Goal: Task Accomplishment & Management: Complete application form

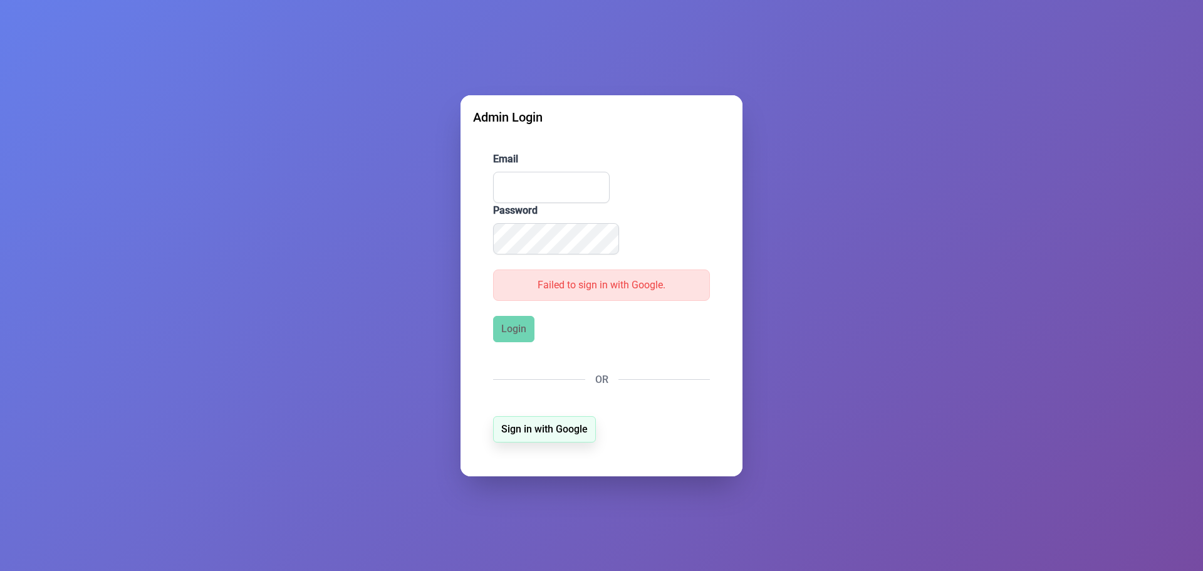
click at [534, 428] on span "Sign in with Google" at bounding box center [544, 429] width 86 height 15
click at [534, 430] on span "Sign in with Google" at bounding box center [544, 429] width 86 height 15
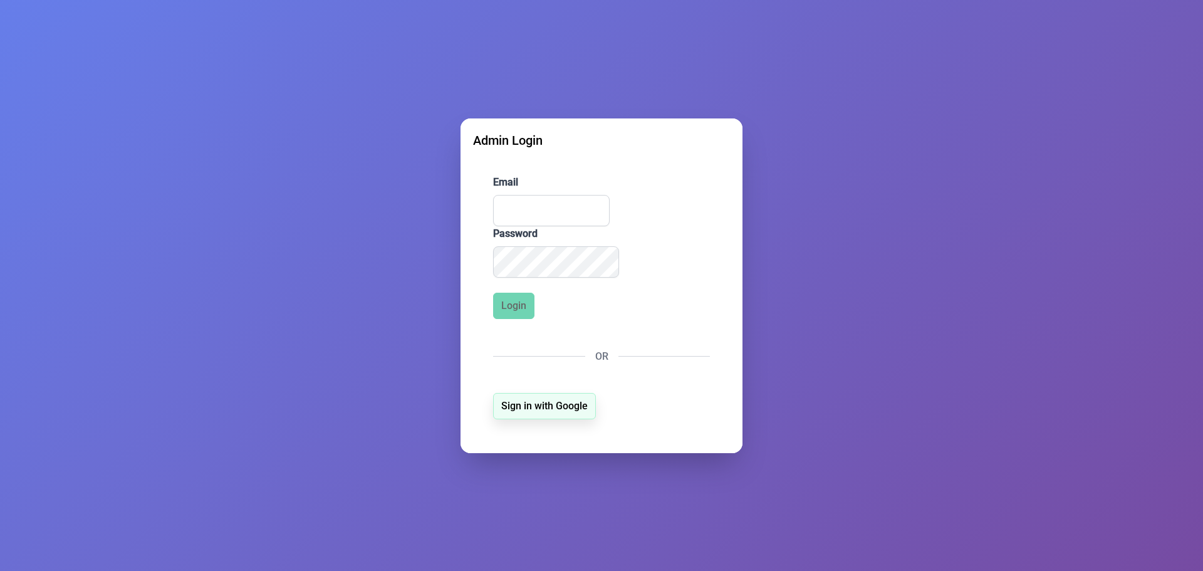
click at [555, 403] on span "Sign in with Google" at bounding box center [544, 406] width 86 height 15
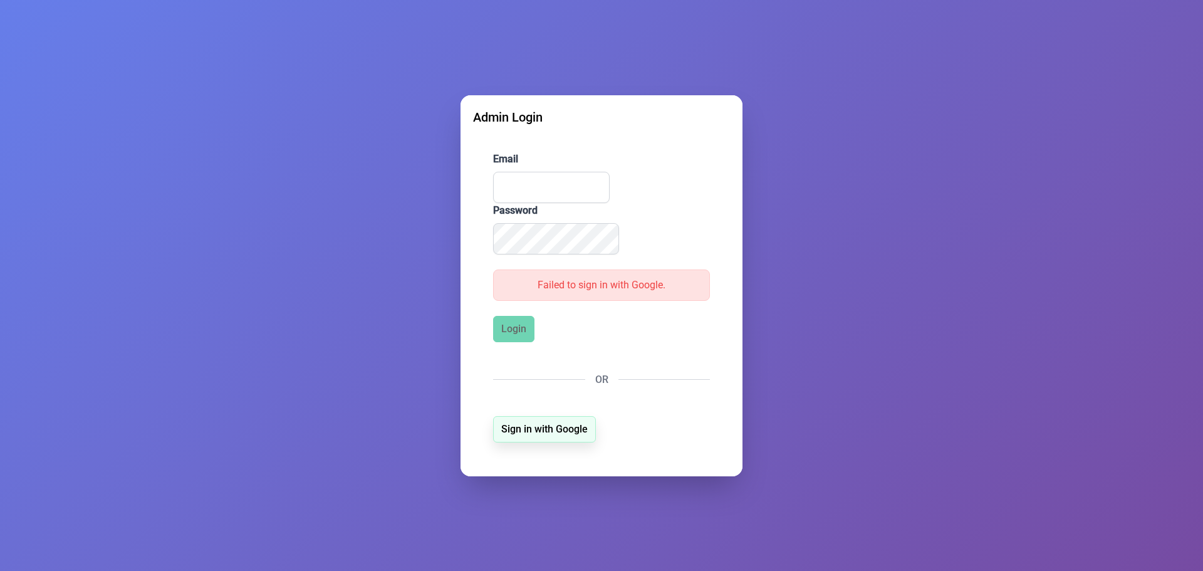
click at [545, 420] on button "Sign in with Google" at bounding box center [544, 429] width 103 height 26
click at [545, 424] on span "Sign in with Google" at bounding box center [544, 429] width 86 height 15
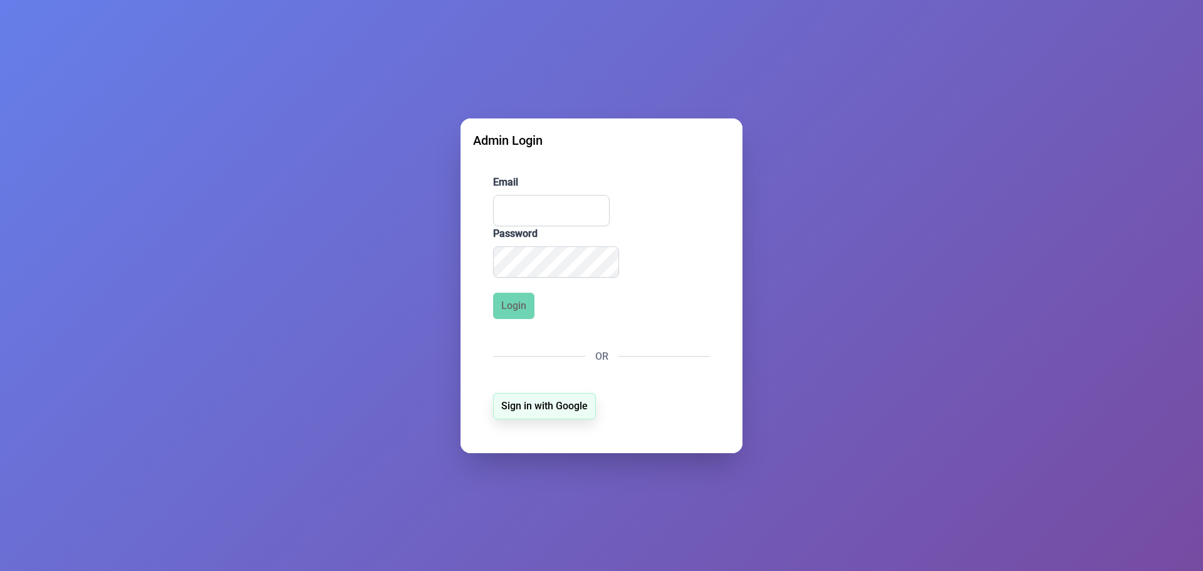
click at [527, 407] on span "Sign in with Google" at bounding box center [544, 406] width 86 height 15
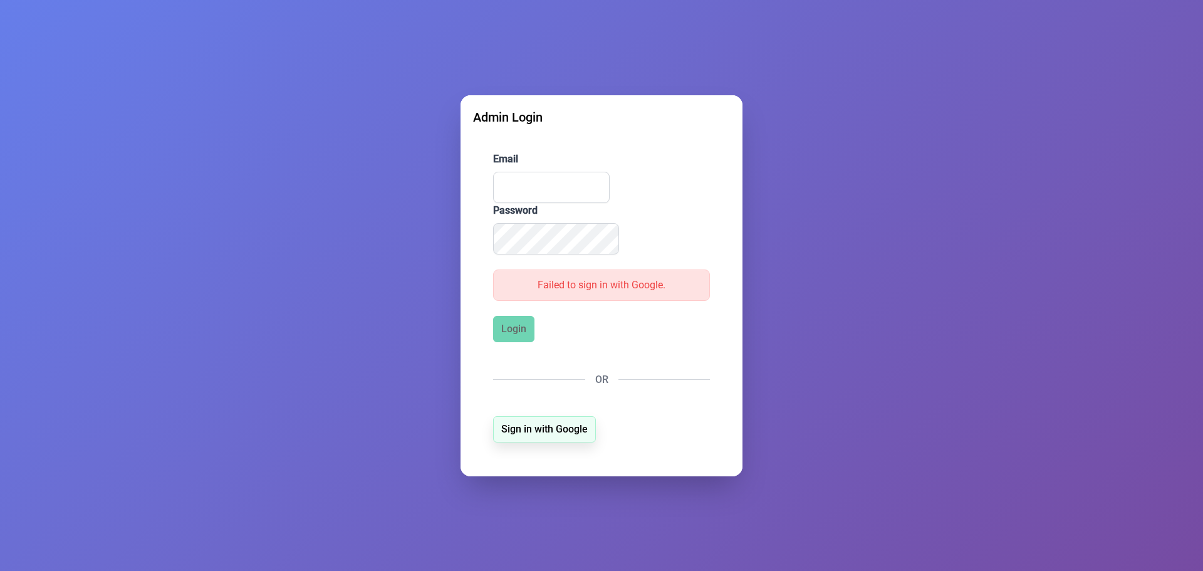
click at [525, 417] on form "Email Password Failed to sign in with Google. Login OR Sign in with Google" at bounding box center [601, 298] width 257 height 332
click at [523, 423] on span "Sign in with Google" at bounding box center [544, 429] width 86 height 15
click at [523, 429] on span "Sign in with Google" at bounding box center [544, 429] width 86 height 15
click at [543, 194] on input "Email" at bounding box center [551, 187] width 117 height 31
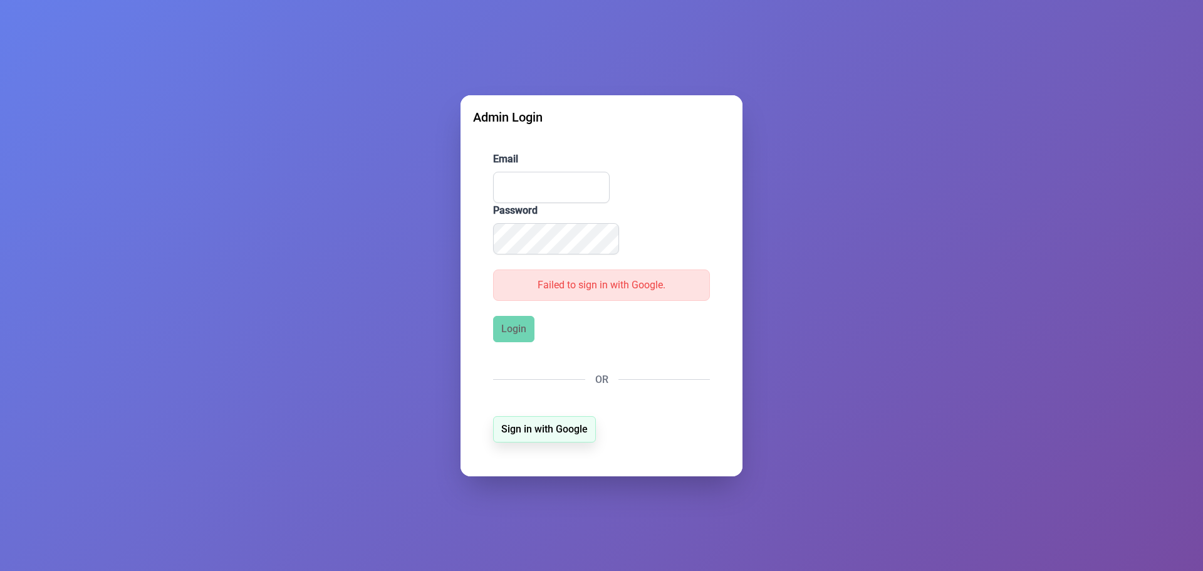
click at [565, 422] on span "Sign in with Google" at bounding box center [544, 429] width 86 height 15
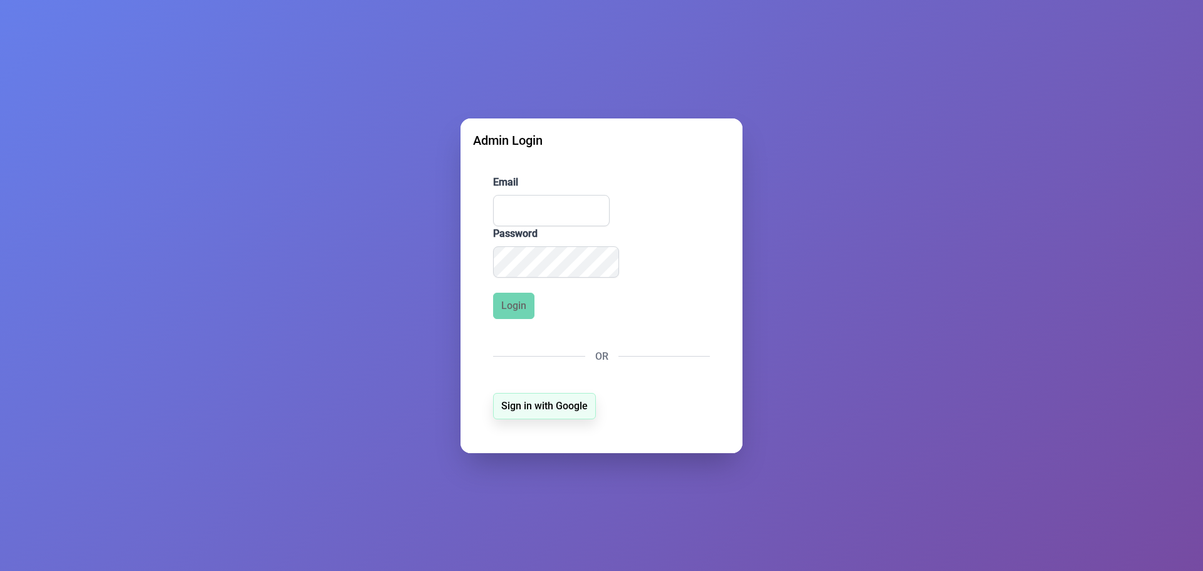
click at [541, 405] on span "Sign in with Google" at bounding box center [544, 406] width 86 height 15
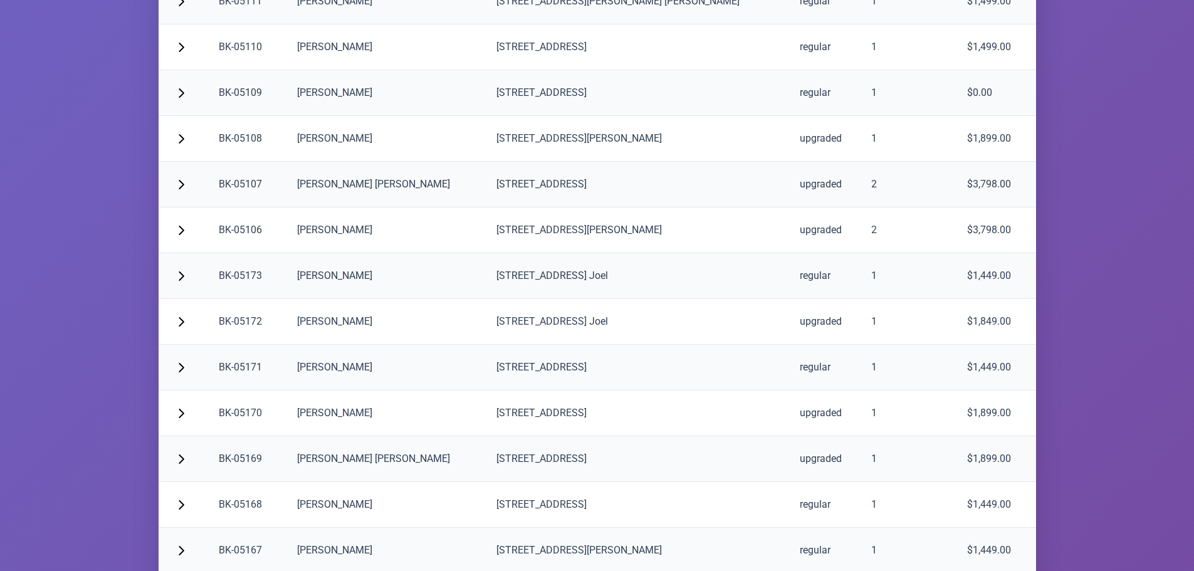
scroll to position [2778, 0]
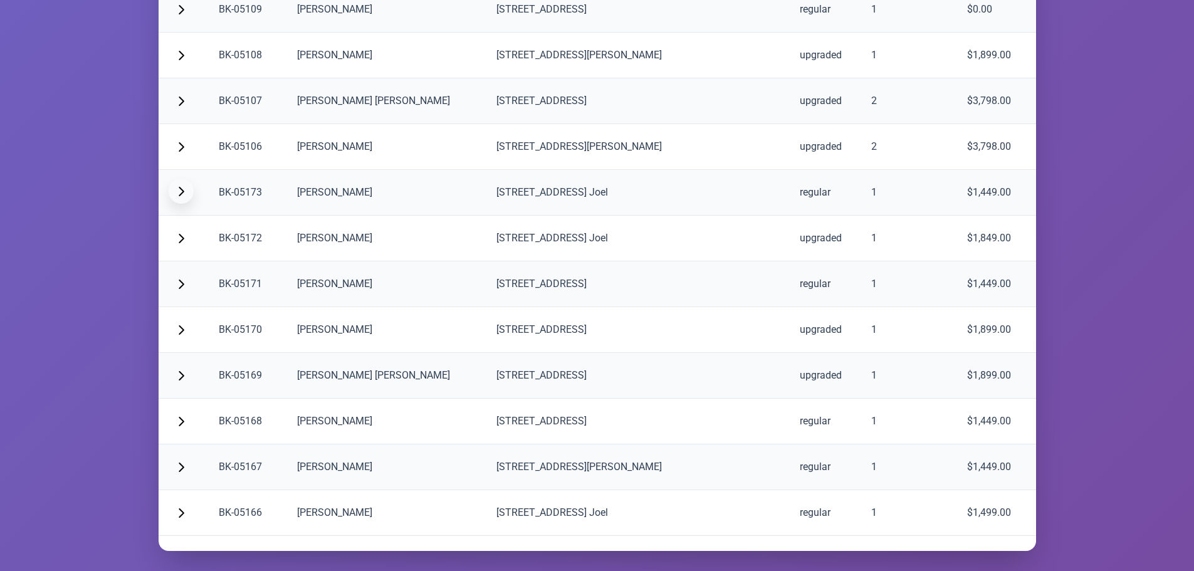
click at [176, 192] on span "button" at bounding box center [181, 191] width 10 height 10
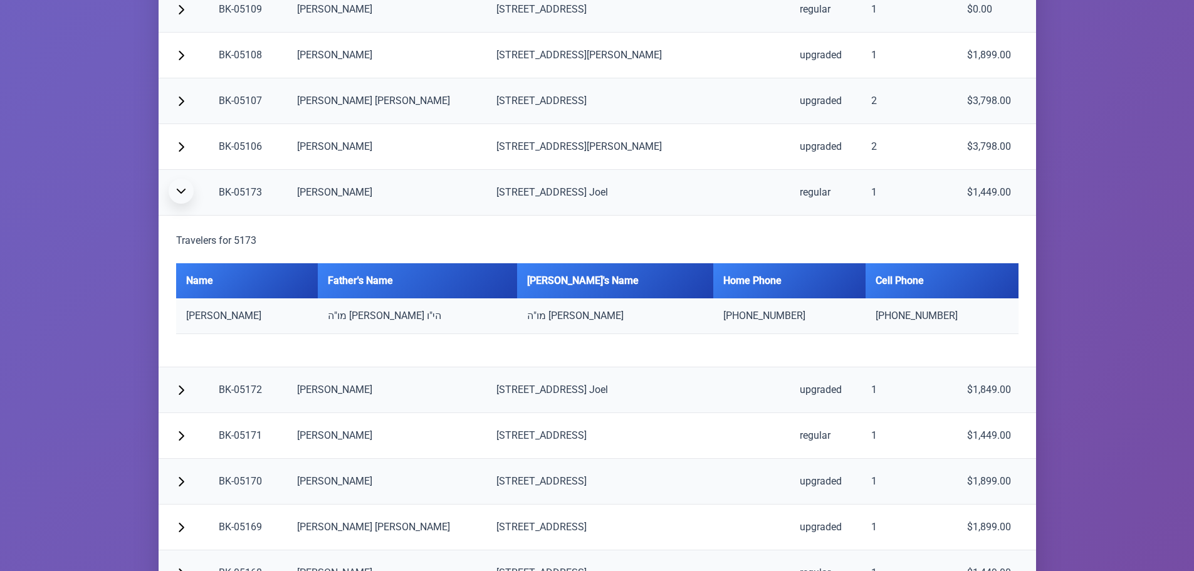
click at [176, 192] on span "button" at bounding box center [181, 191] width 10 height 10
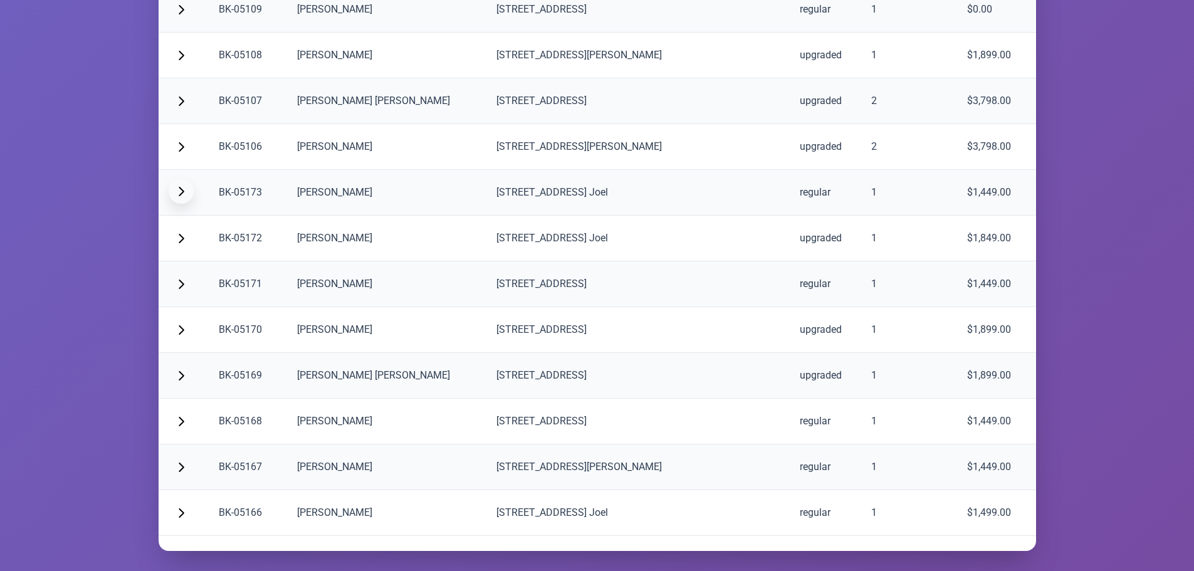
click at [176, 192] on span "button" at bounding box center [181, 191] width 10 height 10
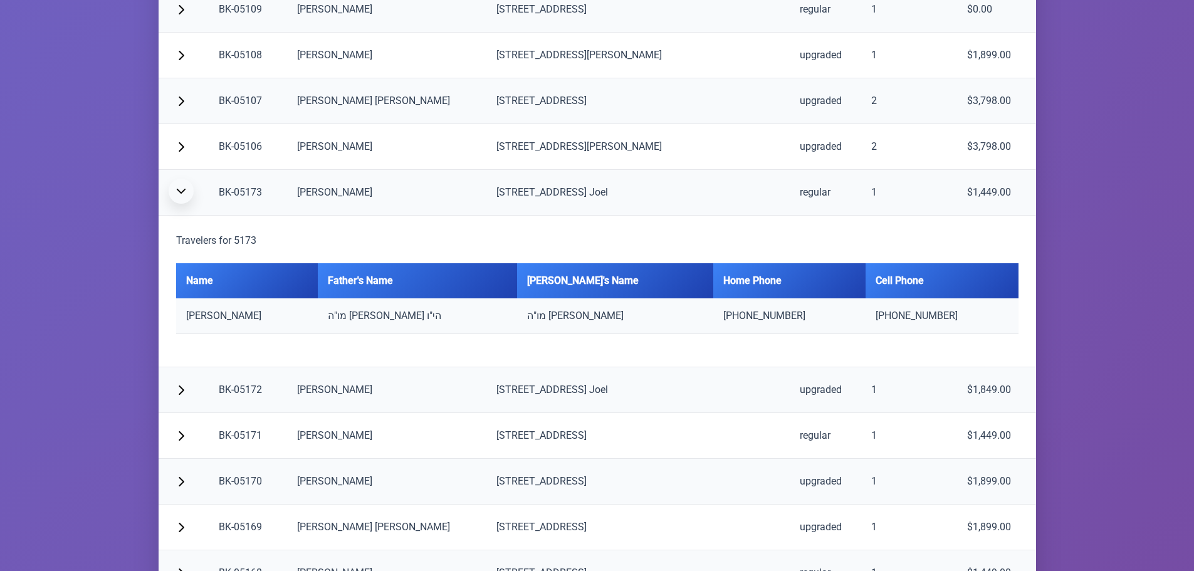
click at [176, 192] on span "button" at bounding box center [181, 191] width 10 height 10
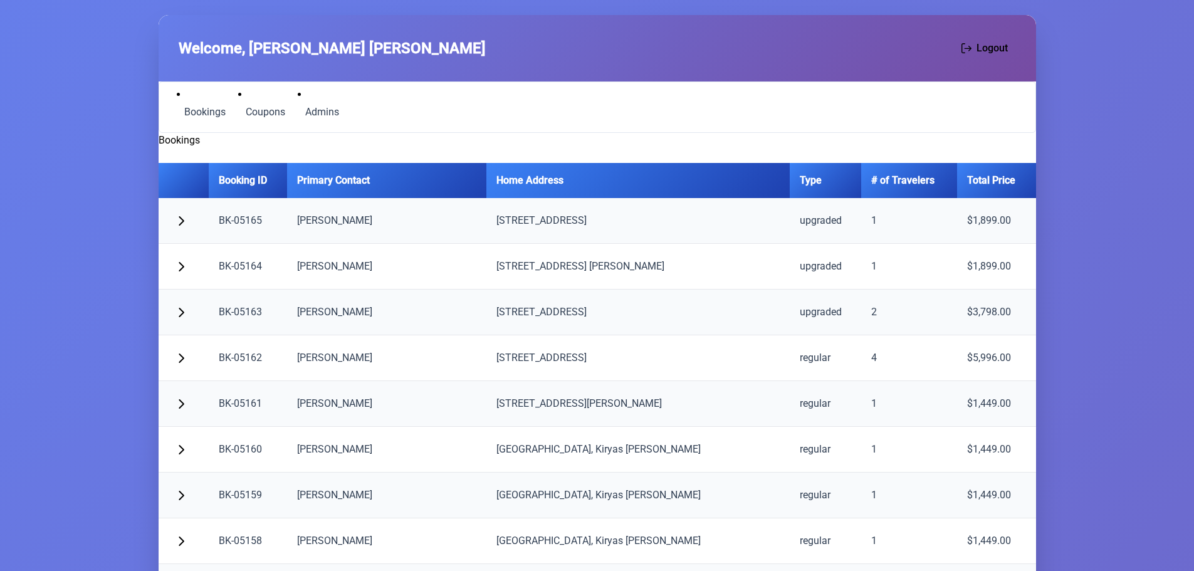
scroll to position [0, 0]
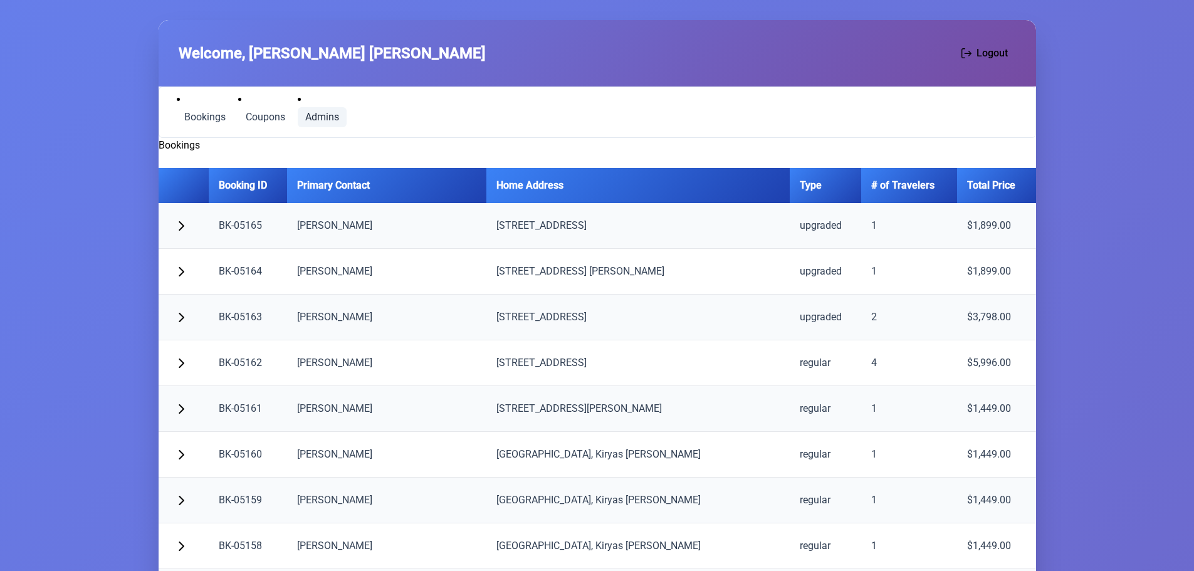
click at [314, 117] on span "Admins" at bounding box center [322, 117] width 34 height 10
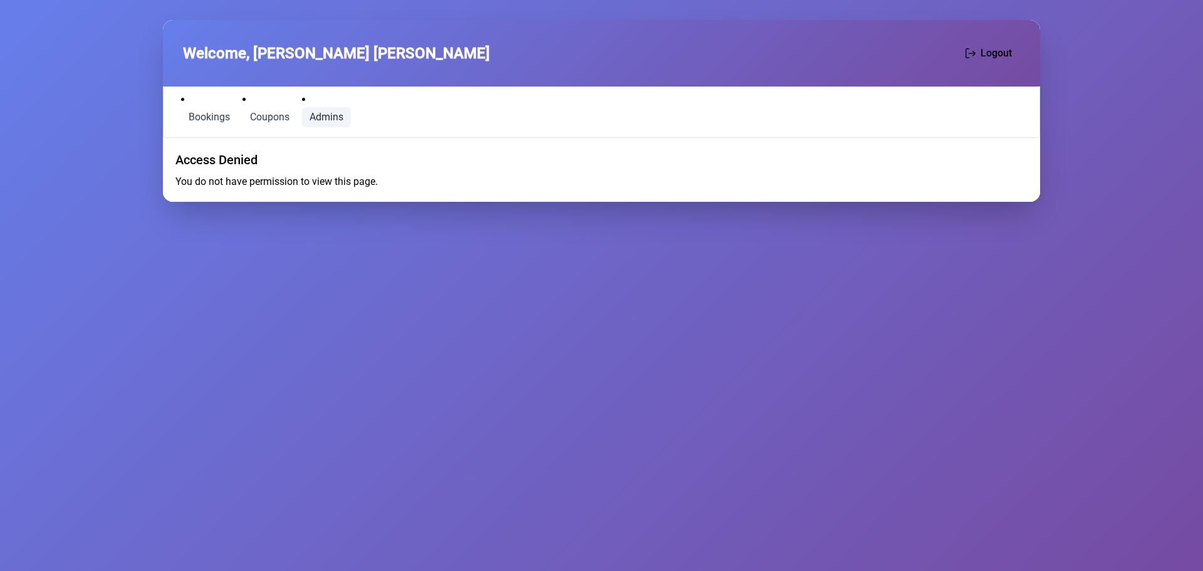
click at [243, 181] on p "You do not have permission to view this page." at bounding box center [601, 181] width 852 height 15
click at [206, 112] on span "Bookings" at bounding box center [209, 117] width 41 height 10
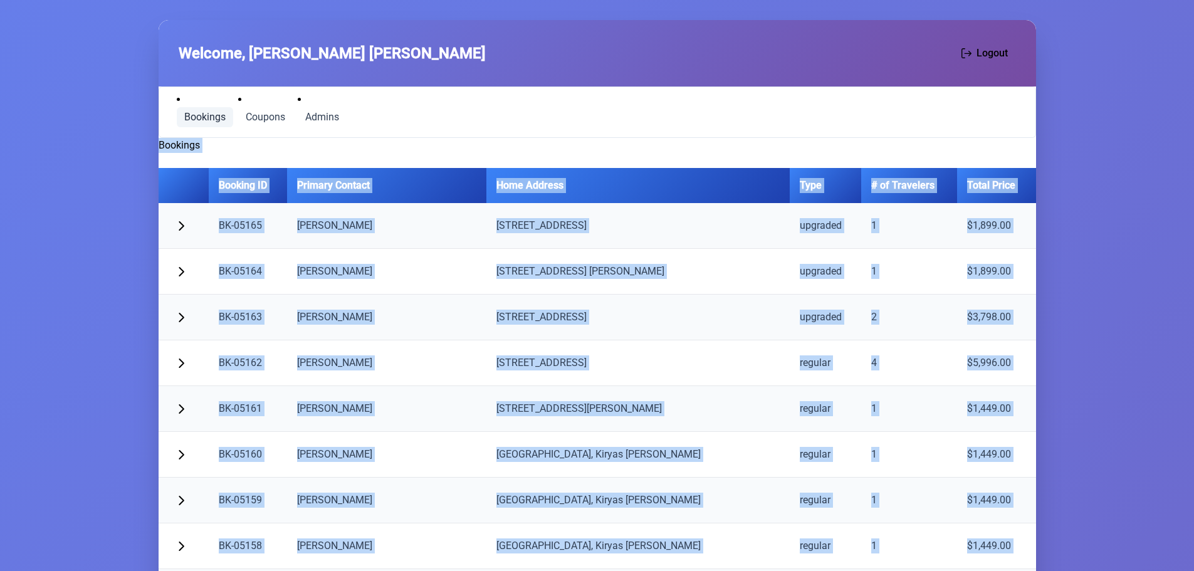
click at [232, 147] on h2 "Bookings" at bounding box center [597, 145] width 877 height 15
click at [246, 186] on th "Booking ID" at bounding box center [248, 185] width 79 height 35
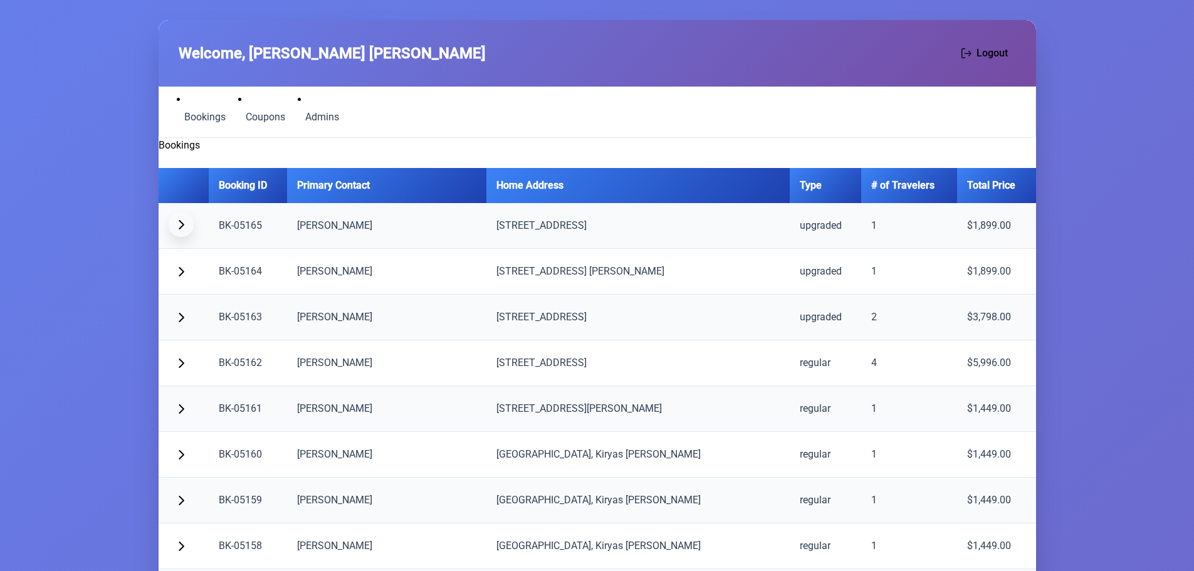
click at [175, 224] on button "button" at bounding box center [181, 224] width 25 height 25
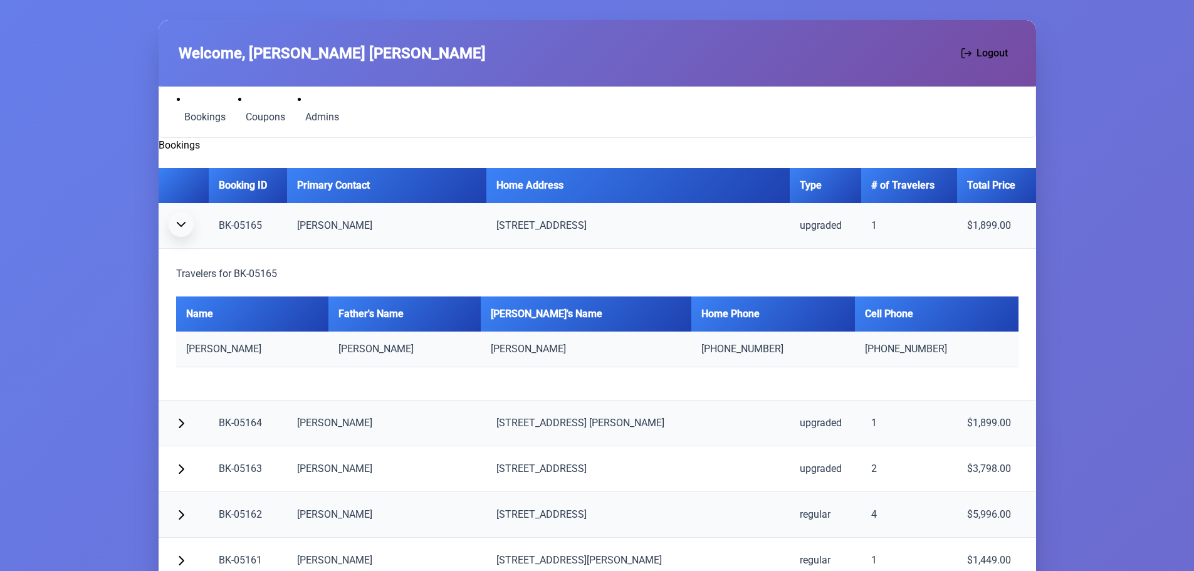
click at [175, 224] on button "button" at bounding box center [181, 224] width 25 height 25
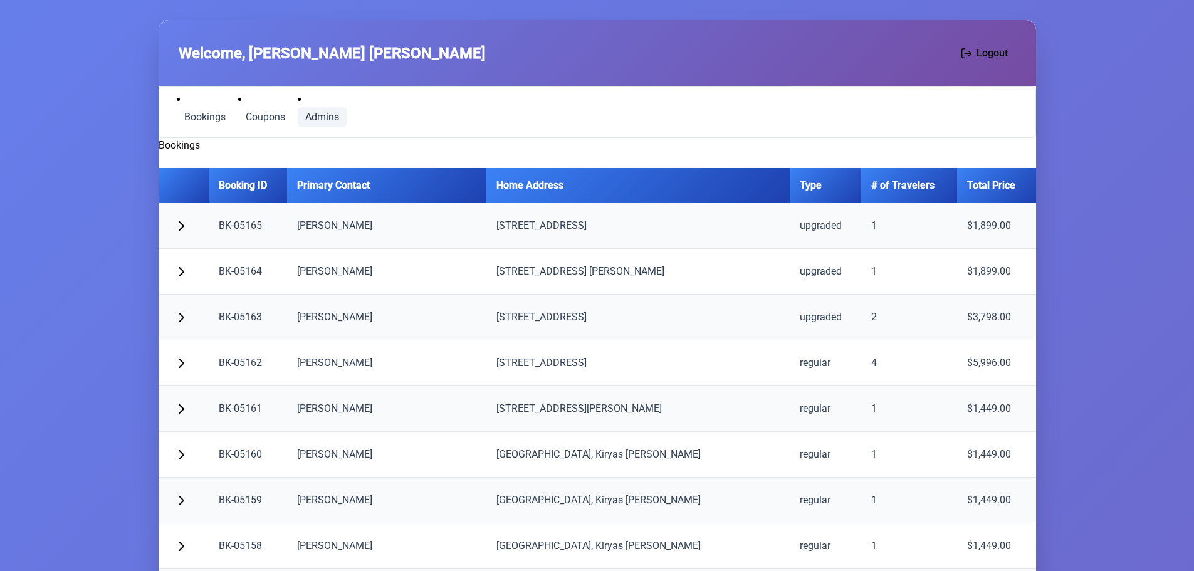
click at [320, 118] on span "Admins" at bounding box center [322, 117] width 34 height 10
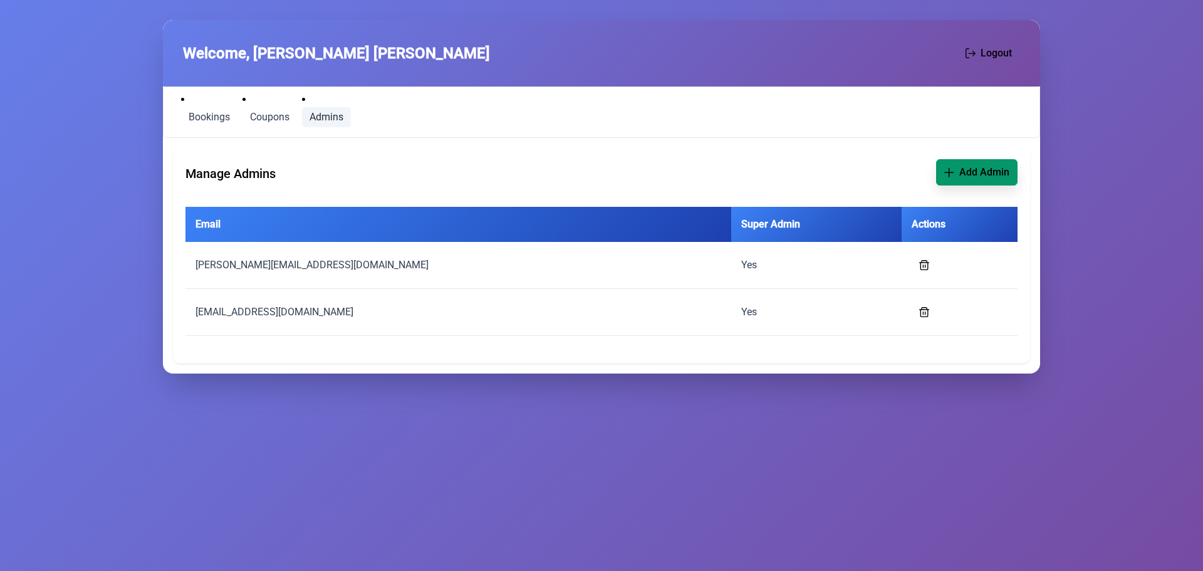
click at [970, 173] on span "Add Admin" at bounding box center [984, 172] width 50 height 15
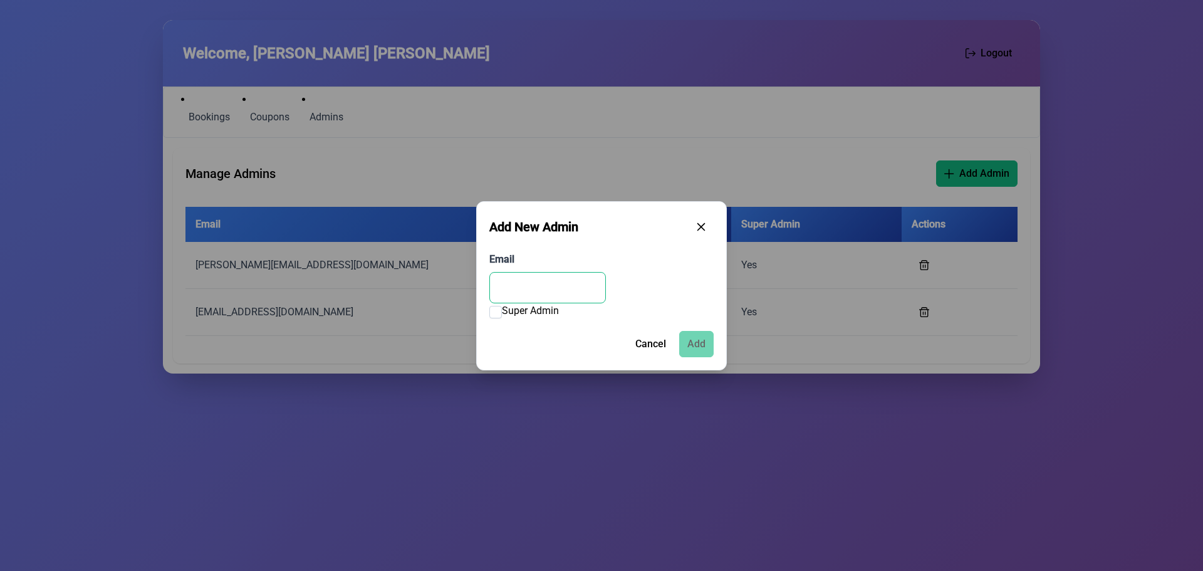
click at [525, 293] on input "Email" at bounding box center [547, 287] width 117 height 31
click at [701, 225] on icon "button" at bounding box center [701, 225] width 8 height 8
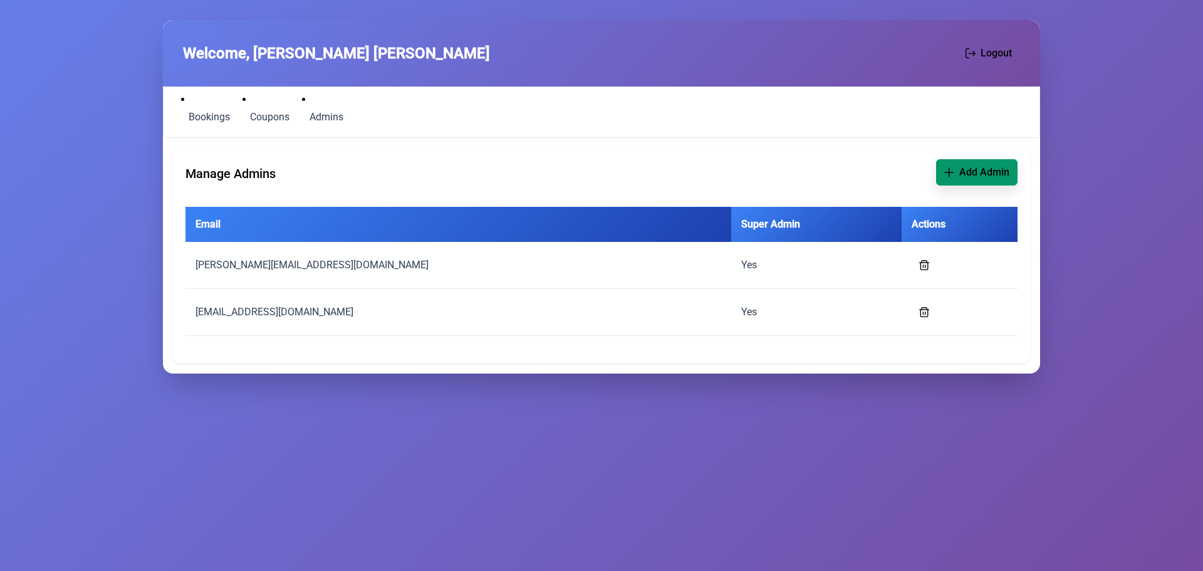
click at [995, 184] on button "Add Admin" at bounding box center [976, 172] width 81 height 26
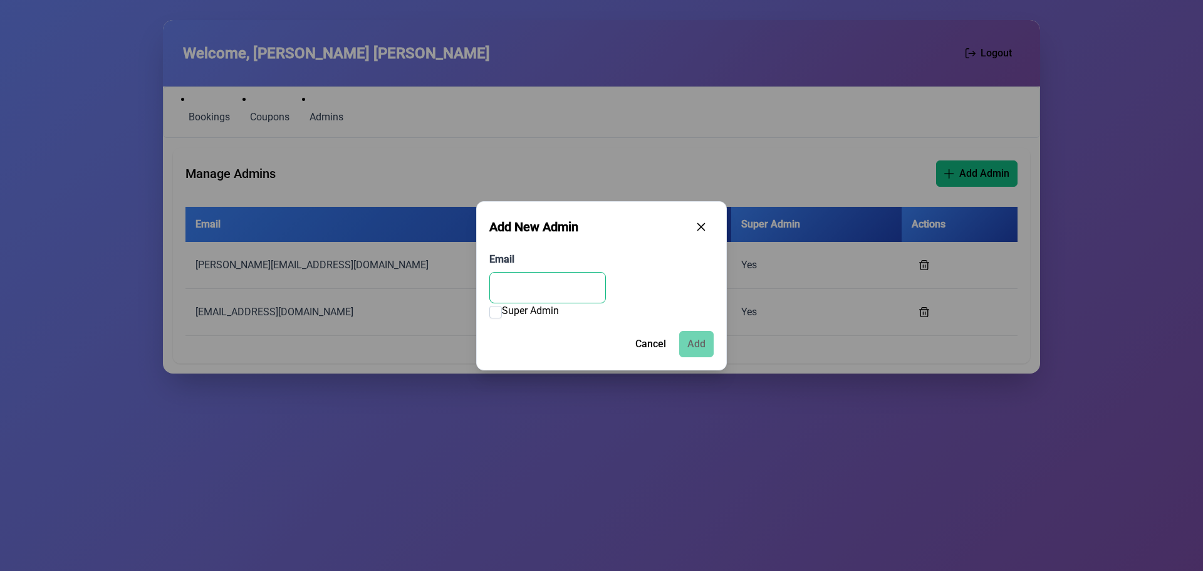
click at [525, 294] on input "Email" at bounding box center [547, 287] width 117 height 31
click at [702, 226] on icon "button" at bounding box center [701, 225] width 8 height 8
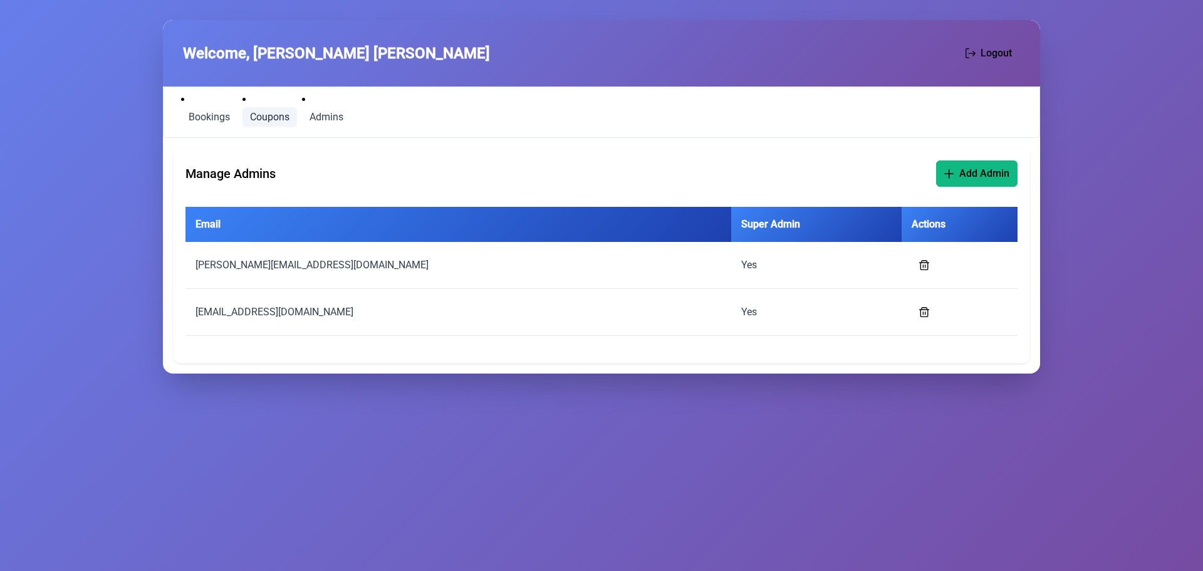
click at [271, 117] on span "Coupons" at bounding box center [269, 117] width 39 height 10
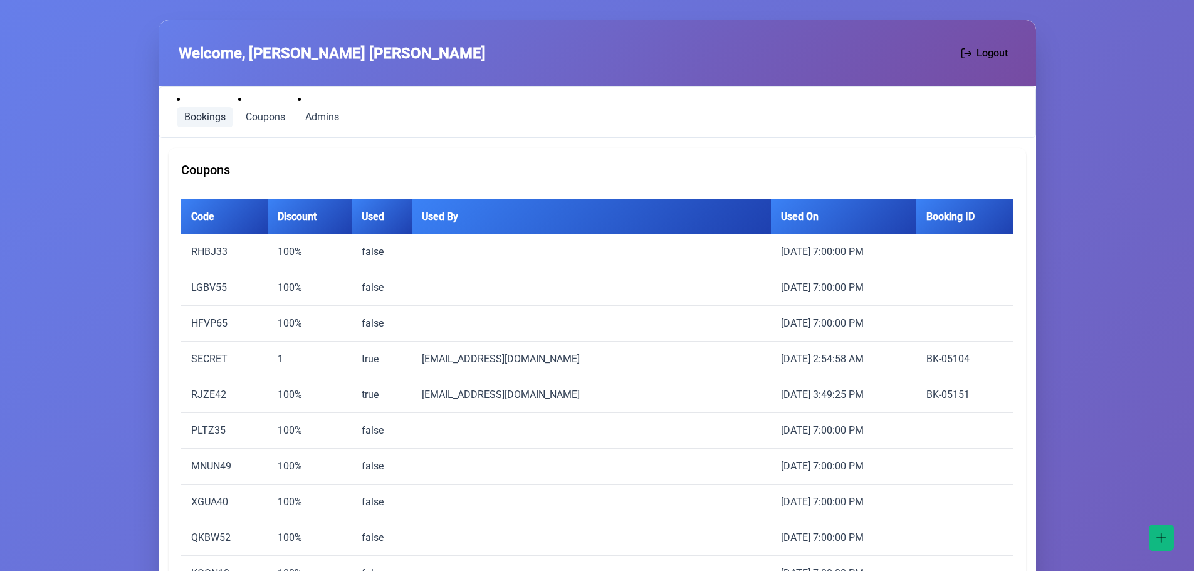
click at [199, 115] on span "Bookings" at bounding box center [204, 117] width 41 height 10
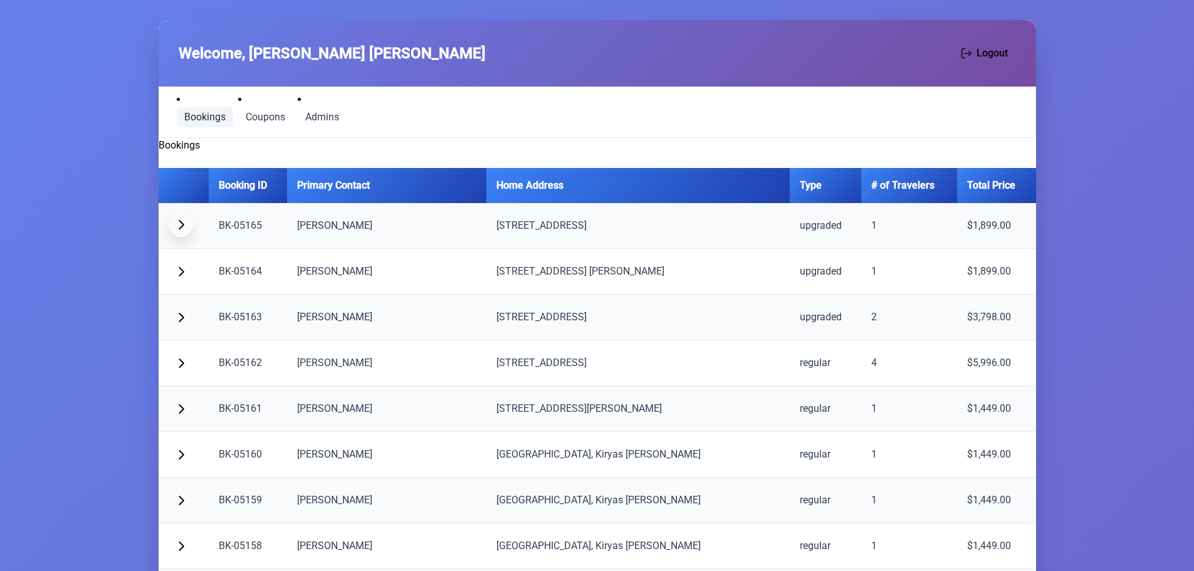
click at [179, 224] on span "button" at bounding box center [181, 224] width 10 height 10
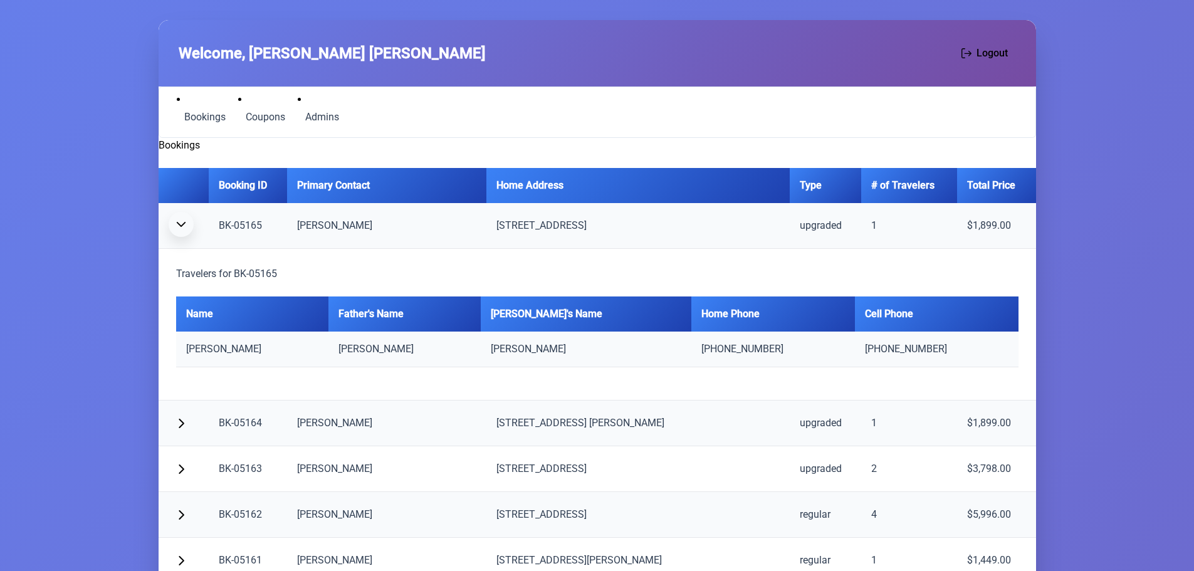
click at [179, 224] on span "button" at bounding box center [181, 224] width 10 height 10
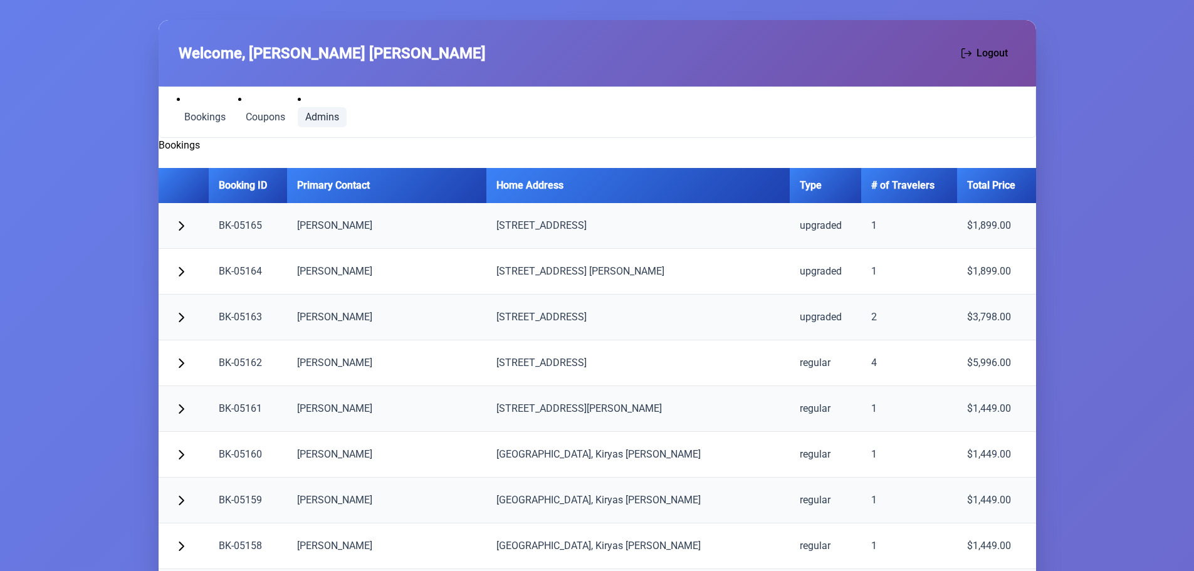
click at [324, 112] on span "Admins" at bounding box center [322, 117] width 34 height 10
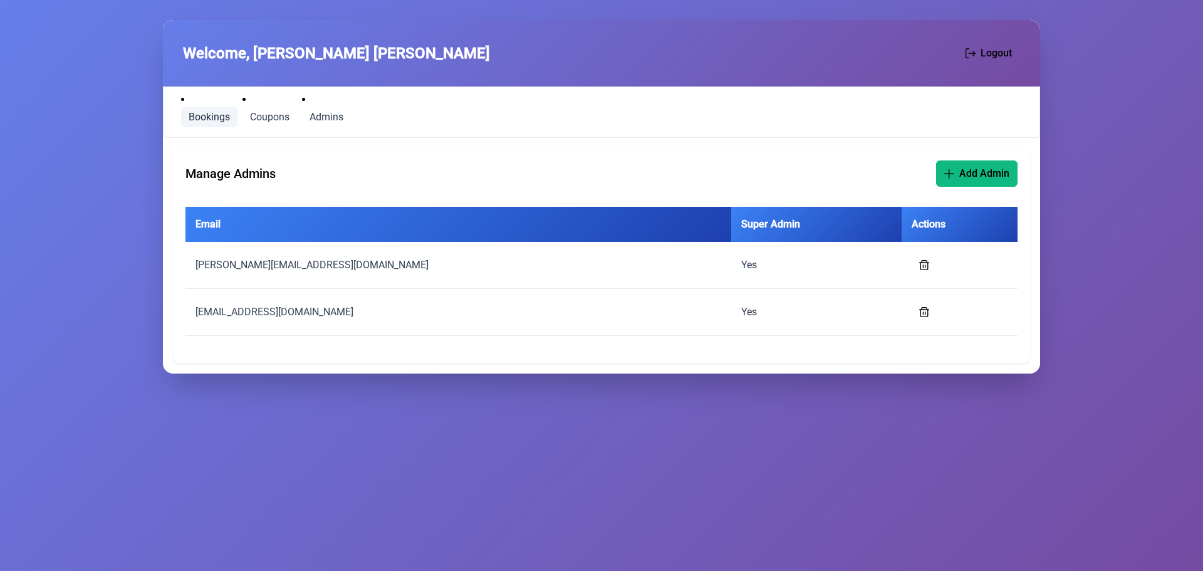
click at [204, 117] on span "Bookings" at bounding box center [209, 117] width 41 height 10
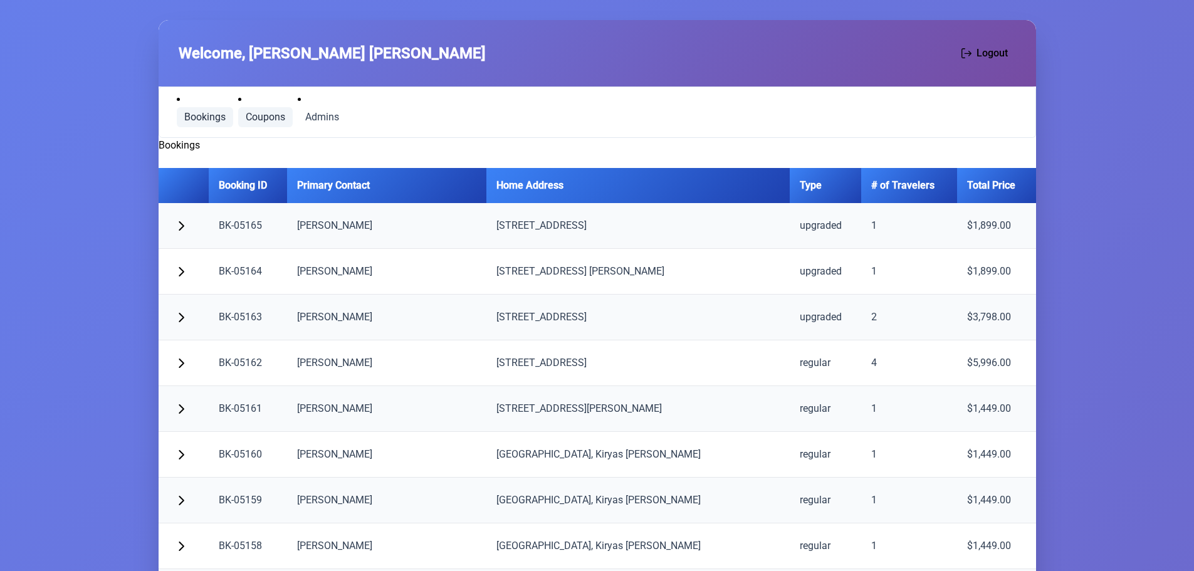
click at [256, 118] on span "Coupons" at bounding box center [265, 117] width 39 height 10
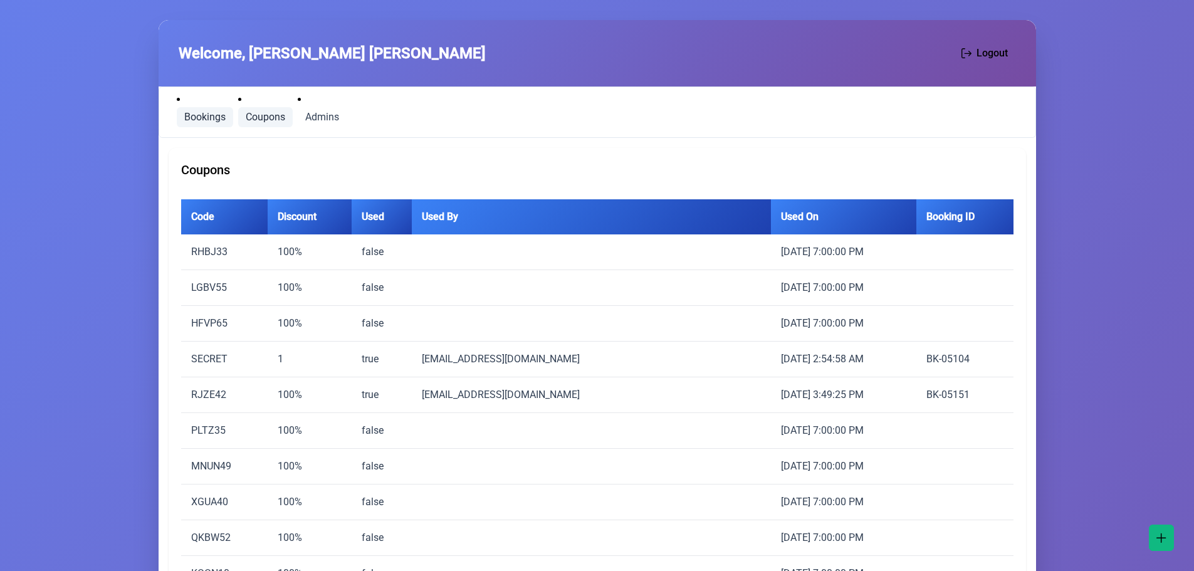
click at [202, 117] on span "Bookings" at bounding box center [204, 117] width 41 height 10
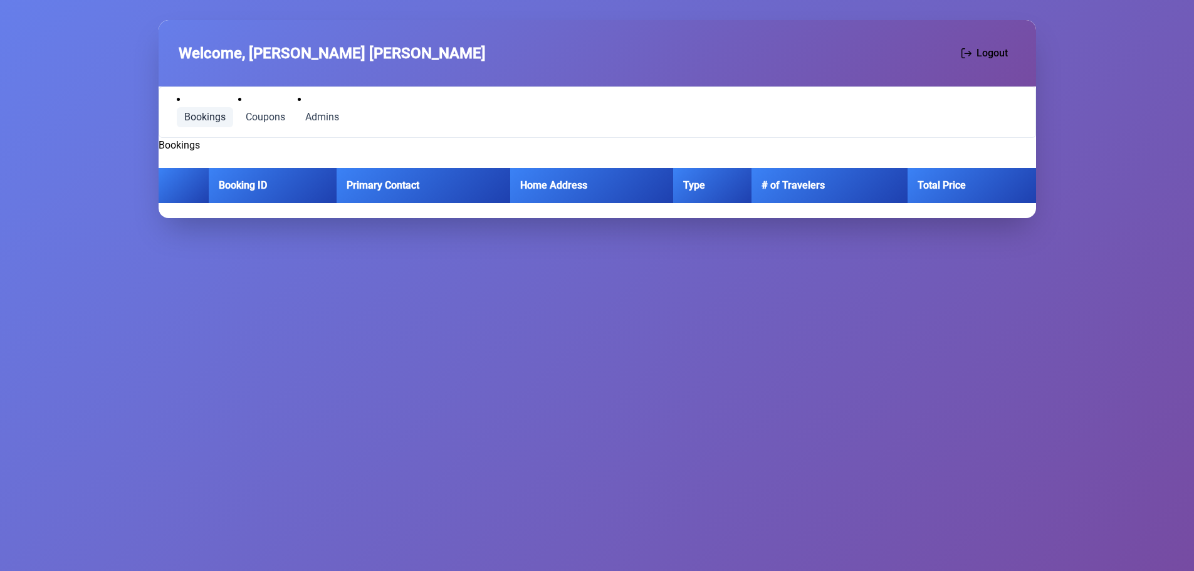
click at [355, 112] on p-menubar "Bookings Coupons Admins" at bounding box center [597, 111] width 877 height 51
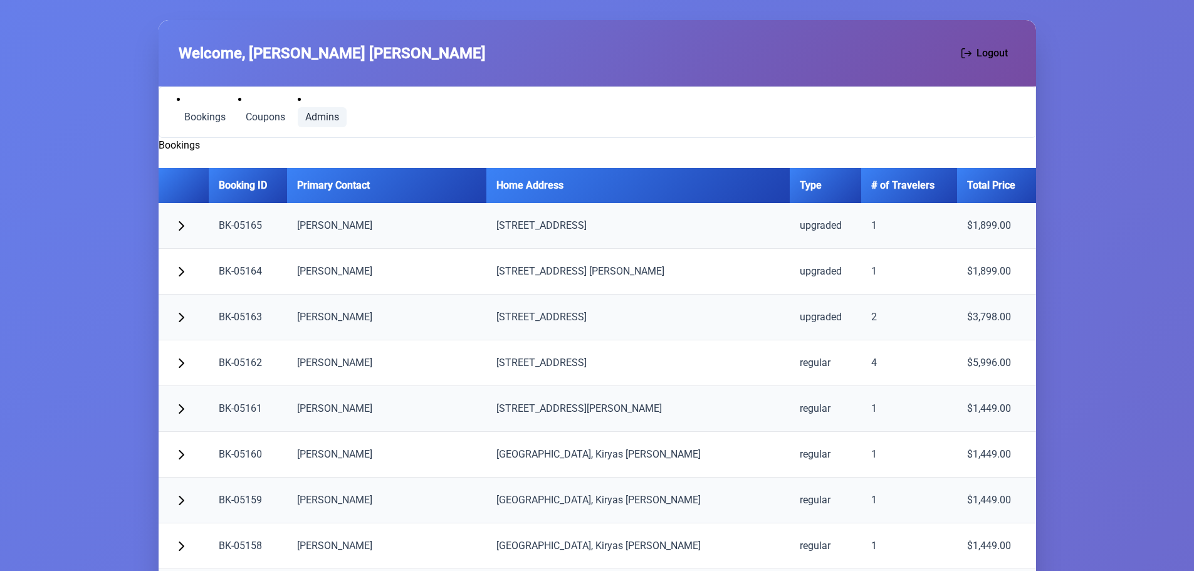
click at [313, 112] on span "Admins" at bounding box center [322, 117] width 34 height 10
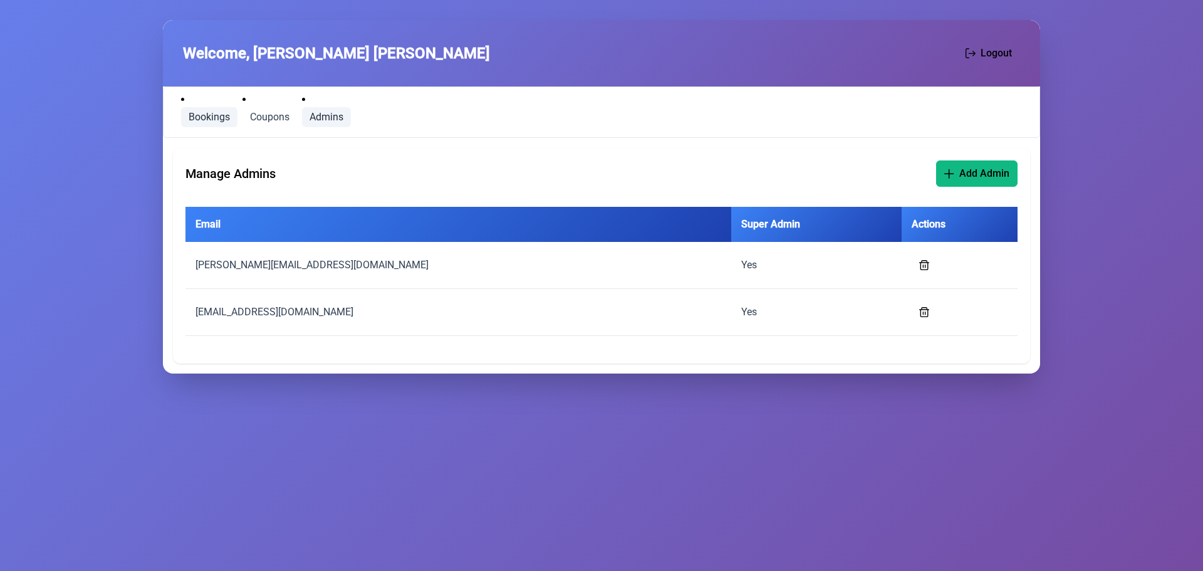
click at [204, 110] on link "Bookings" at bounding box center [209, 117] width 56 height 20
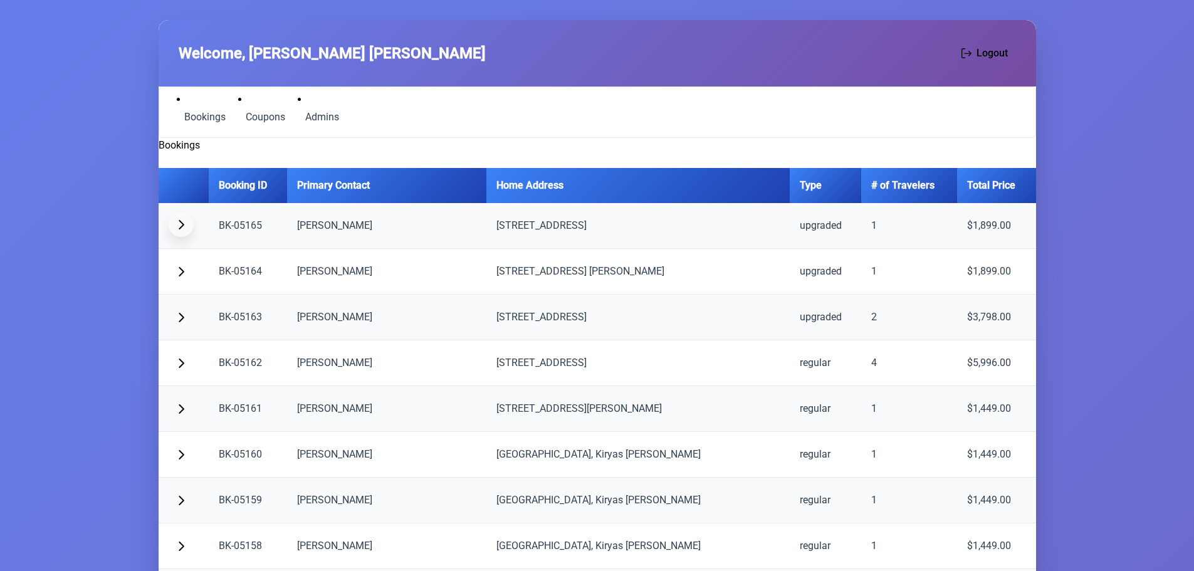
click at [180, 230] on button "button" at bounding box center [181, 224] width 25 height 25
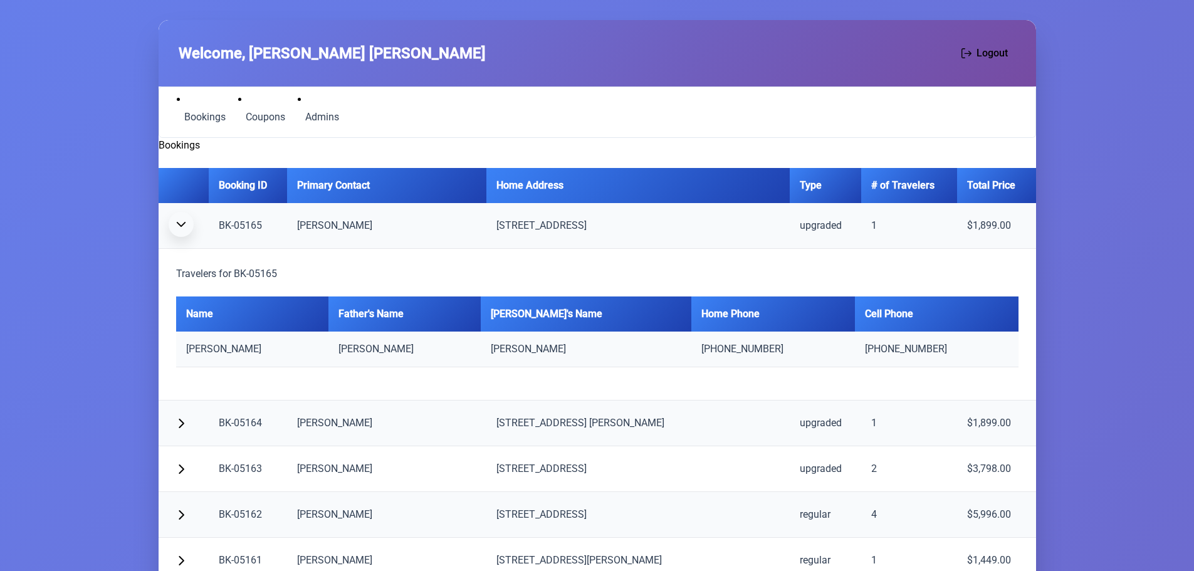
click at [180, 229] on button "button" at bounding box center [181, 224] width 25 height 25
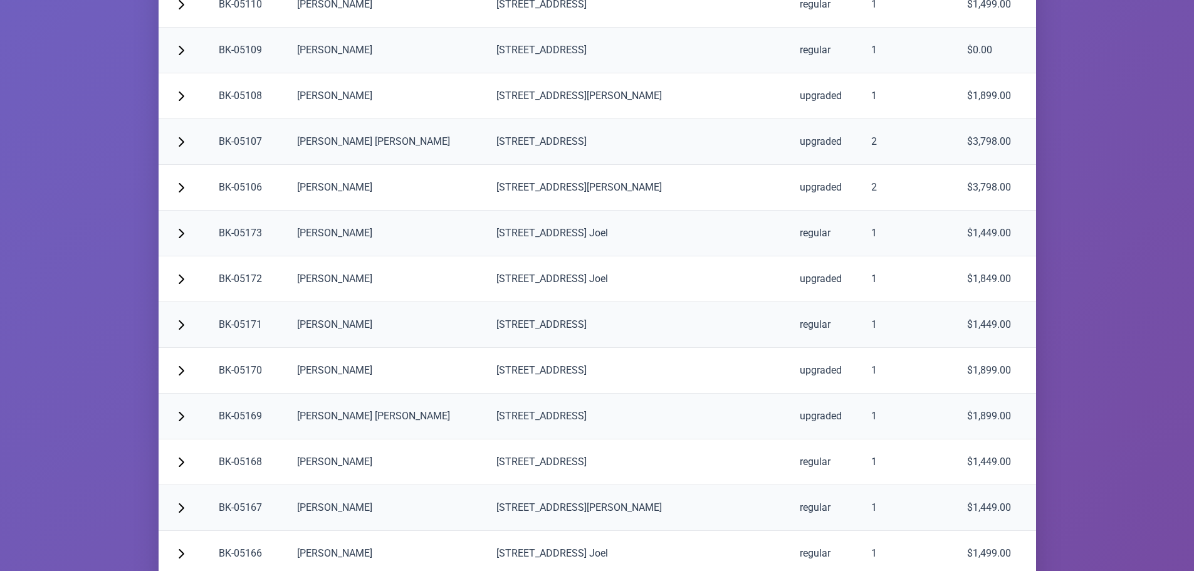
scroll to position [2778, 0]
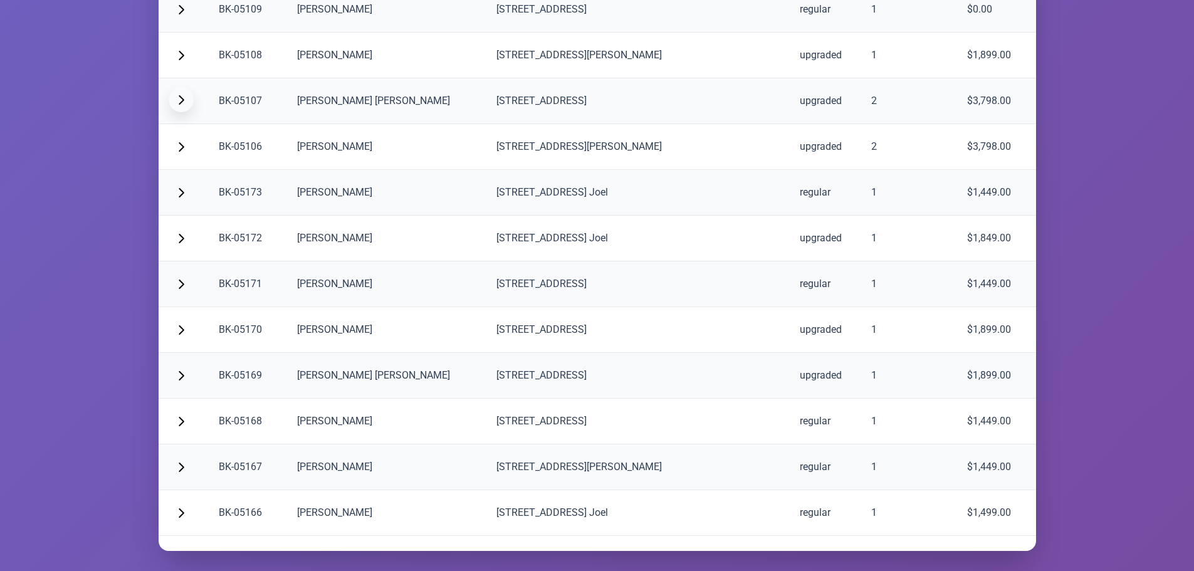
click at [182, 107] on button "button" at bounding box center [181, 99] width 25 height 25
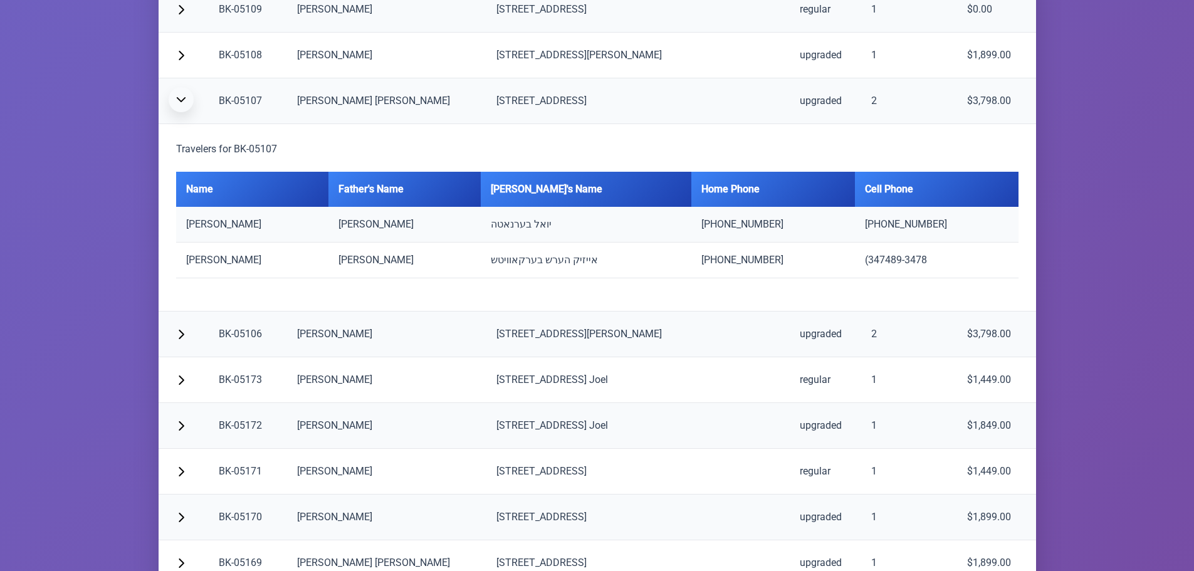
click at [182, 107] on button "button" at bounding box center [181, 99] width 25 height 25
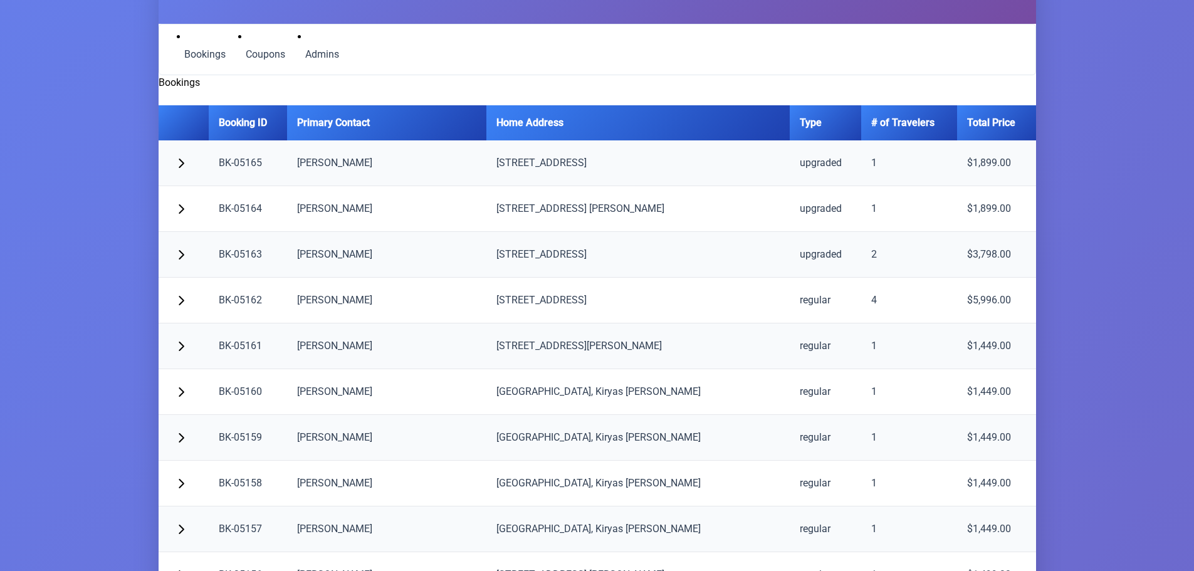
scroll to position [0, 0]
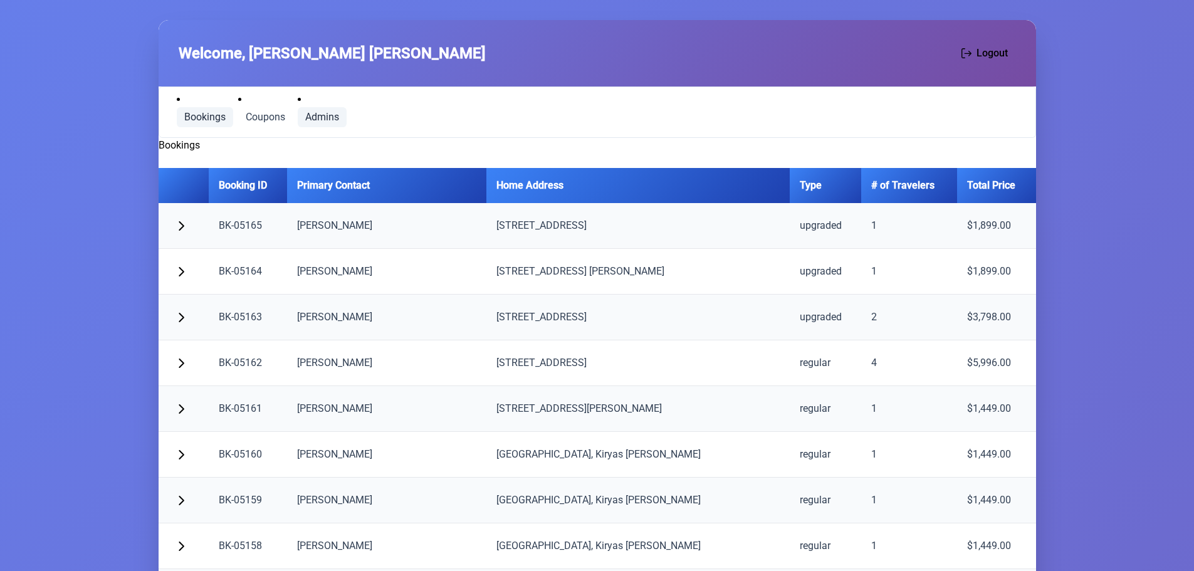
click at [319, 109] on li "Admins" at bounding box center [322, 109] width 49 height 35
click at [319, 112] on span "Admins" at bounding box center [322, 117] width 34 height 10
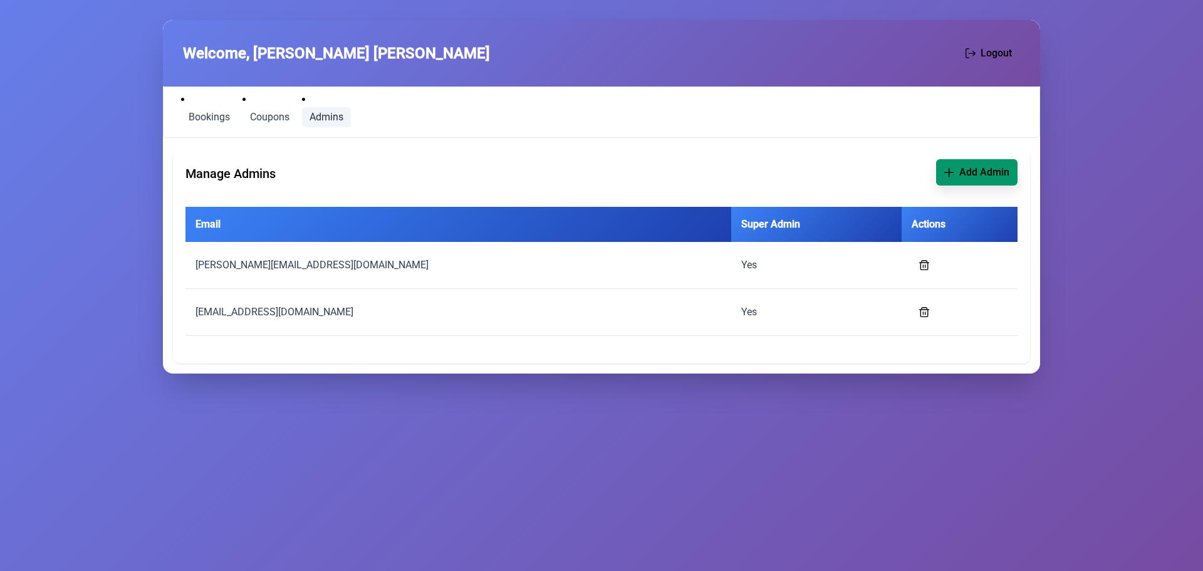
click at [988, 175] on span "Add Admin" at bounding box center [984, 172] width 50 height 15
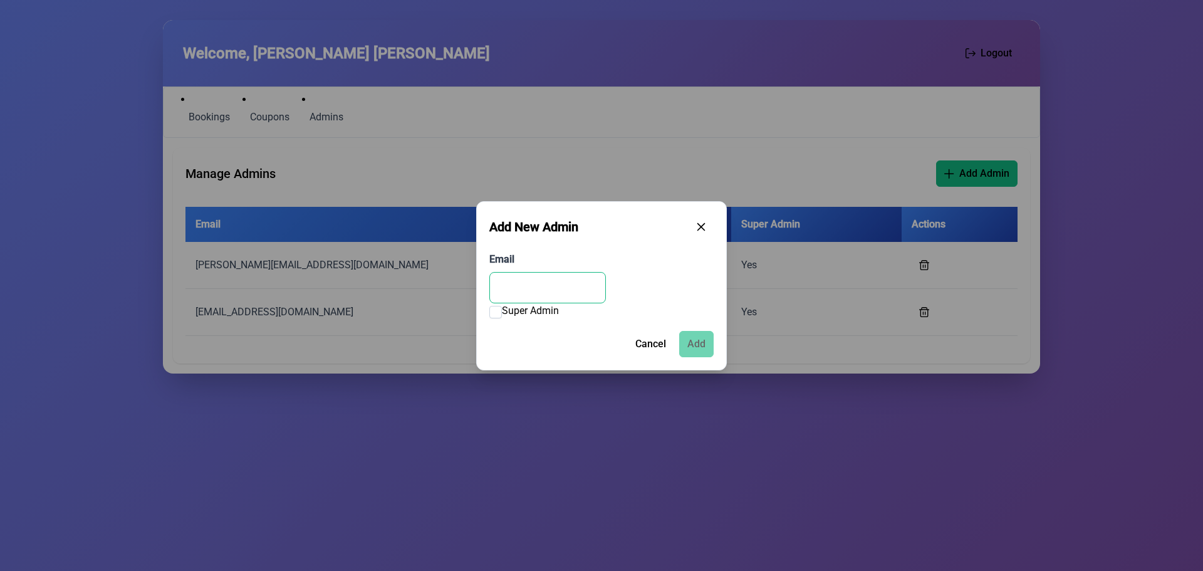
click at [535, 288] on input "Email" at bounding box center [547, 287] width 117 height 31
click at [703, 227] on icon "button" at bounding box center [701, 226] width 10 height 10
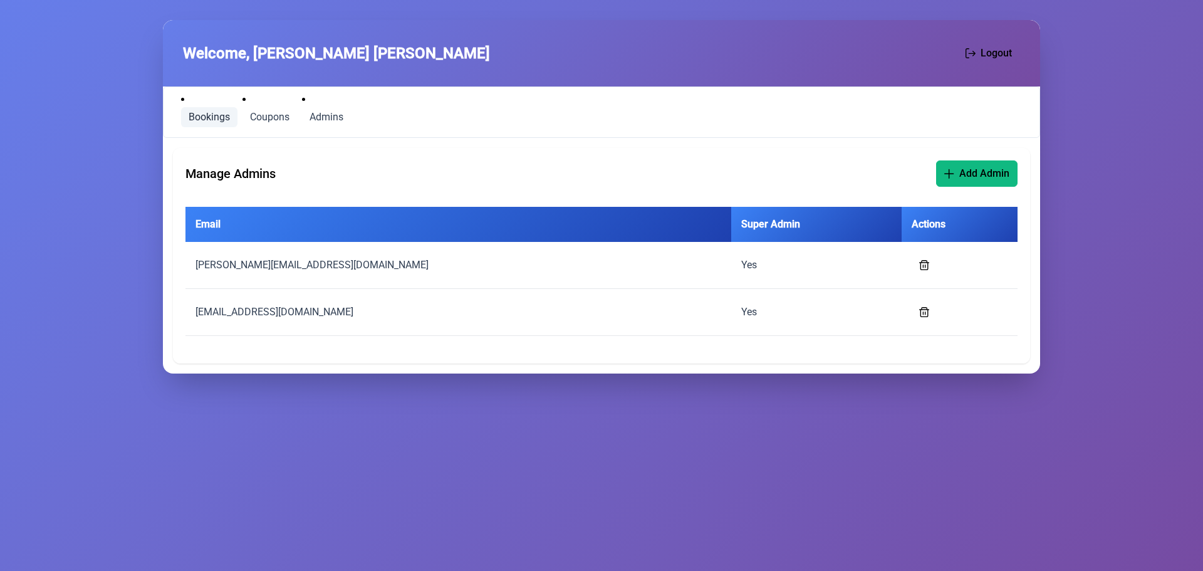
click at [215, 121] on span "Bookings" at bounding box center [209, 117] width 41 height 10
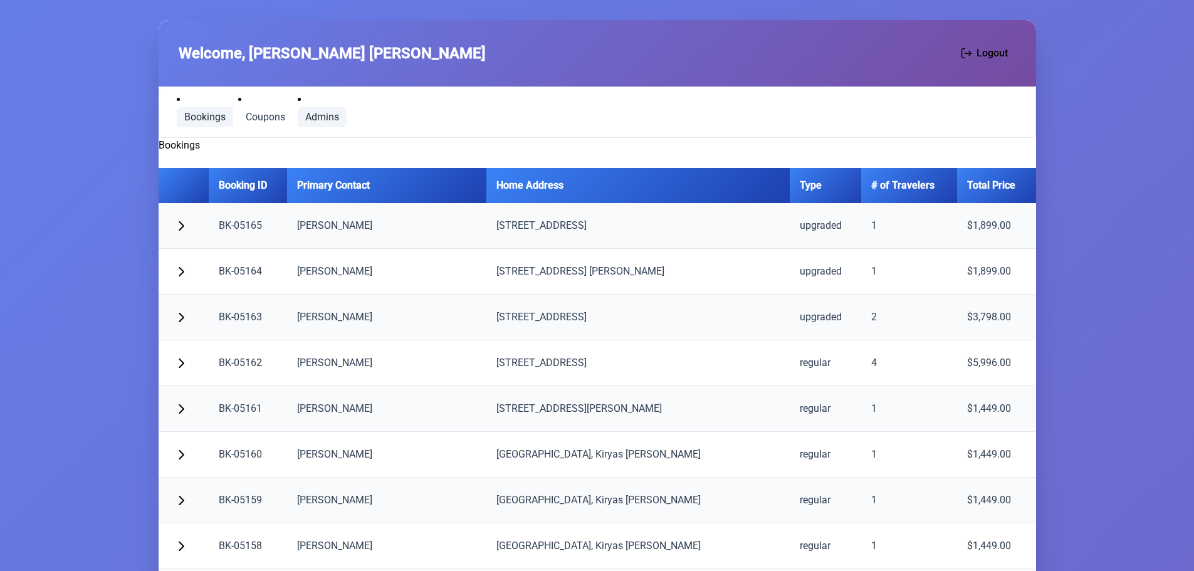
click at [326, 118] on span "Admins" at bounding box center [322, 117] width 34 height 10
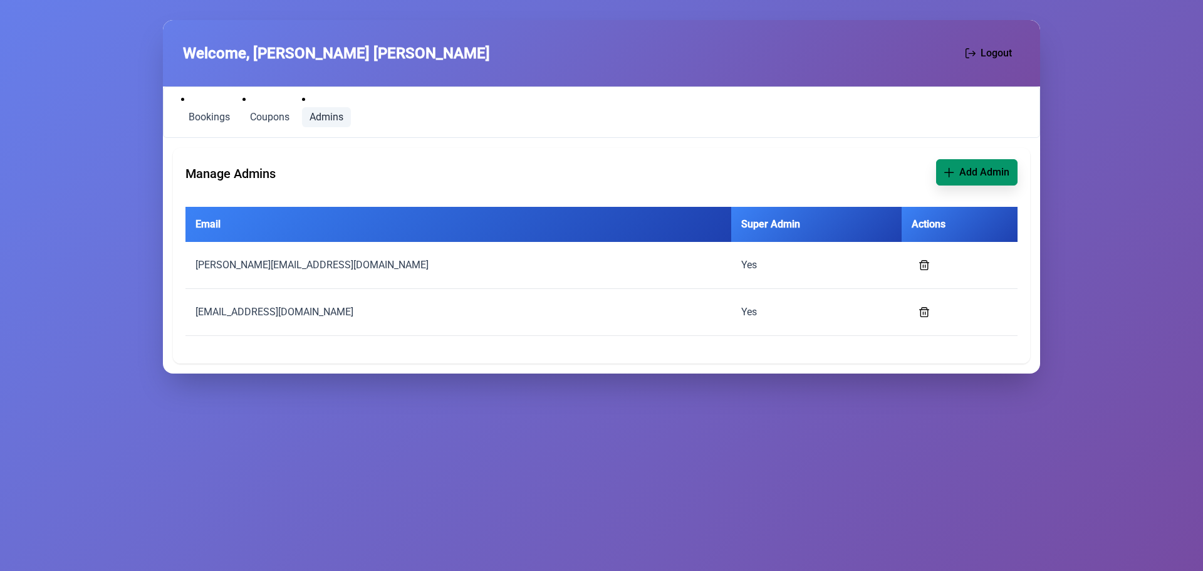
click at [966, 170] on span "Add Admin" at bounding box center [984, 172] width 50 height 15
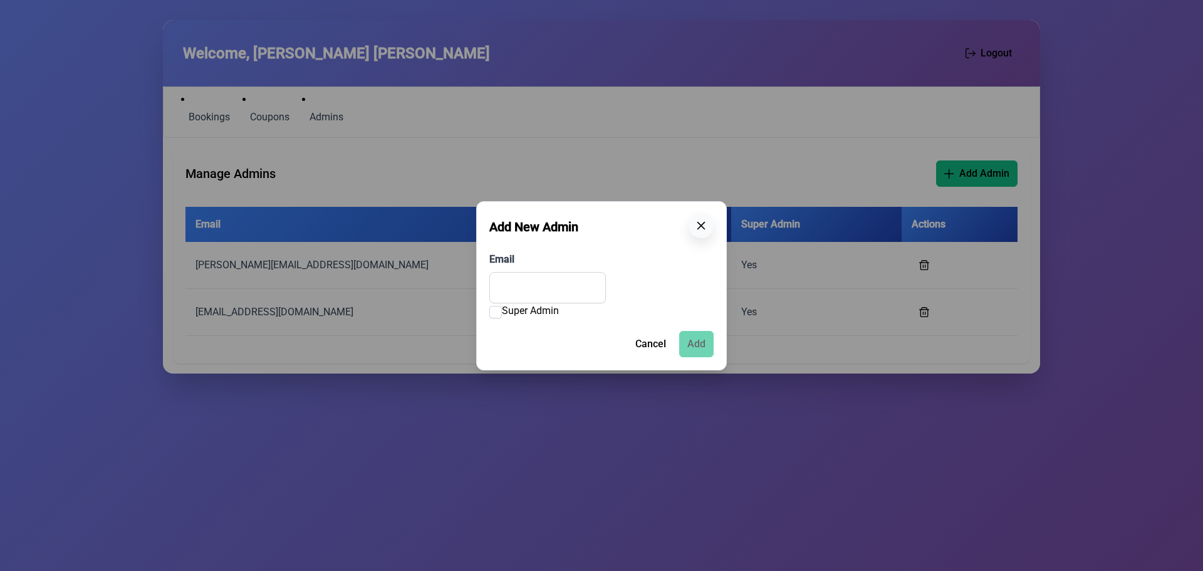
click at [701, 224] on icon "button" at bounding box center [701, 226] width 10 height 10
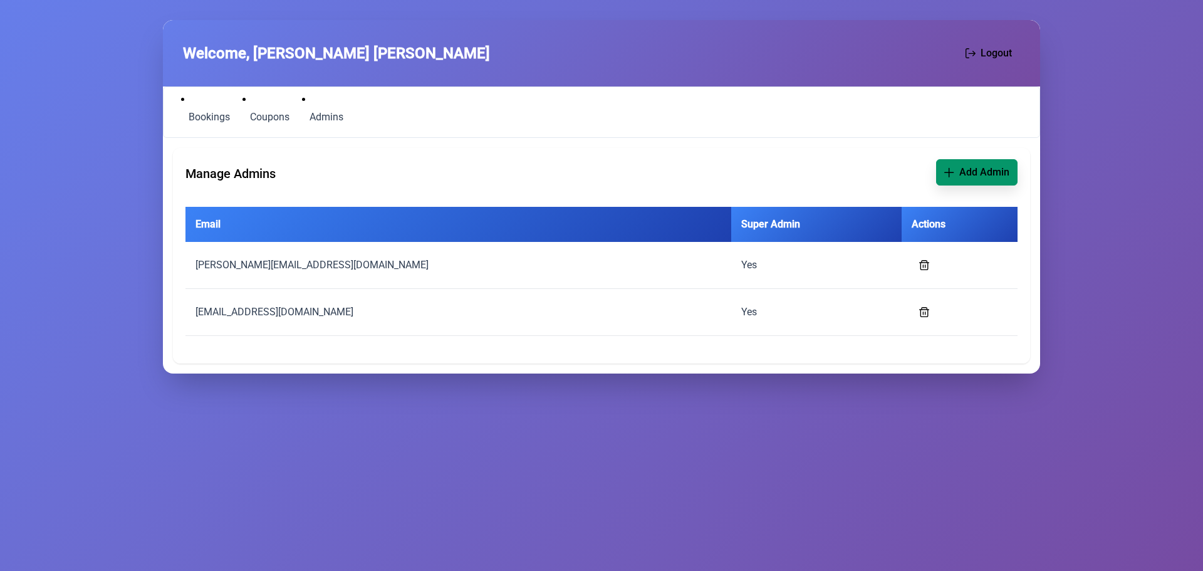
click at [974, 176] on span "Add Admin" at bounding box center [984, 172] width 50 height 15
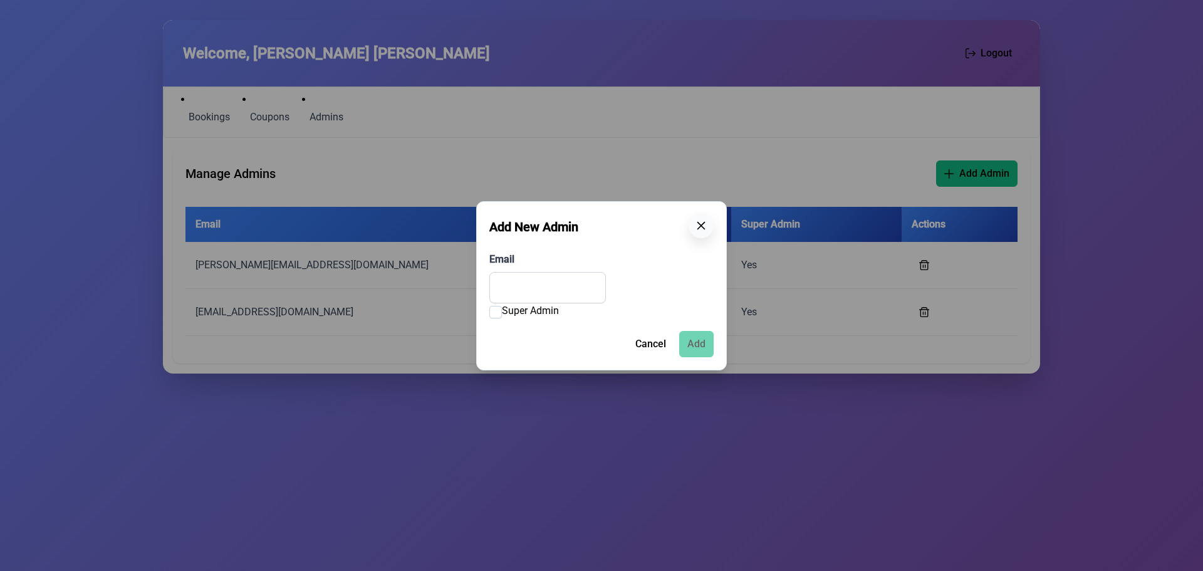
click at [696, 229] on button "button" at bounding box center [701, 225] width 25 height 25
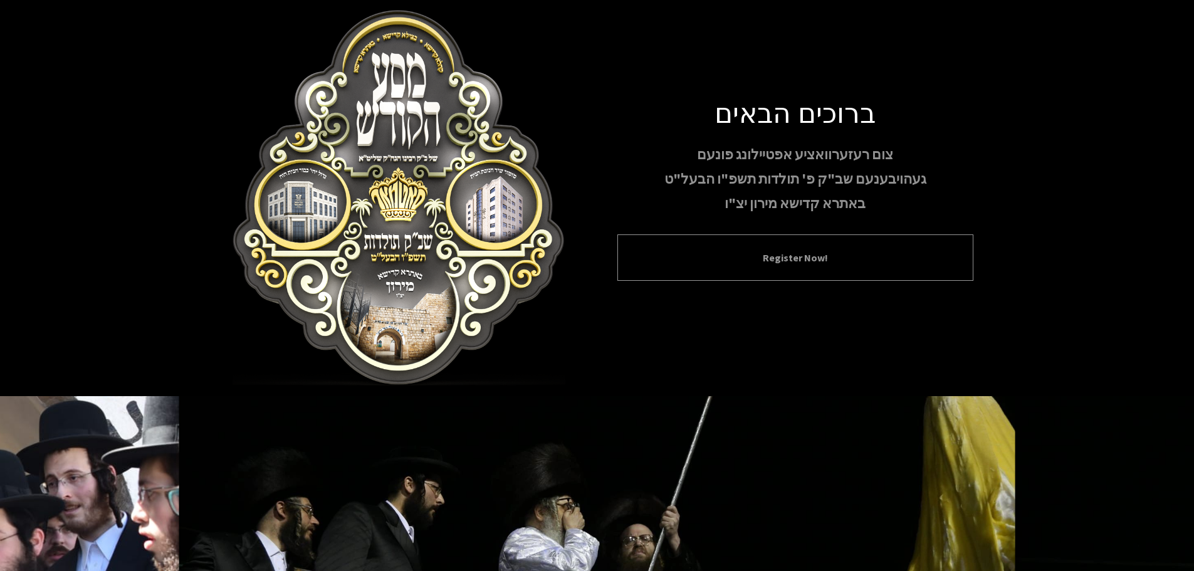
click at [770, 250] on button "Register Now!" at bounding box center [795, 257] width 325 height 15
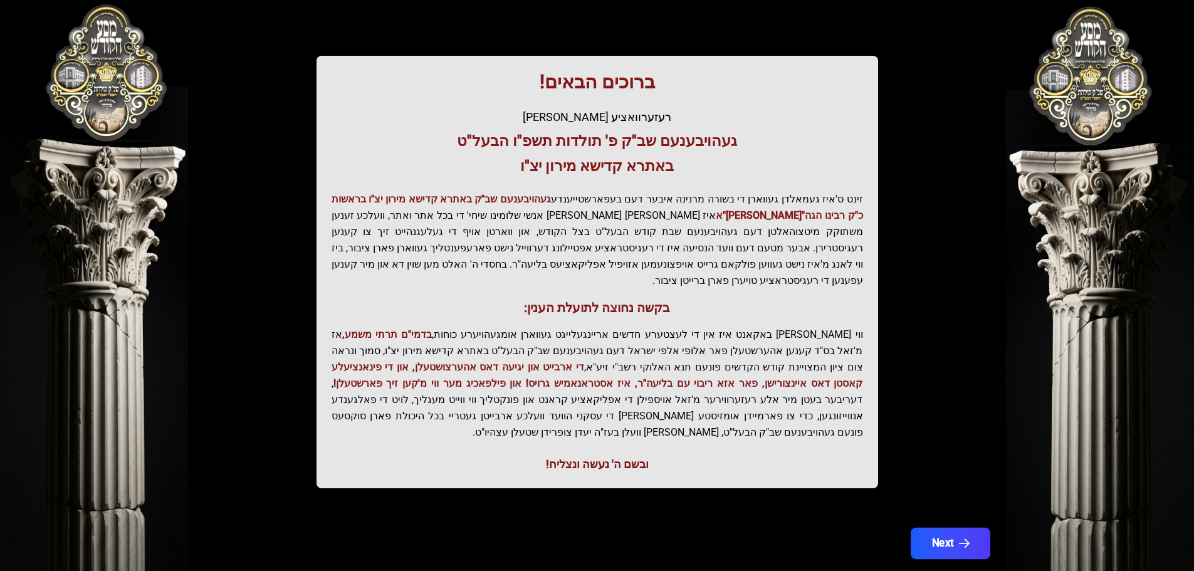
click at [956, 528] on button "Next" at bounding box center [950, 543] width 80 height 31
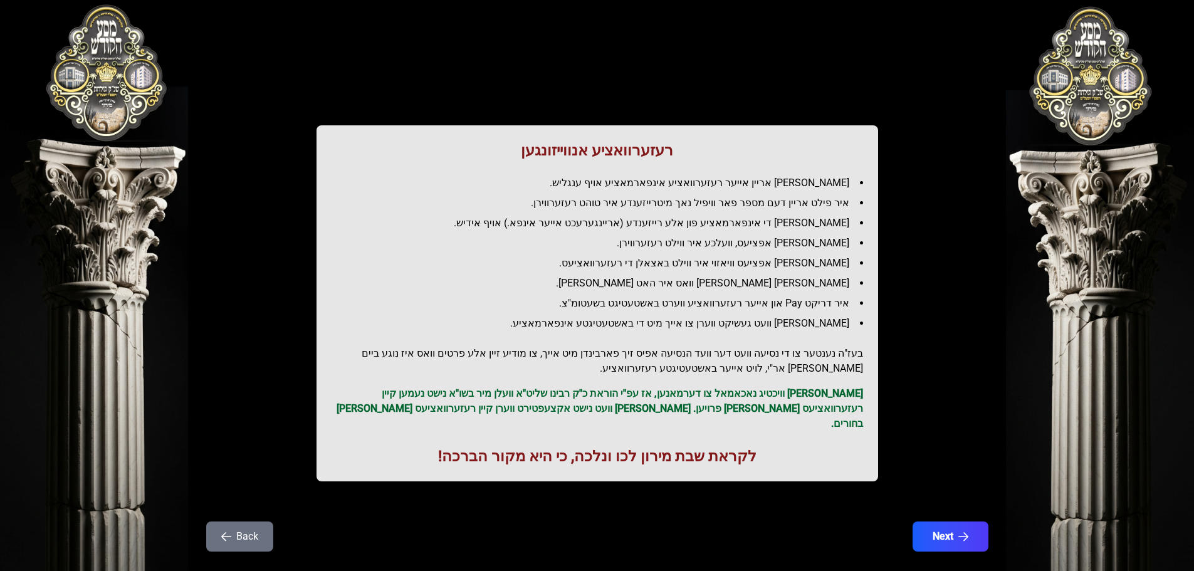
scroll to position [36, 0]
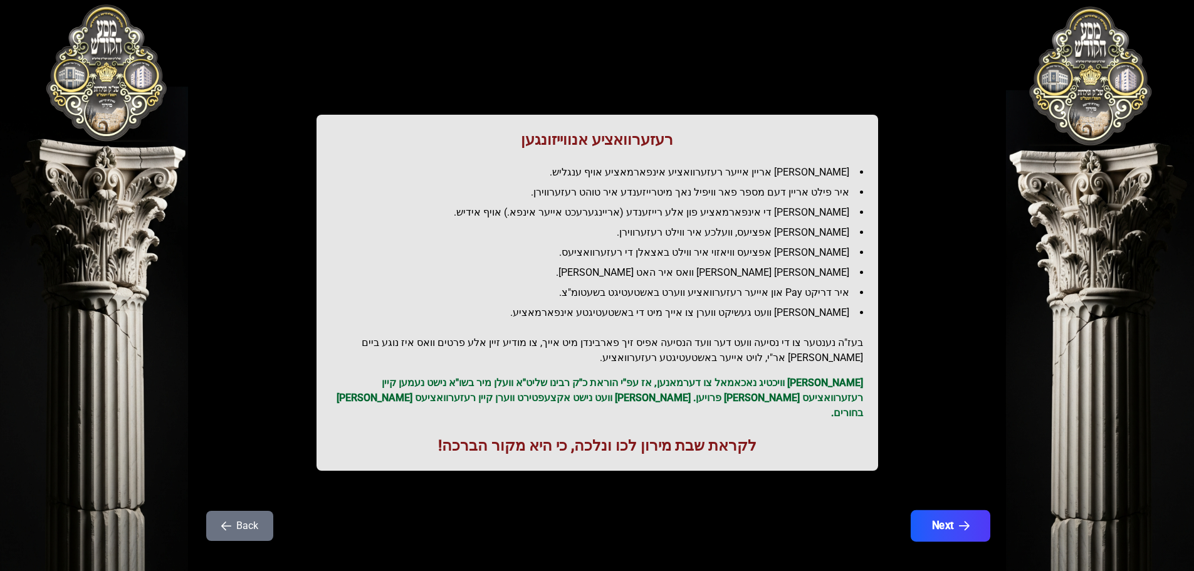
click at [949, 510] on button "Next" at bounding box center [950, 525] width 80 height 31
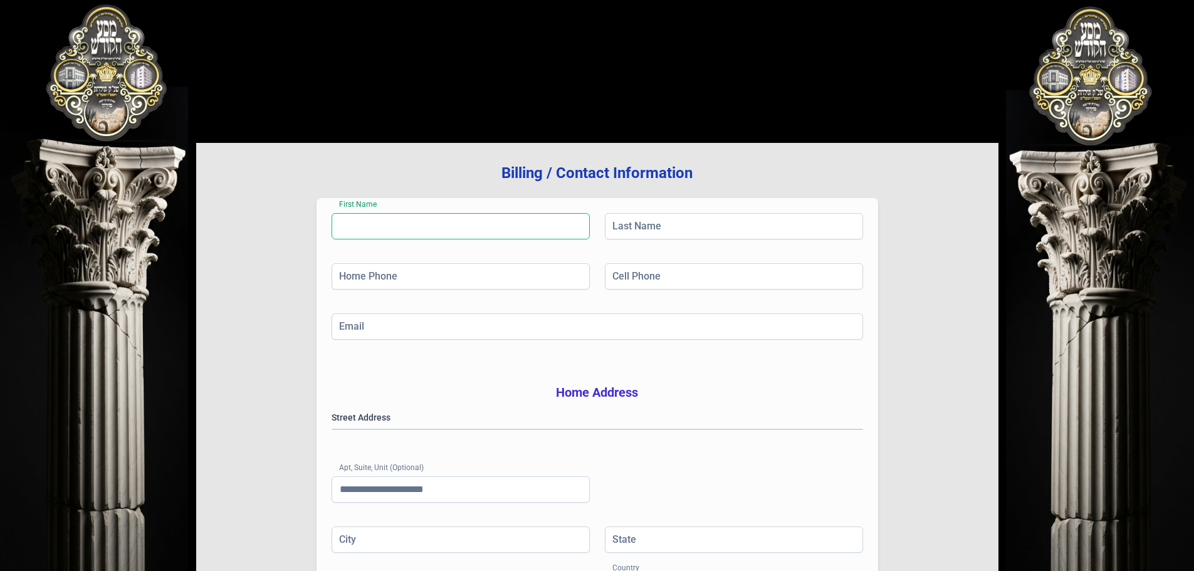
click at [398, 227] on input "First Name" at bounding box center [460, 226] width 258 height 26
type input "*****"
type input "********"
type input "**********"
type input "******"
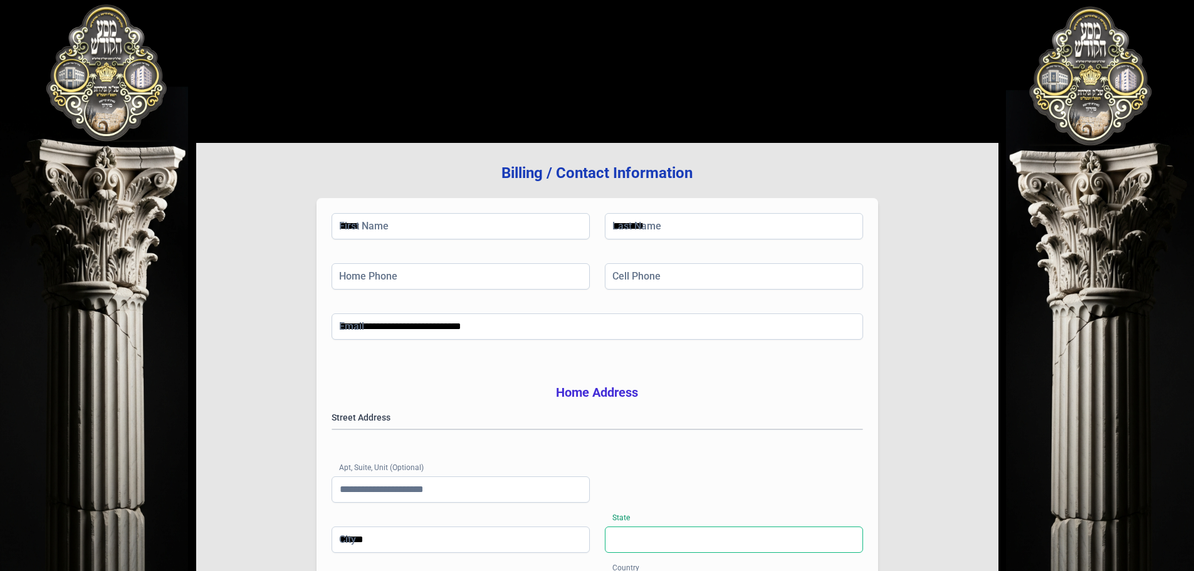
type input "**"
type input "*****"
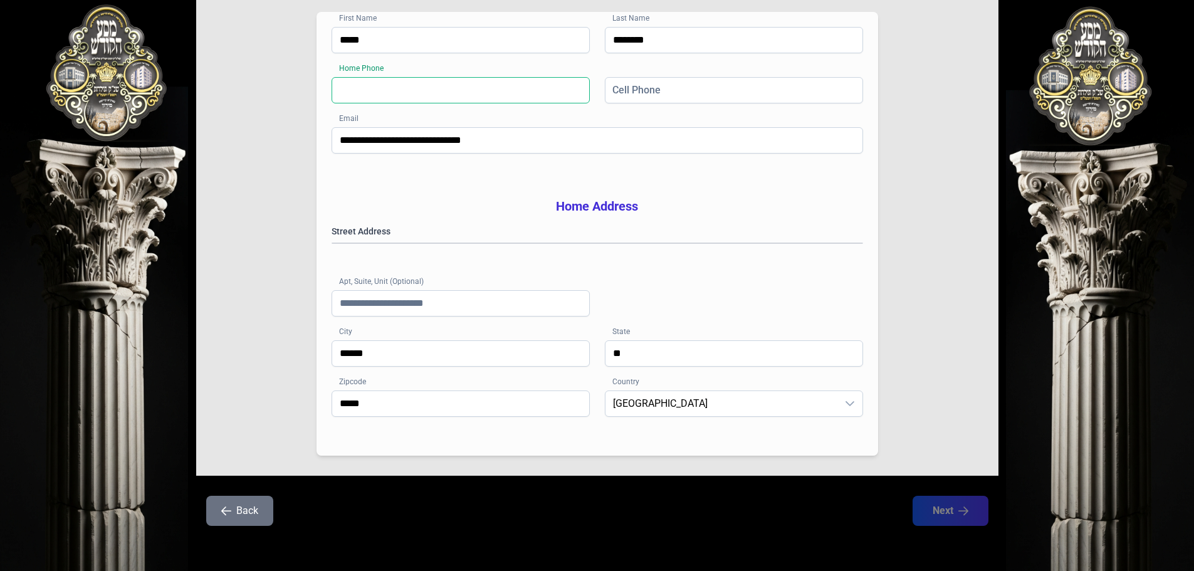
click at [481, 77] on input "Home Phone" at bounding box center [460, 90] width 258 height 26
type input "**********"
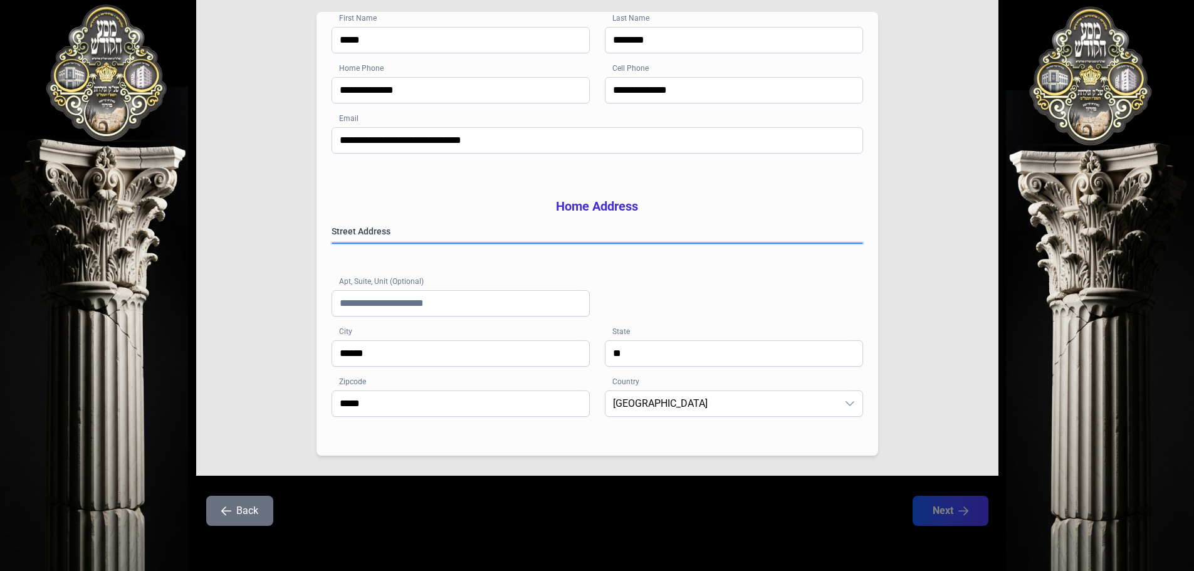
click at [332, 243] on gmp-place-autocomplete at bounding box center [332, 243] width 0 height 0
type input "******"
type input "*********"
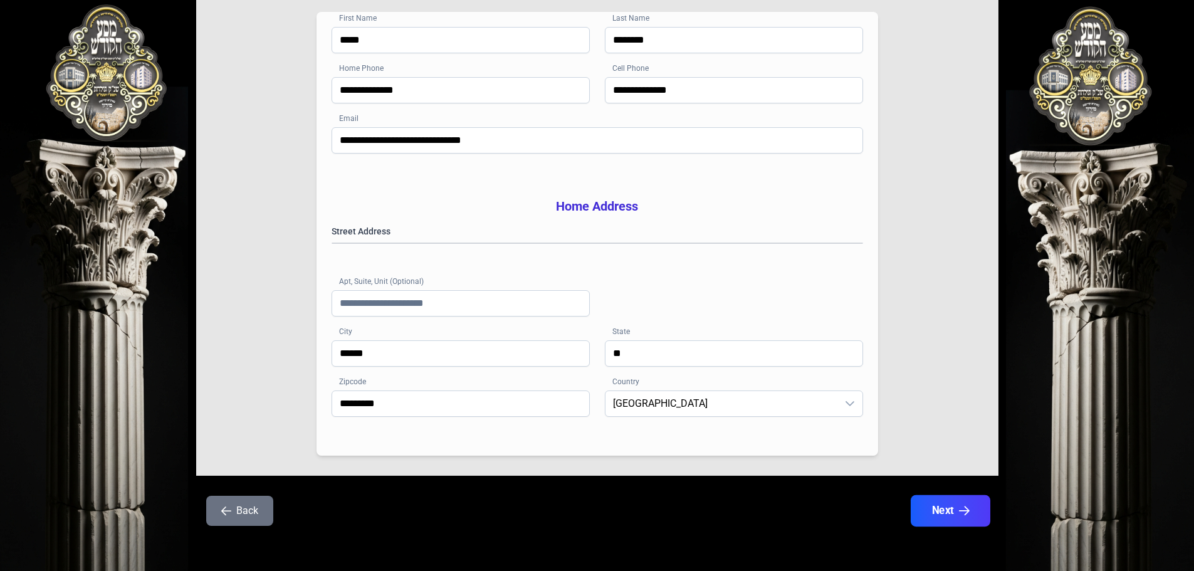
click at [960, 515] on icon "button" at bounding box center [963, 511] width 11 height 11
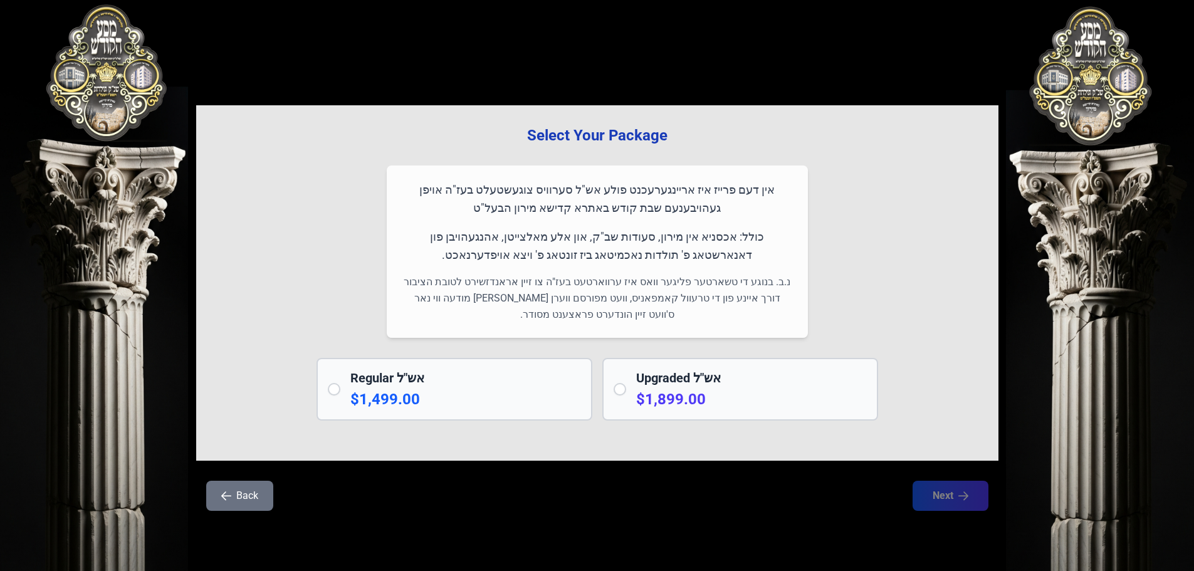
scroll to position [0, 0]
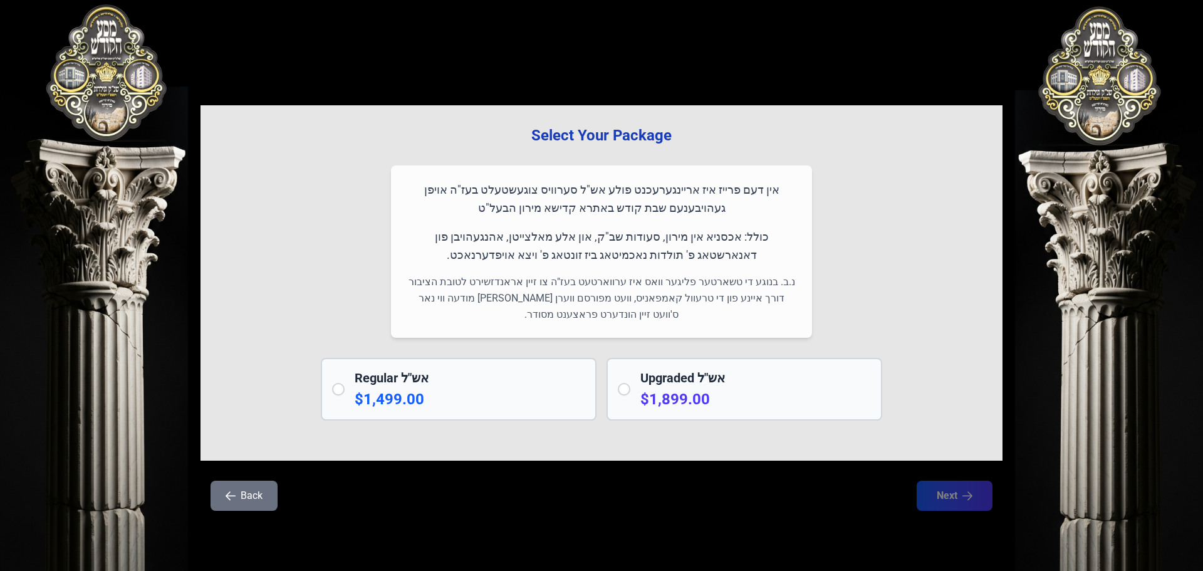
click at [444, 377] on h2 "Regular אש"ל" at bounding box center [470, 378] width 231 height 18
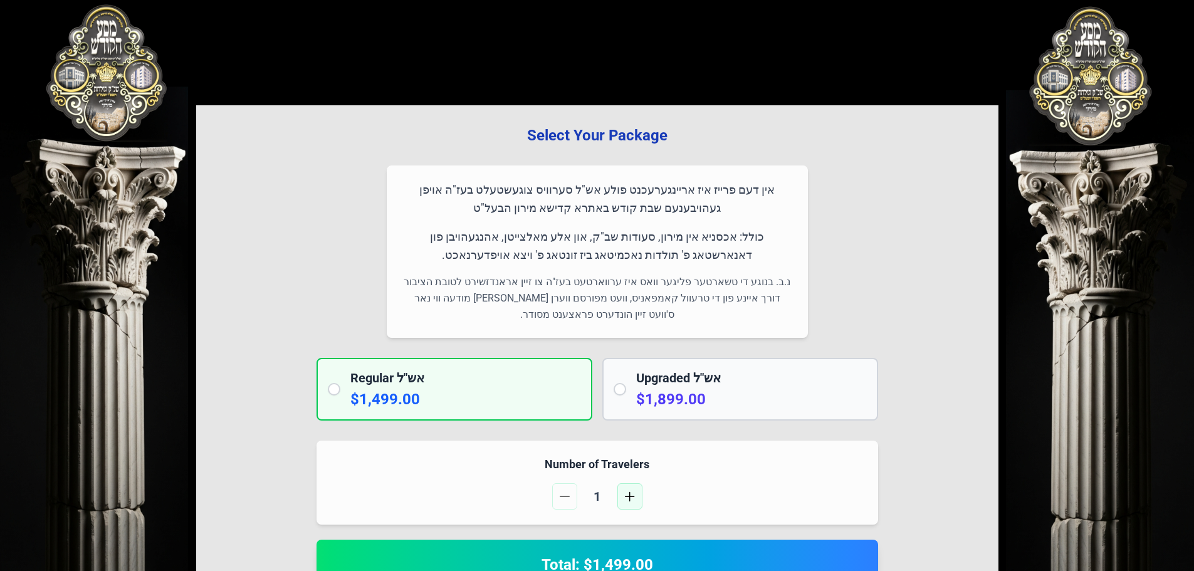
click at [632, 494] on span "button" at bounding box center [630, 496] width 10 height 10
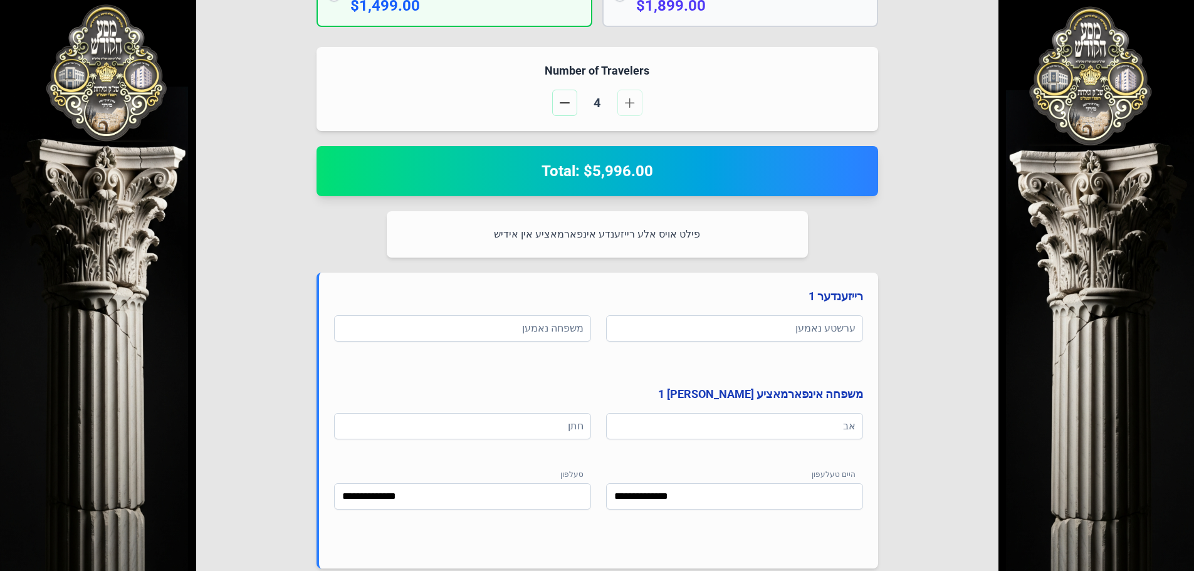
scroll to position [501, 0]
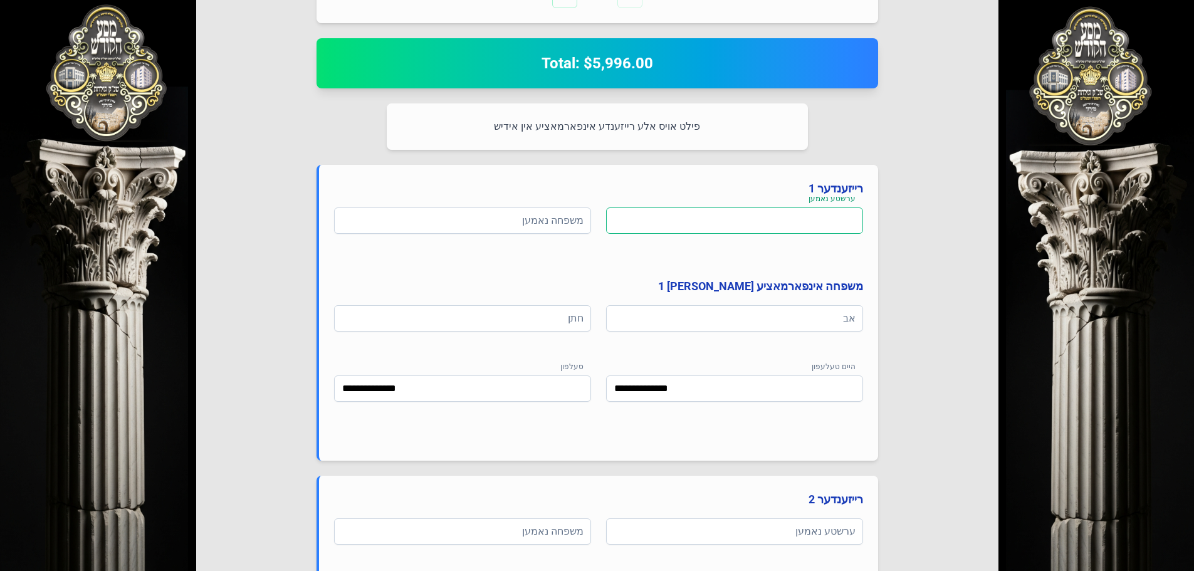
click at [746, 225] on input at bounding box center [734, 220] width 257 height 26
type input "*****"
click at [466, 222] on input at bounding box center [462, 220] width 257 height 26
type input "******"
click at [758, 331] on div "אב" at bounding box center [734, 325] width 257 height 40
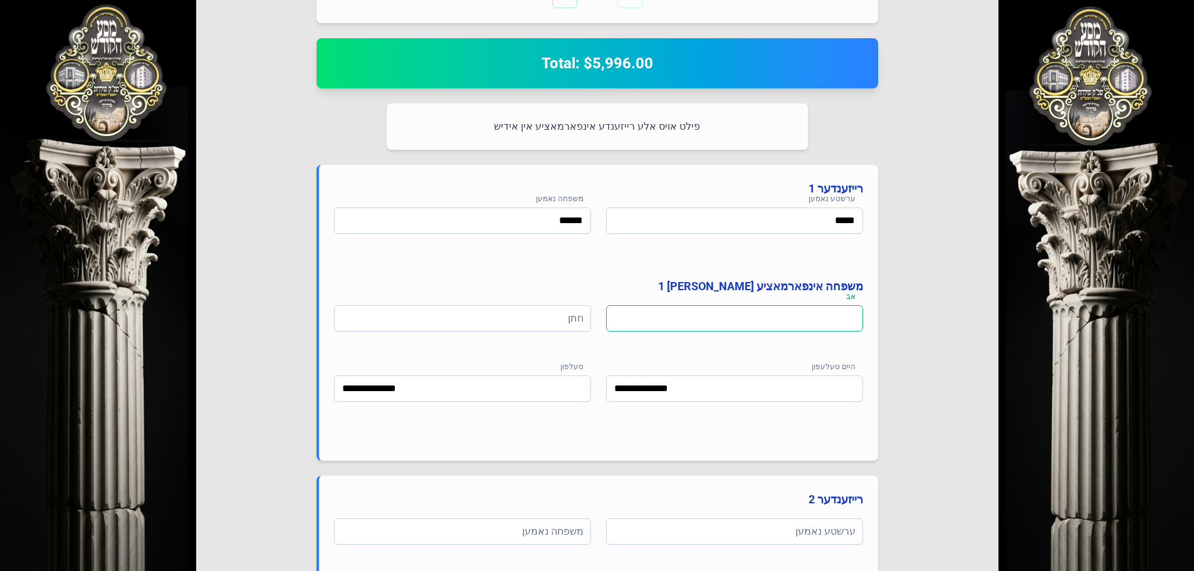
click at [752, 321] on input at bounding box center [734, 318] width 257 height 26
type input "******"
click at [507, 325] on input at bounding box center [462, 318] width 257 height 26
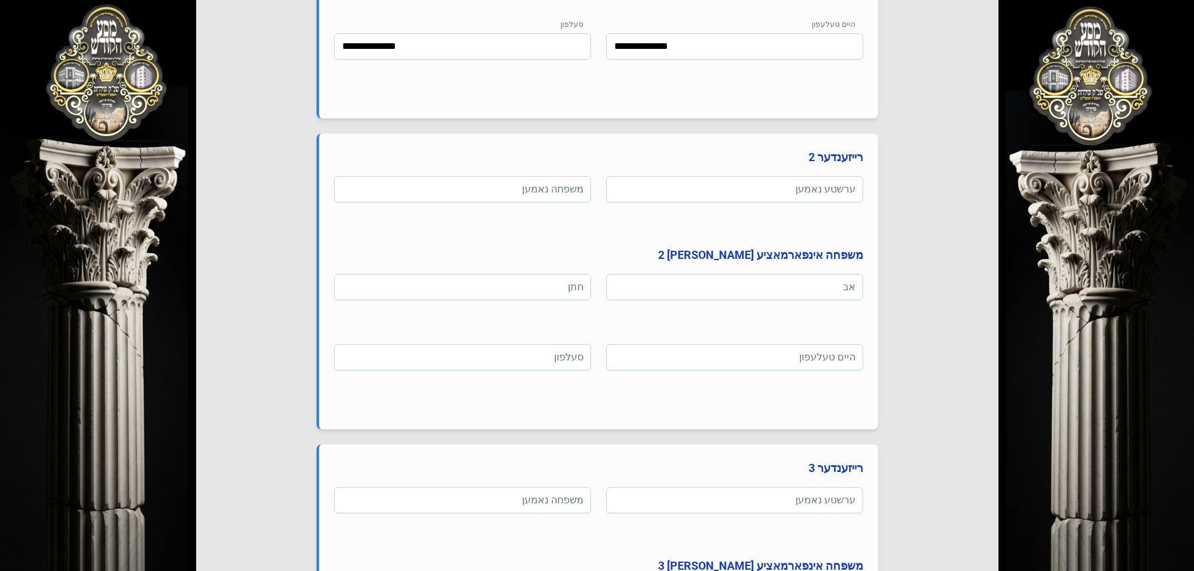
scroll to position [877, 0]
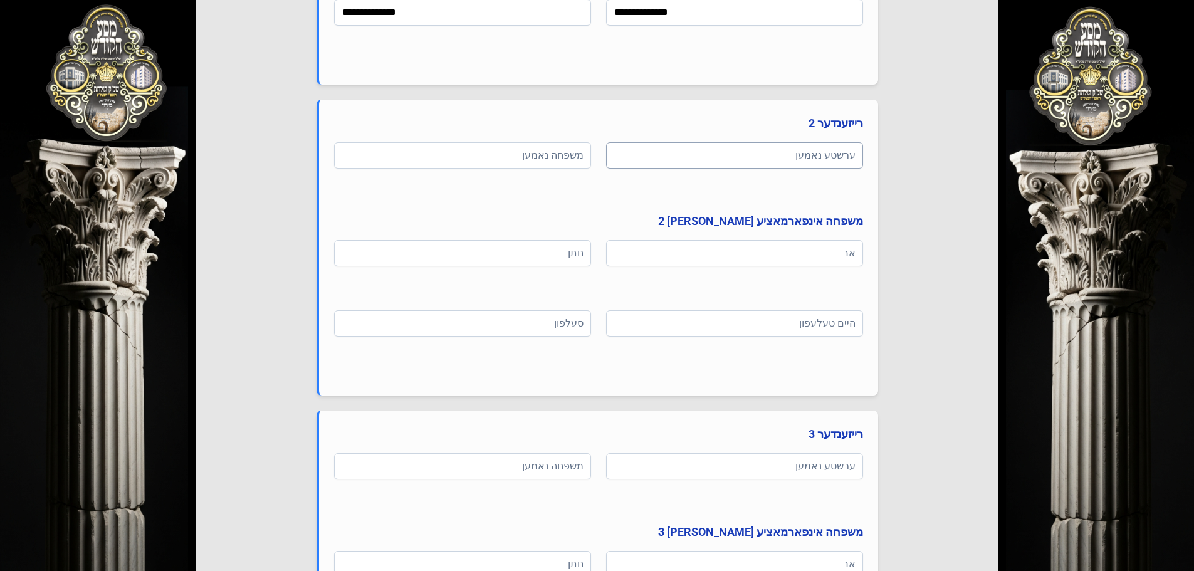
type input "******"
click at [711, 164] on input at bounding box center [734, 155] width 257 height 26
type input "******"
click at [511, 153] on input at bounding box center [462, 155] width 257 height 26
type input "******"
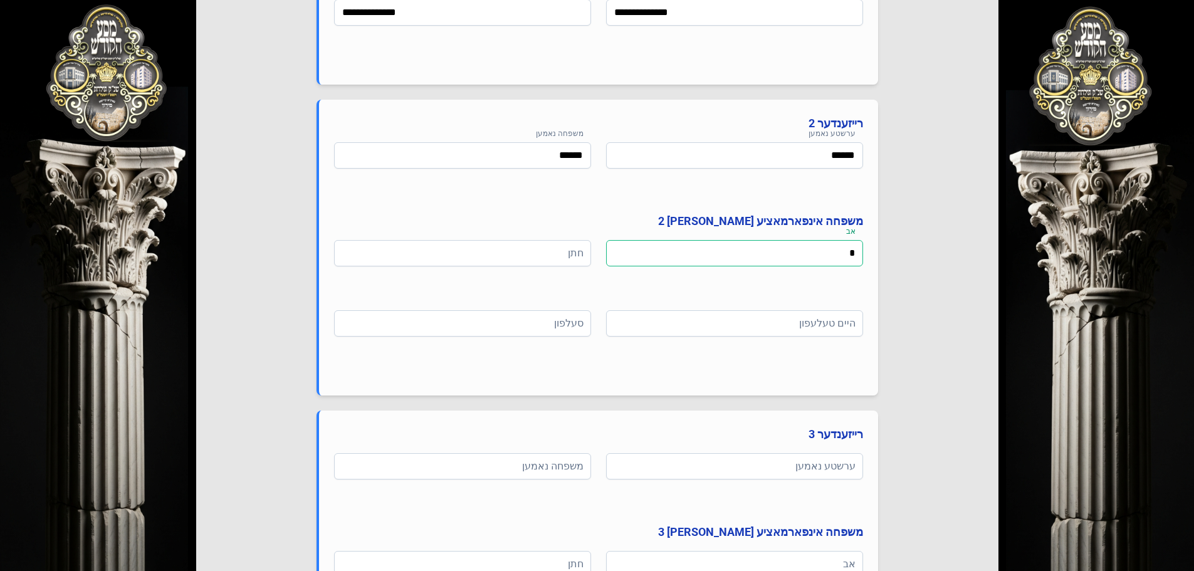
click at [701, 247] on input "*" at bounding box center [734, 253] width 257 height 26
type input "******"
click at [554, 256] on input at bounding box center [462, 253] width 257 height 26
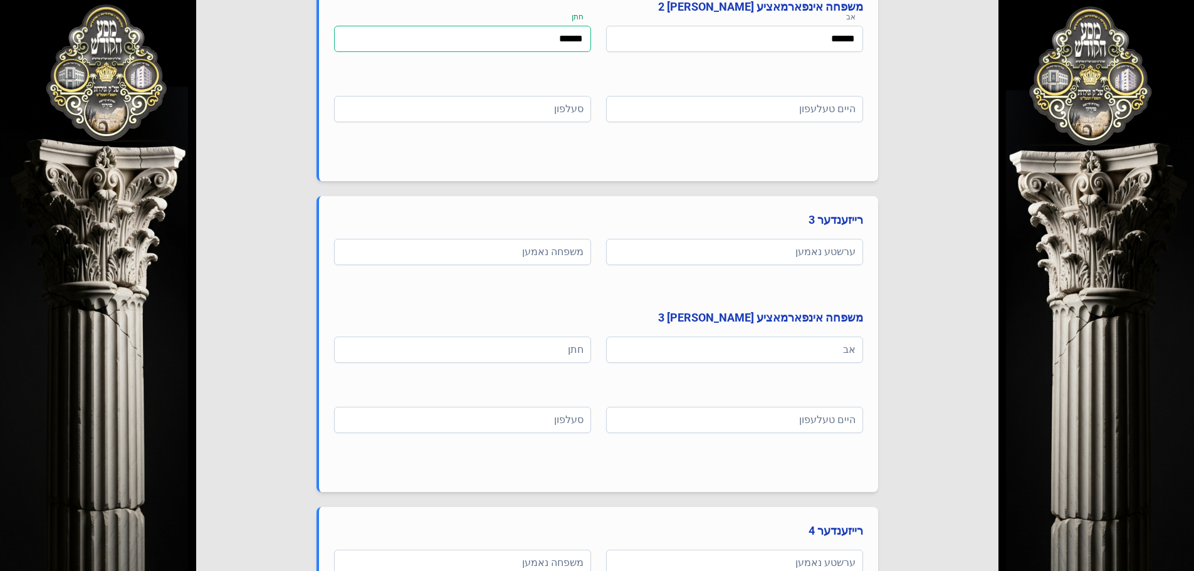
scroll to position [1191, 0]
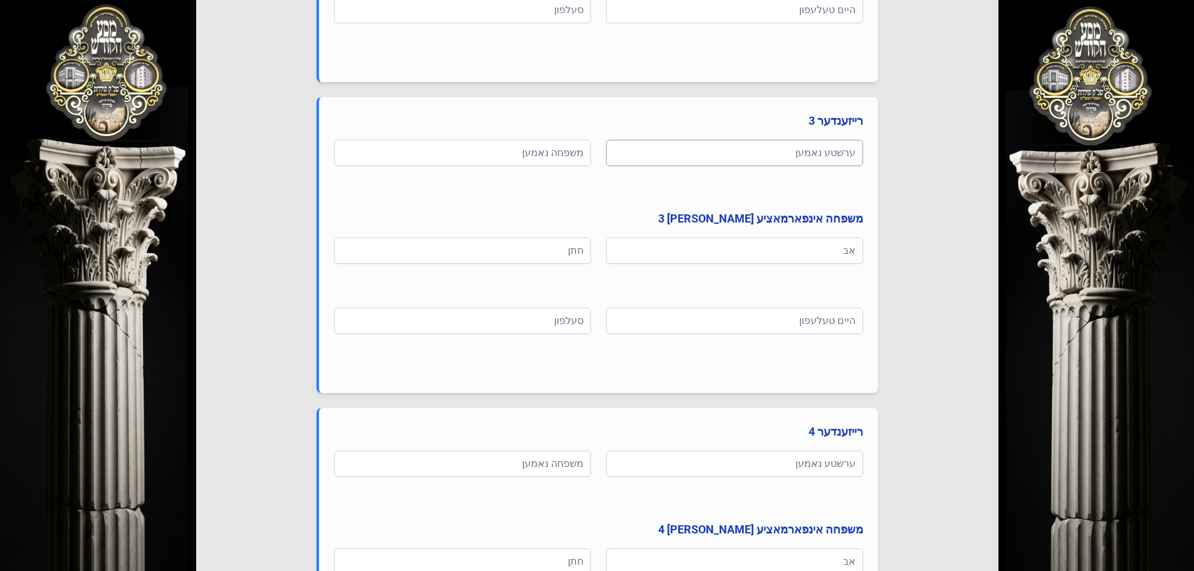
type input "******"
click at [703, 146] on input at bounding box center [734, 153] width 257 height 26
type input "******"
click at [531, 157] on input at bounding box center [462, 153] width 257 height 26
type input "******"
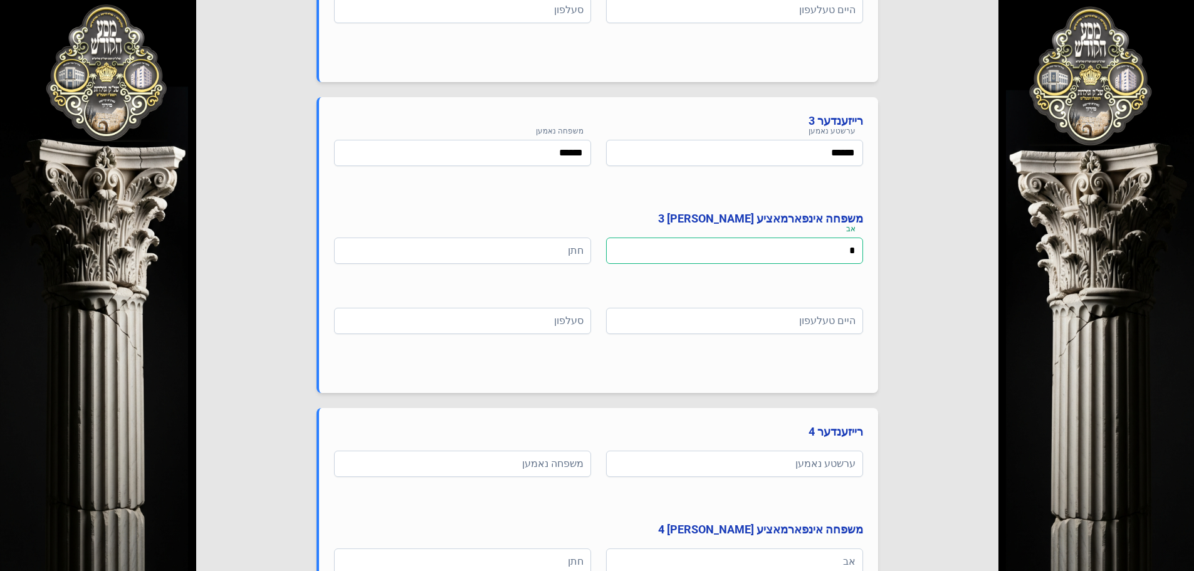
click at [738, 252] on input "*" at bounding box center [734, 250] width 257 height 26
type input "******"
click at [553, 250] on input at bounding box center [462, 250] width 257 height 26
type input "******"
click at [720, 315] on input at bounding box center [734, 321] width 257 height 26
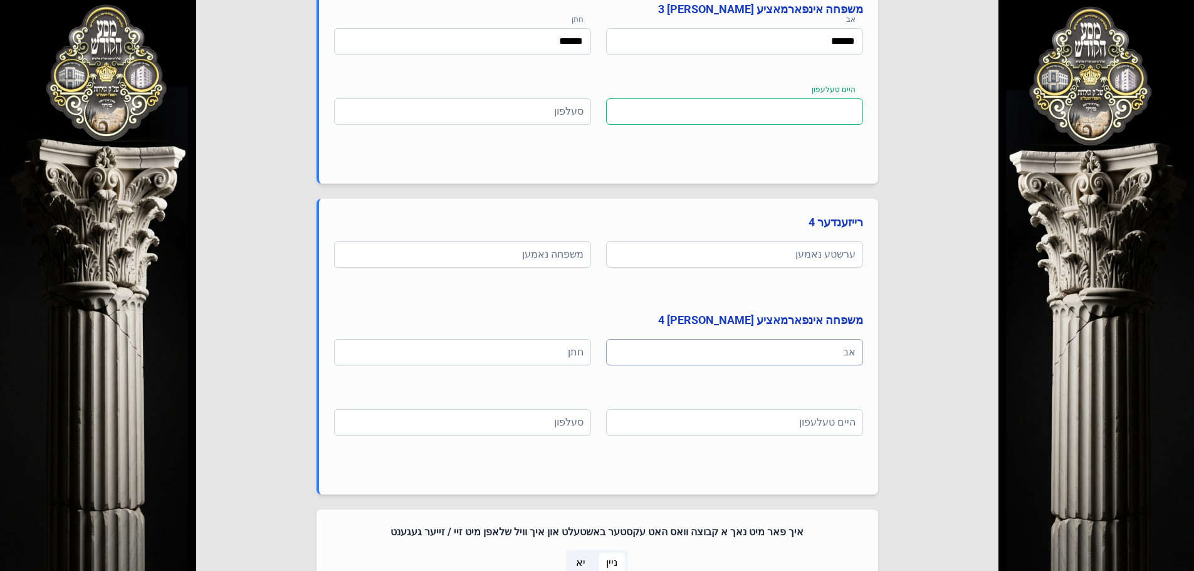
scroll to position [1441, 0]
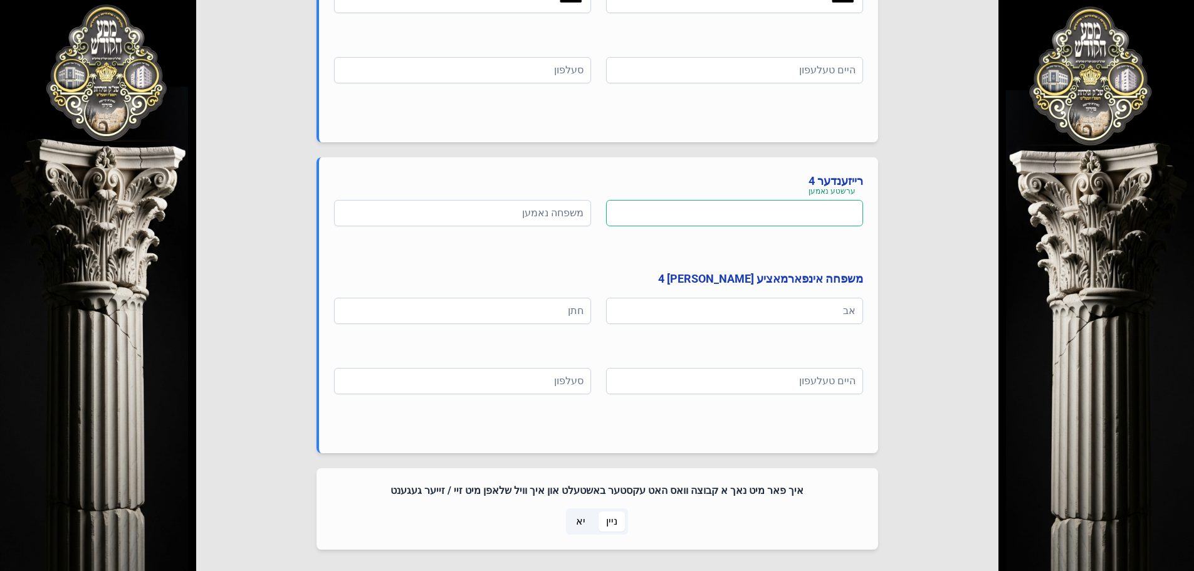
click at [715, 224] on input at bounding box center [734, 213] width 257 height 26
type input "******"
click at [515, 216] on input "*" at bounding box center [462, 213] width 257 height 26
type input "******"
click at [744, 318] on input at bounding box center [734, 311] width 257 height 26
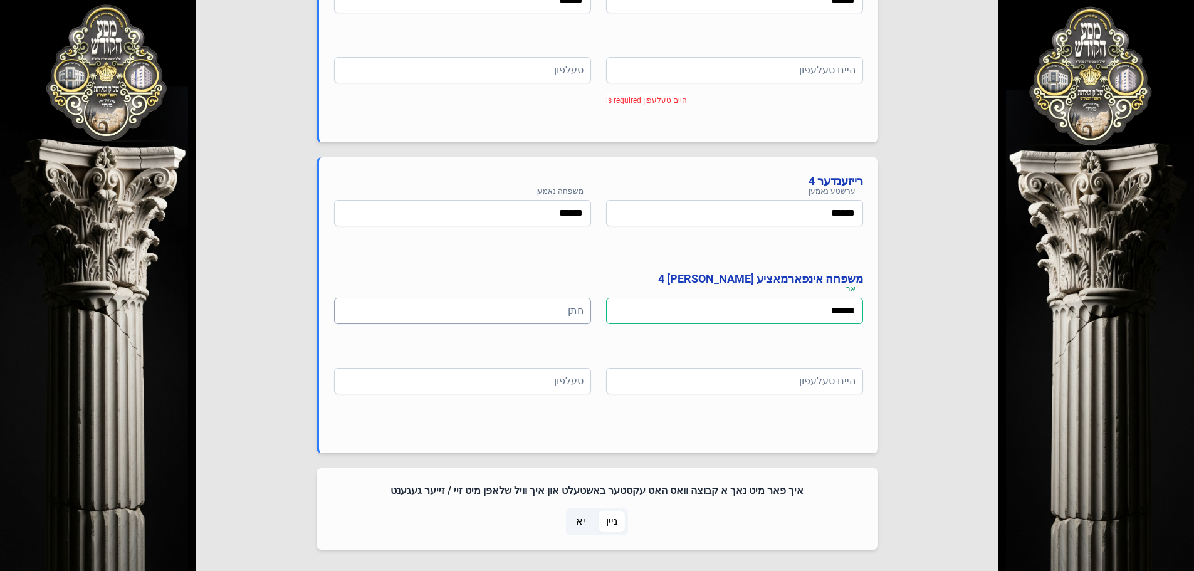
type input "******"
click at [542, 309] on input at bounding box center [462, 311] width 257 height 26
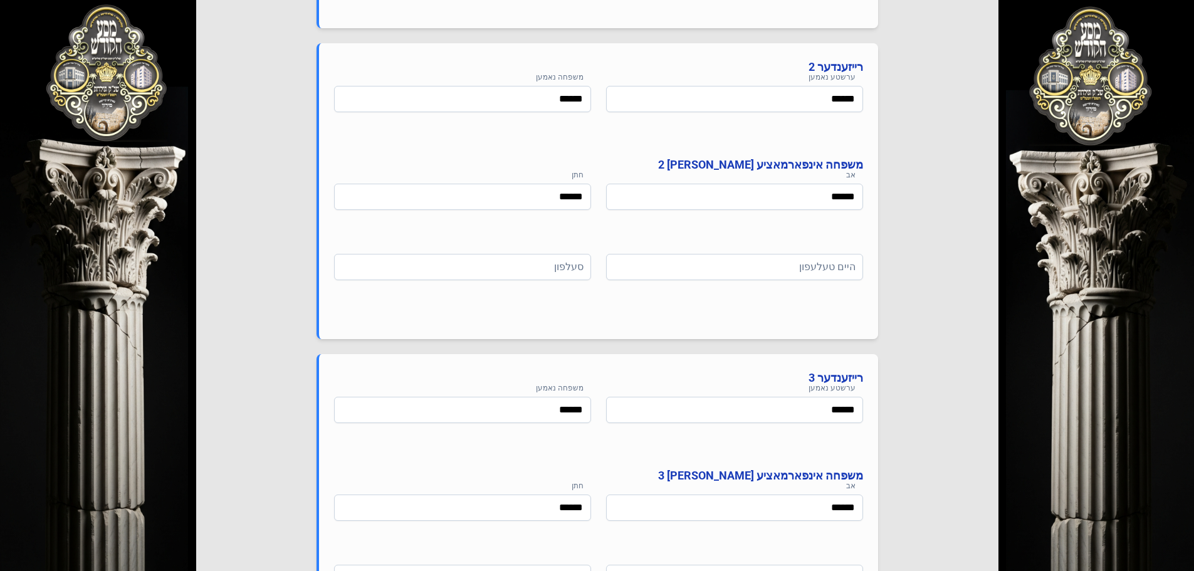
scroll to position [877, 0]
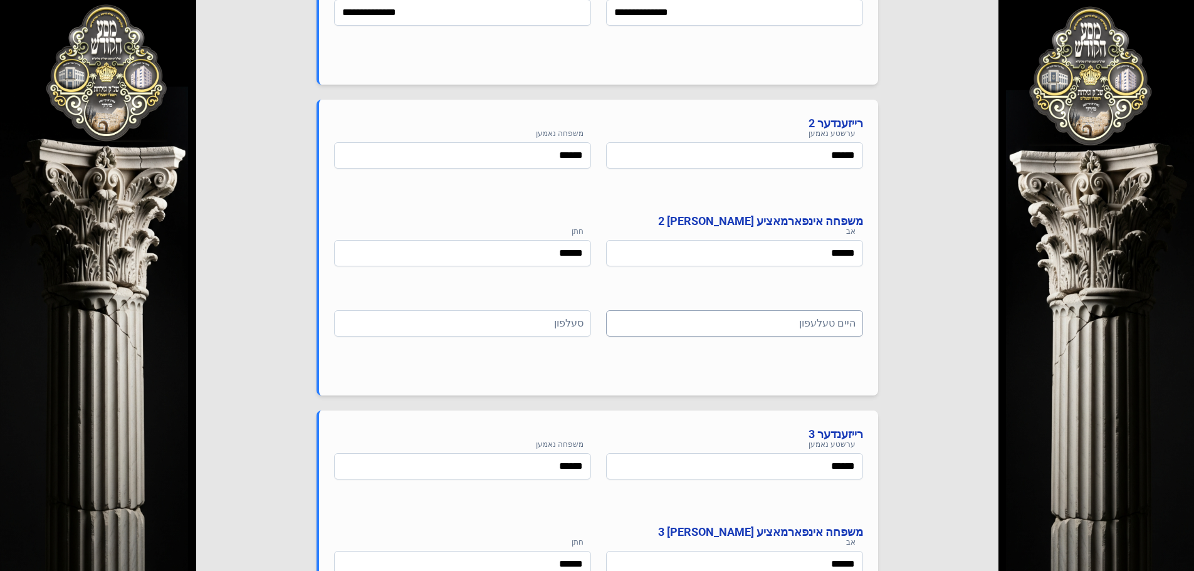
type input "******"
click at [676, 325] on input at bounding box center [734, 323] width 257 height 26
type input "**********"
click at [513, 325] on input at bounding box center [462, 323] width 257 height 26
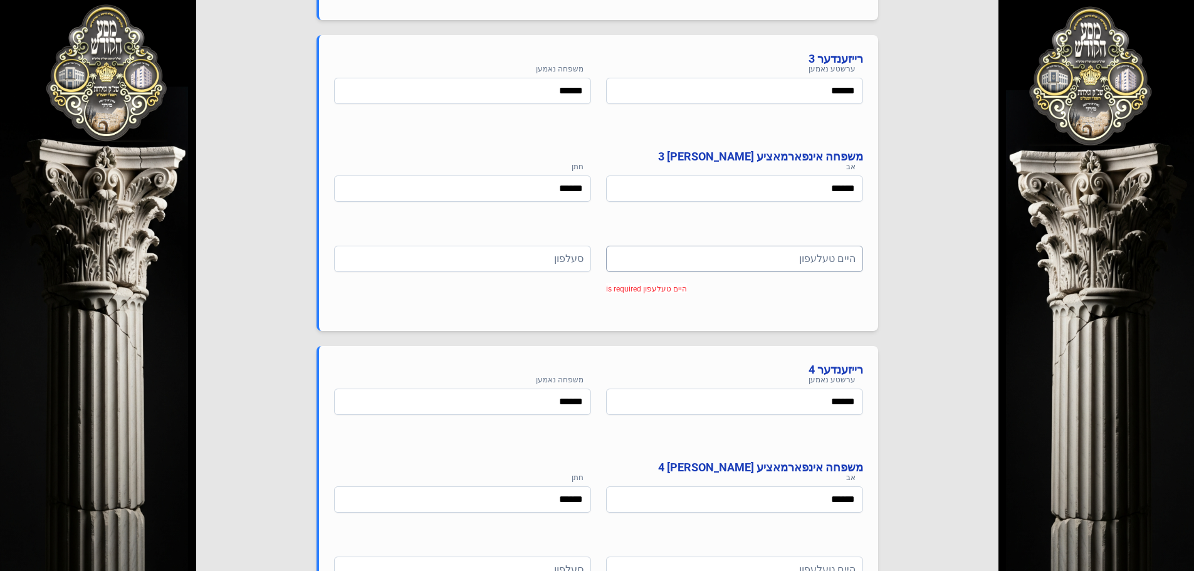
scroll to position [1253, 0]
type input "**********"
click at [681, 267] on input at bounding box center [734, 258] width 257 height 26
type input "**********"
click at [550, 256] on input at bounding box center [462, 258] width 257 height 26
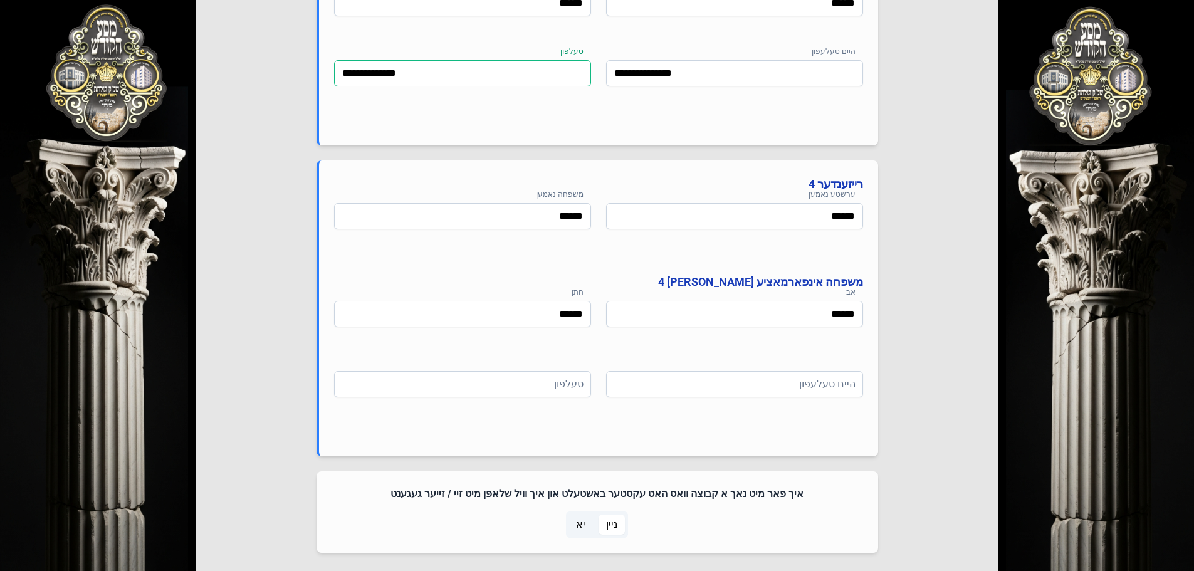
scroll to position [1504, 0]
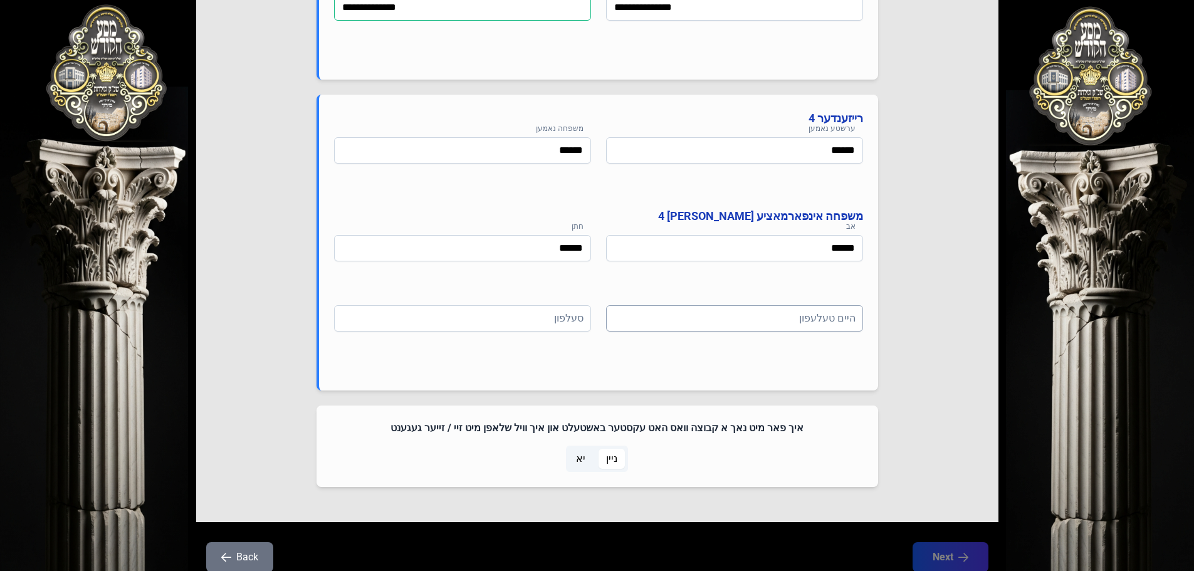
type input "**********"
click at [682, 320] on input at bounding box center [734, 318] width 257 height 26
type input "**********"
click at [516, 321] on input at bounding box center [462, 318] width 257 height 26
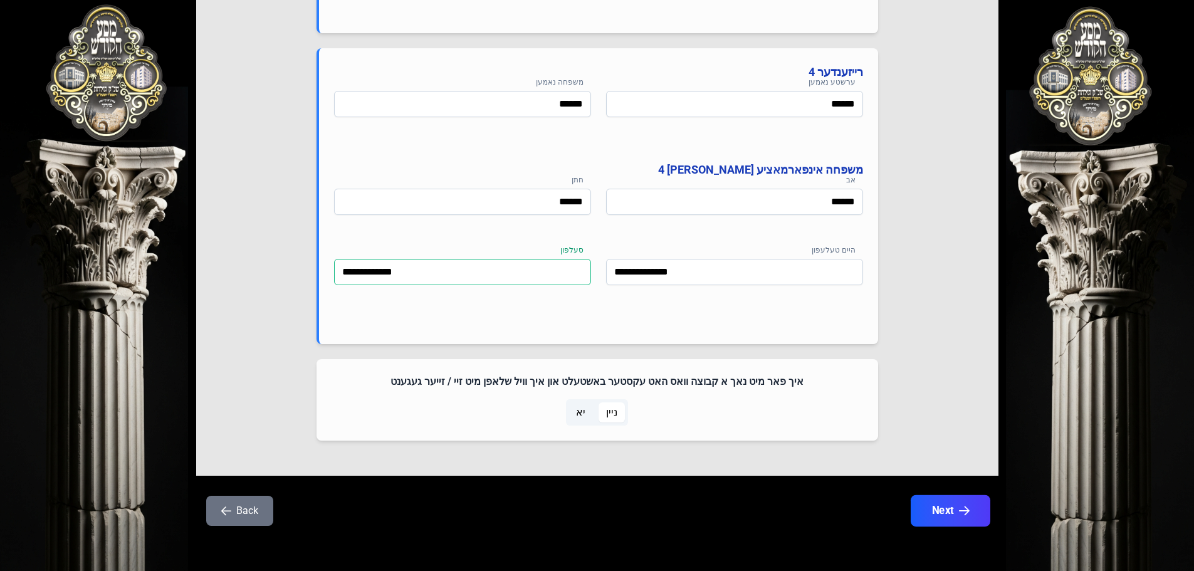
type input "**********"
click at [968, 516] on icon "button" at bounding box center [963, 511] width 11 height 11
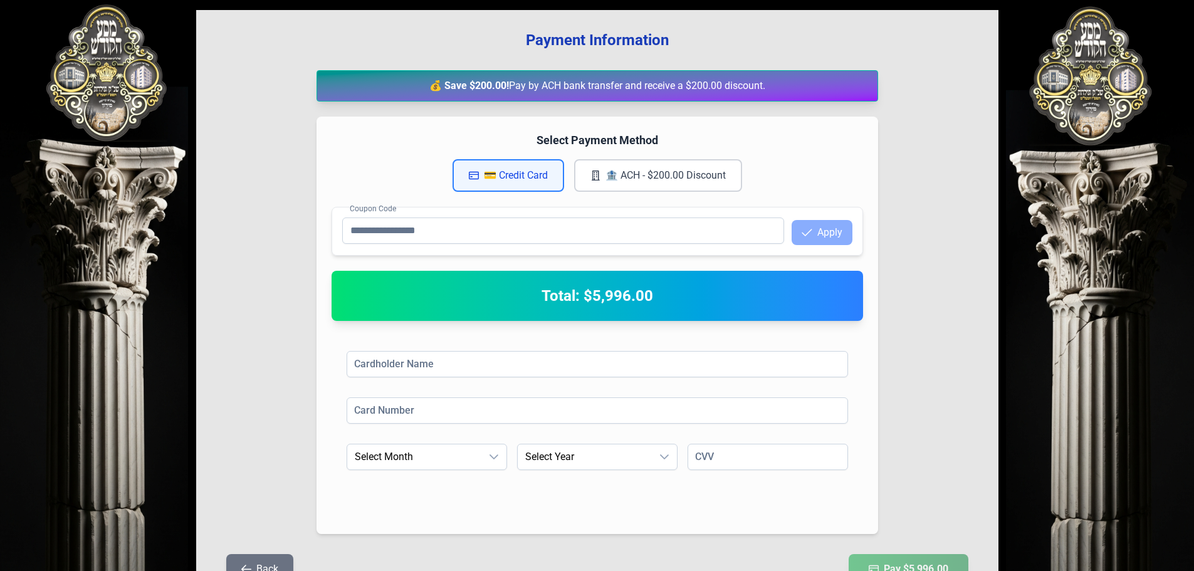
scroll to position [188, 0]
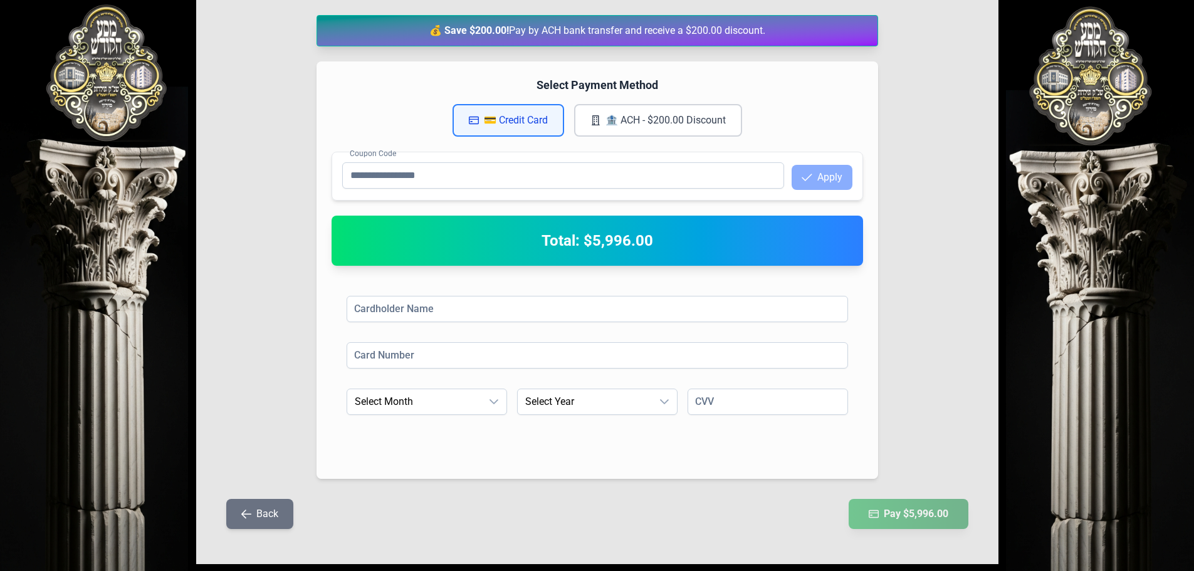
click at [667, 117] on button "🏦 ACH - $200.00 Discount" at bounding box center [658, 120] width 168 height 33
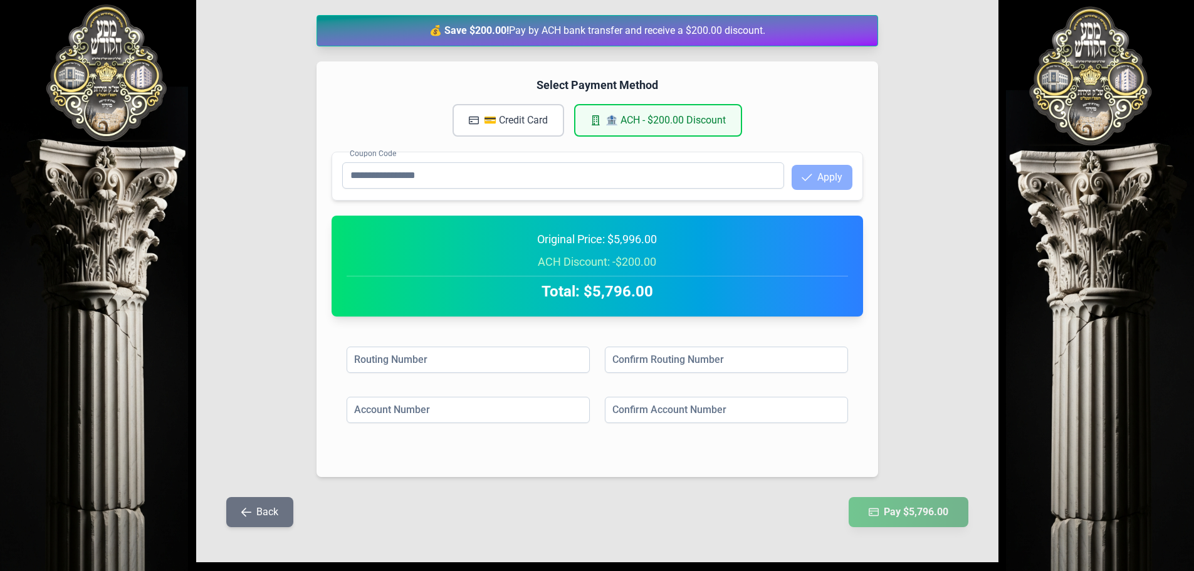
click at [530, 121] on button "💳 Credit Card" at bounding box center [508, 120] width 112 height 33
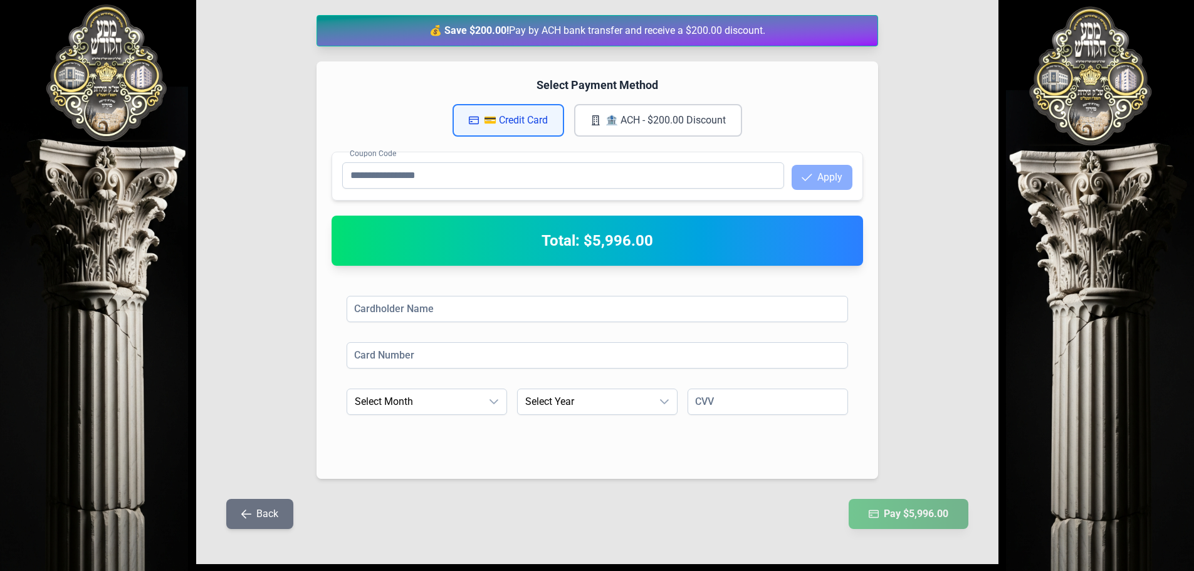
click at [257, 513] on button "Back" at bounding box center [259, 514] width 67 height 30
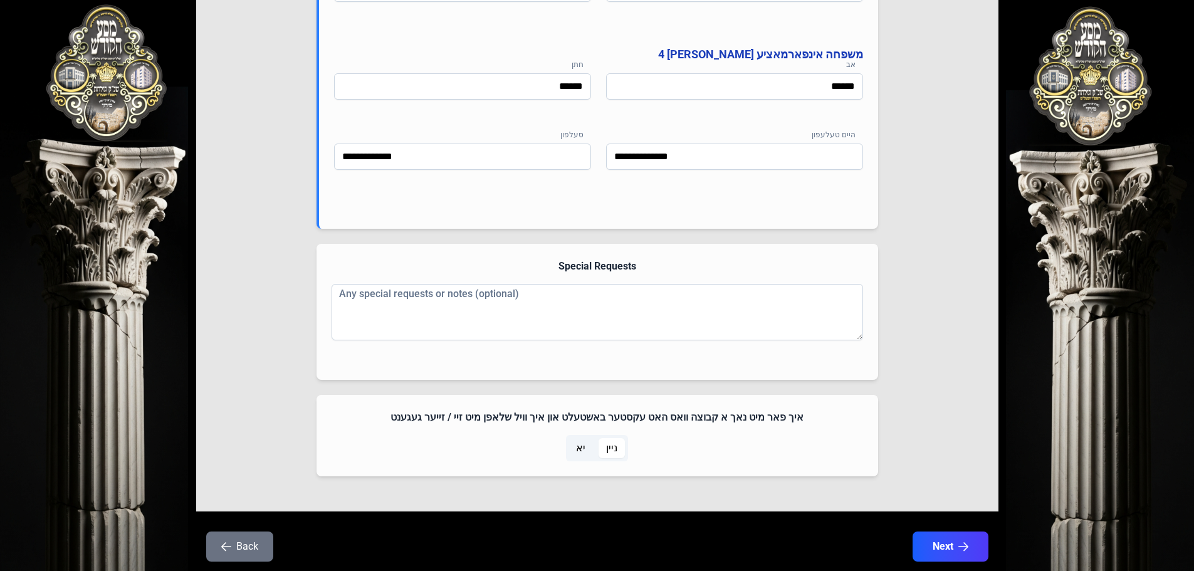
scroll to position [1701, 0]
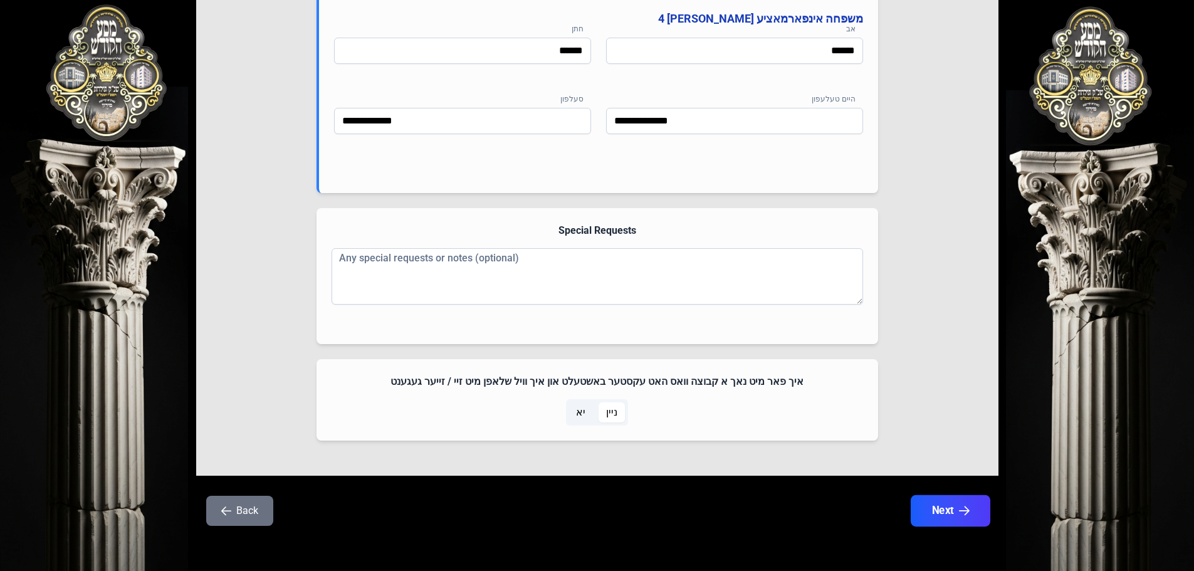
click at [968, 511] on icon "button" at bounding box center [963, 511] width 11 height 11
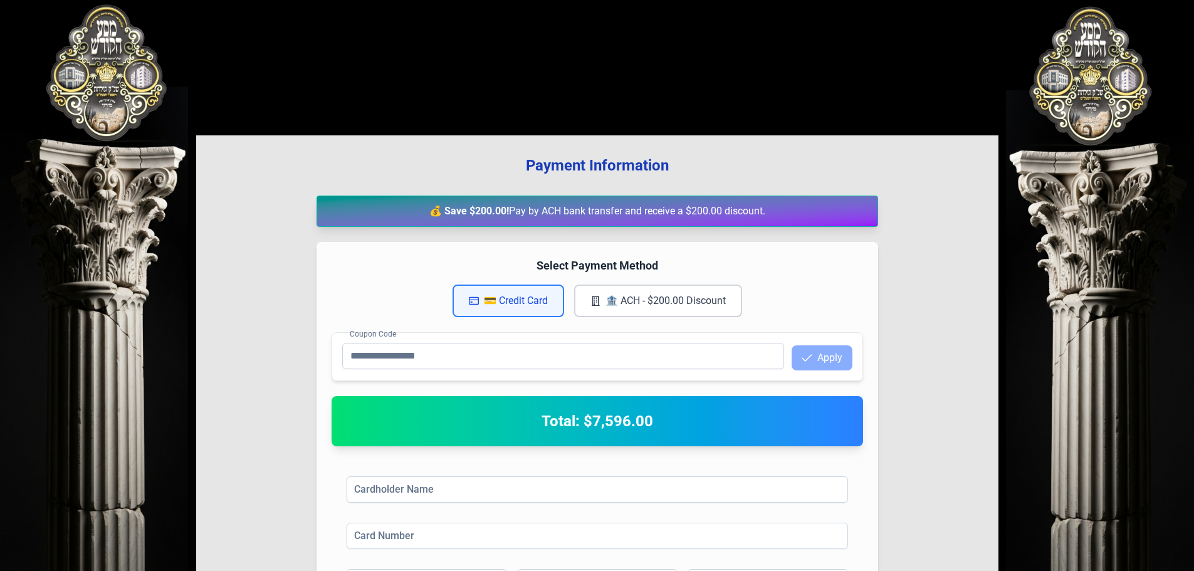
scroll to position [0, 0]
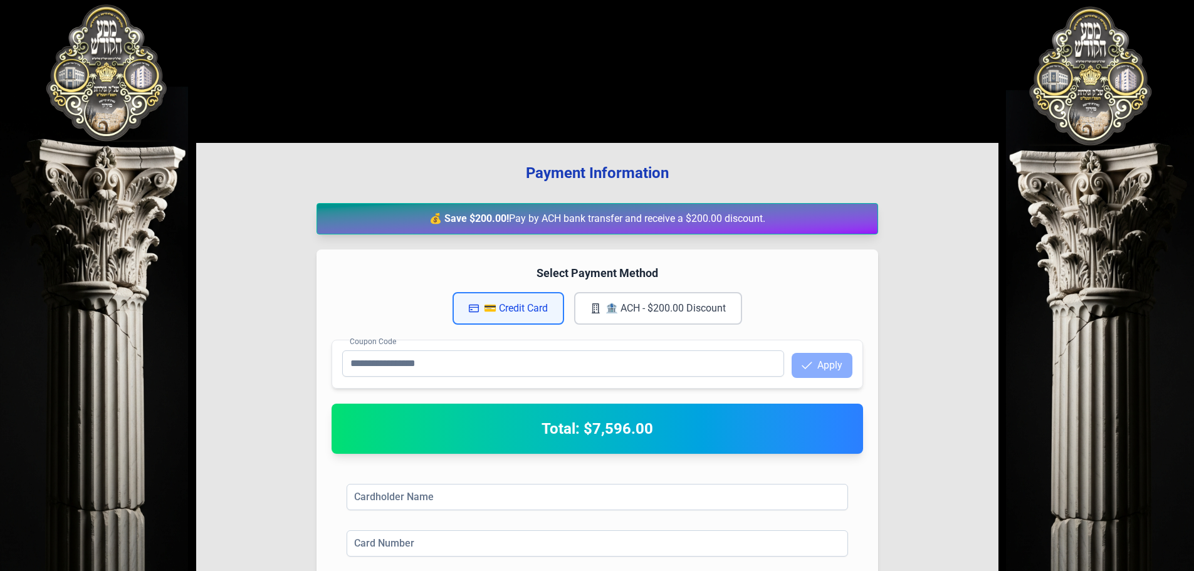
click at [681, 312] on button "🏦 ACH - $200.00 Discount" at bounding box center [658, 308] width 168 height 33
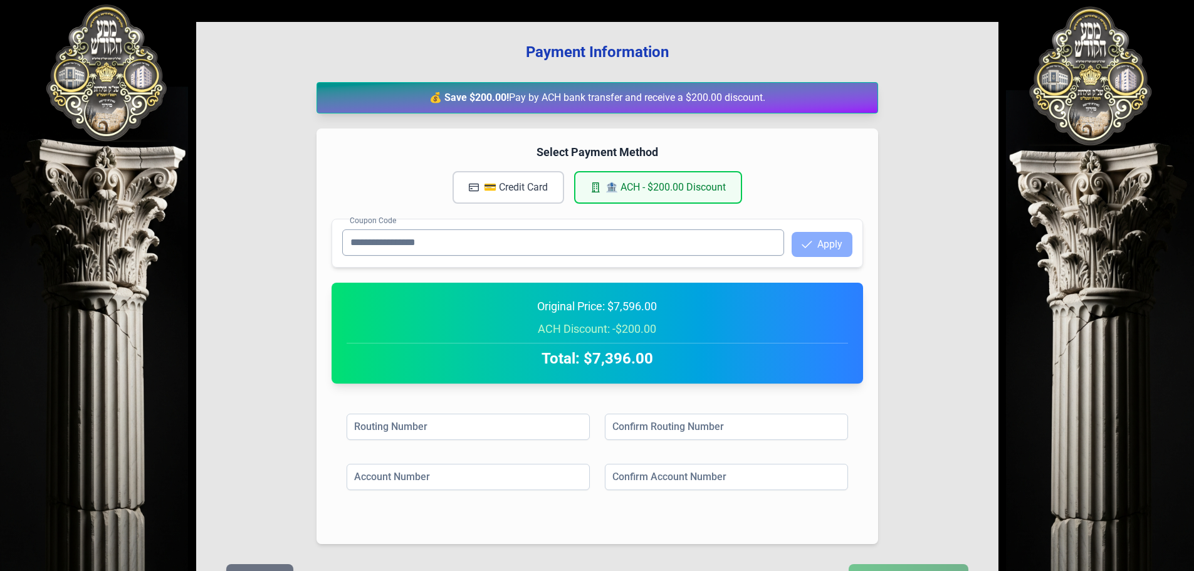
scroll to position [125, 0]
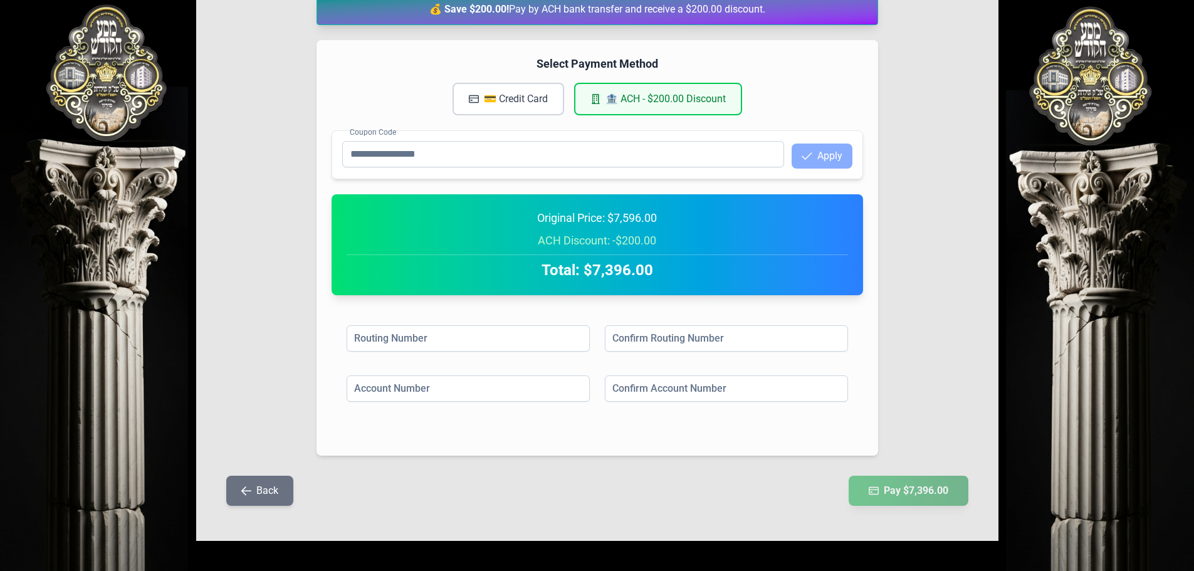
click at [261, 495] on button "Back" at bounding box center [259, 491] width 67 height 30
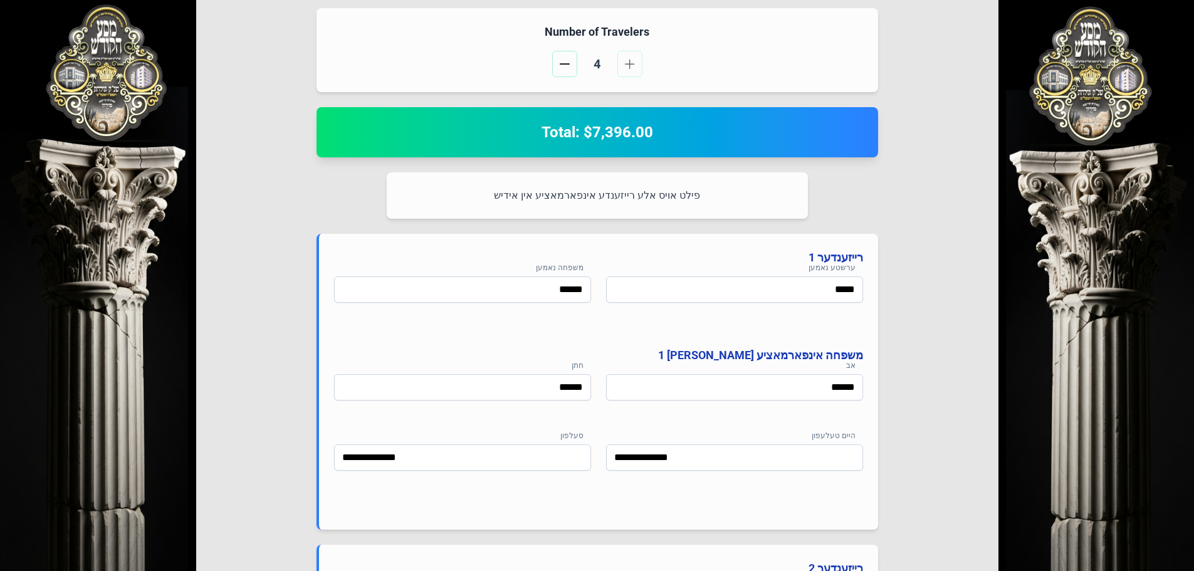
scroll to position [323, 0]
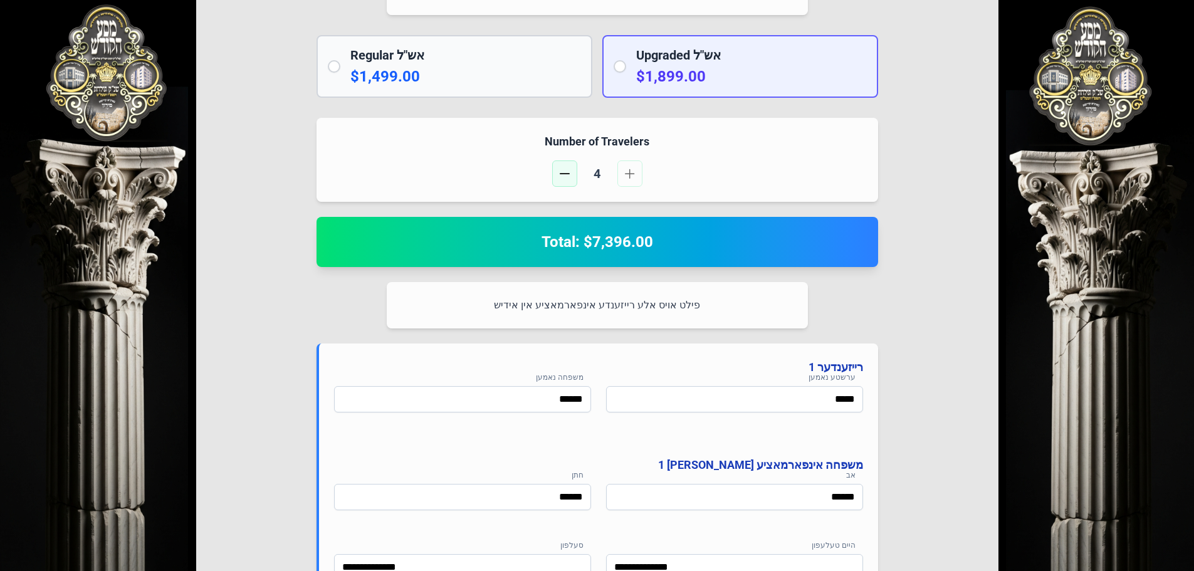
click at [566, 170] on span "button" at bounding box center [565, 174] width 10 height 10
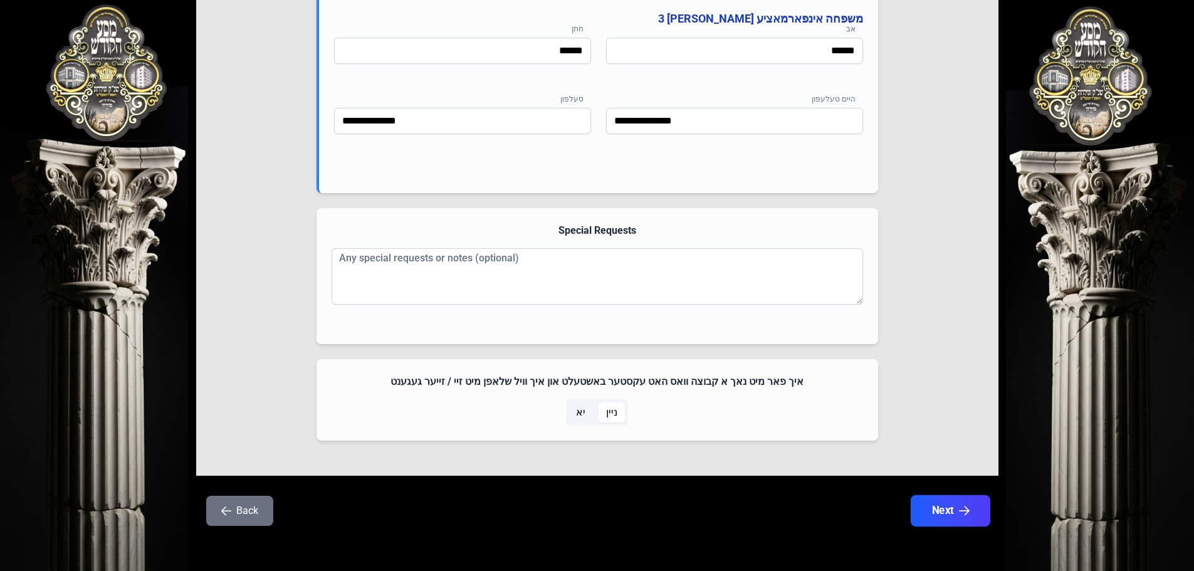
click at [945, 503] on button "Next" at bounding box center [950, 510] width 80 height 31
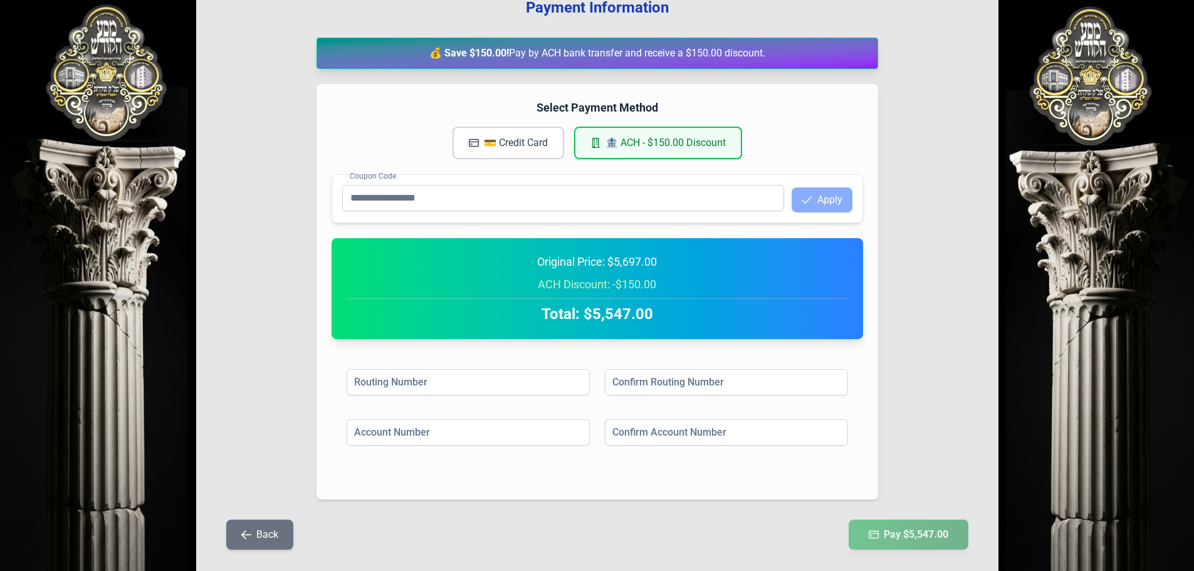
scroll to position [209, 0]
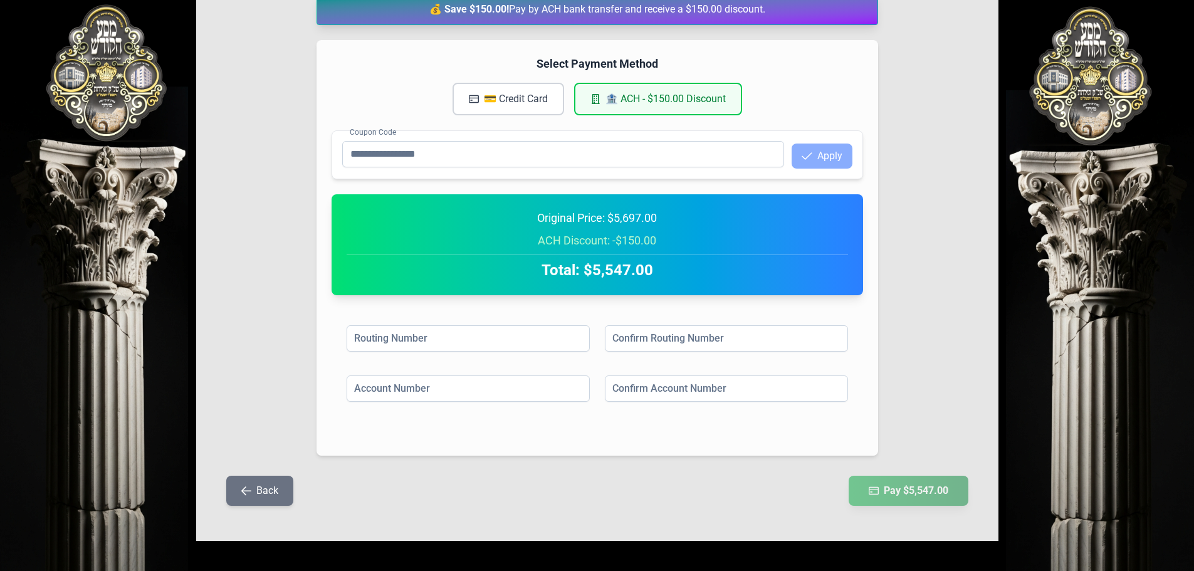
click at [266, 492] on button "Back" at bounding box center [259, 491] width 67 height 30
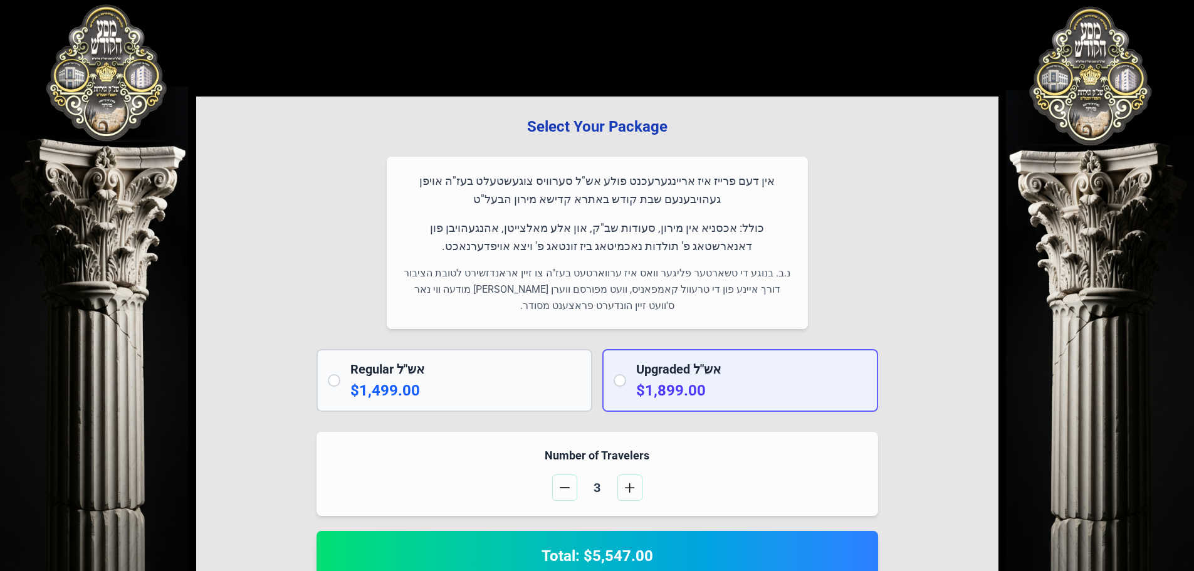
scroll to position [0, 0]
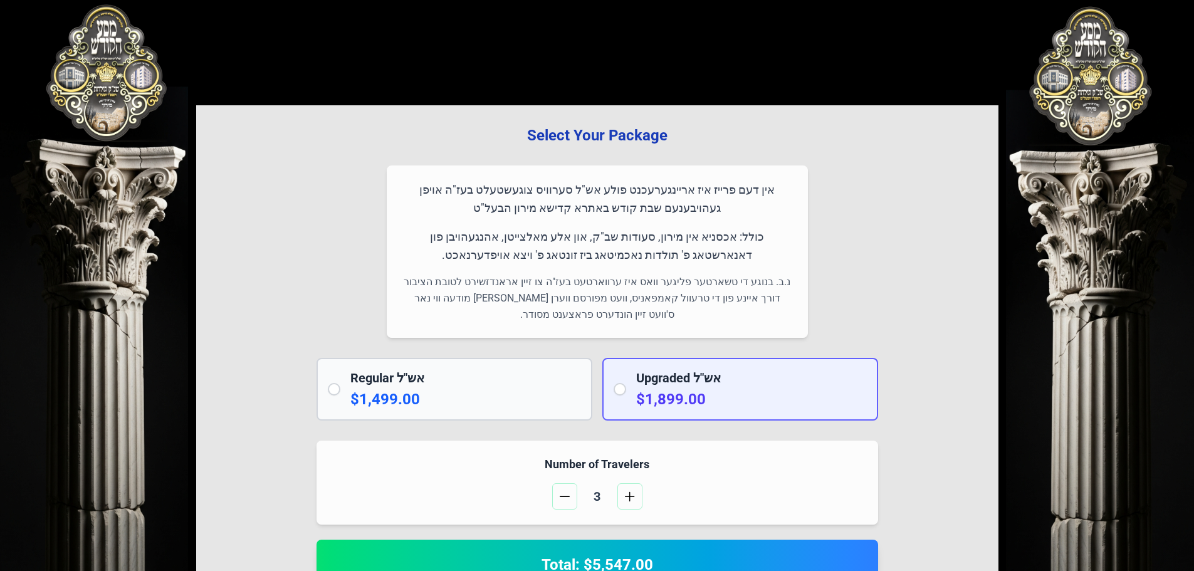
drag, startPoint x: 564, startPoint y: 500, endPoint x: 548, endPoint y: 500, distance: 16.3
click at [564, 500] on span "button" at bounding box center [565, 496] width 10 height 10
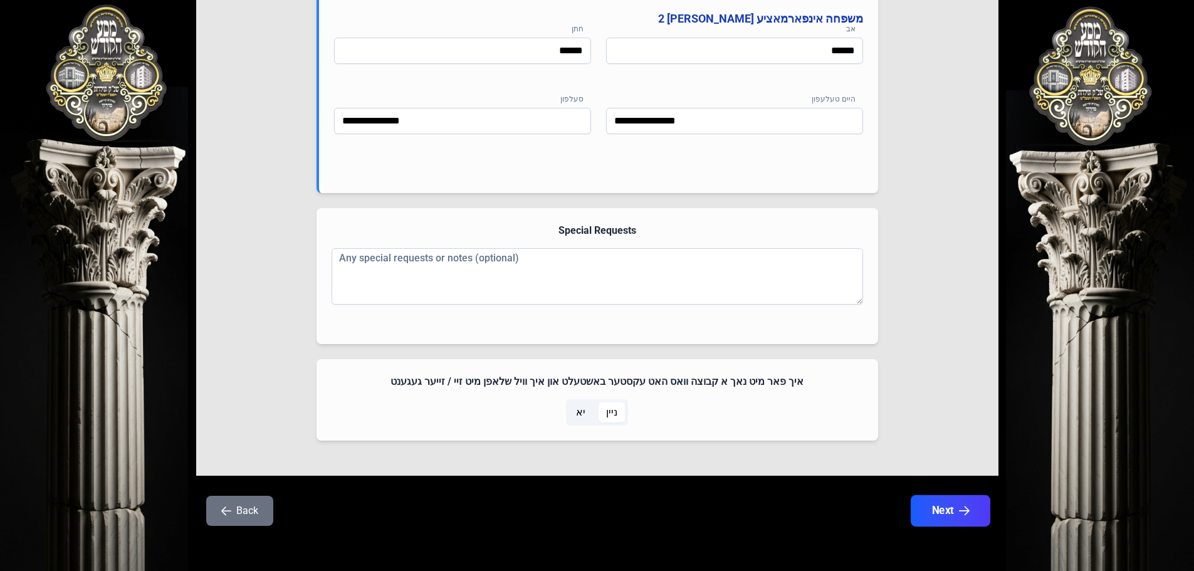
click at [942, 513] on button "Next" at bounding box center [950, 510] width 80 height 31
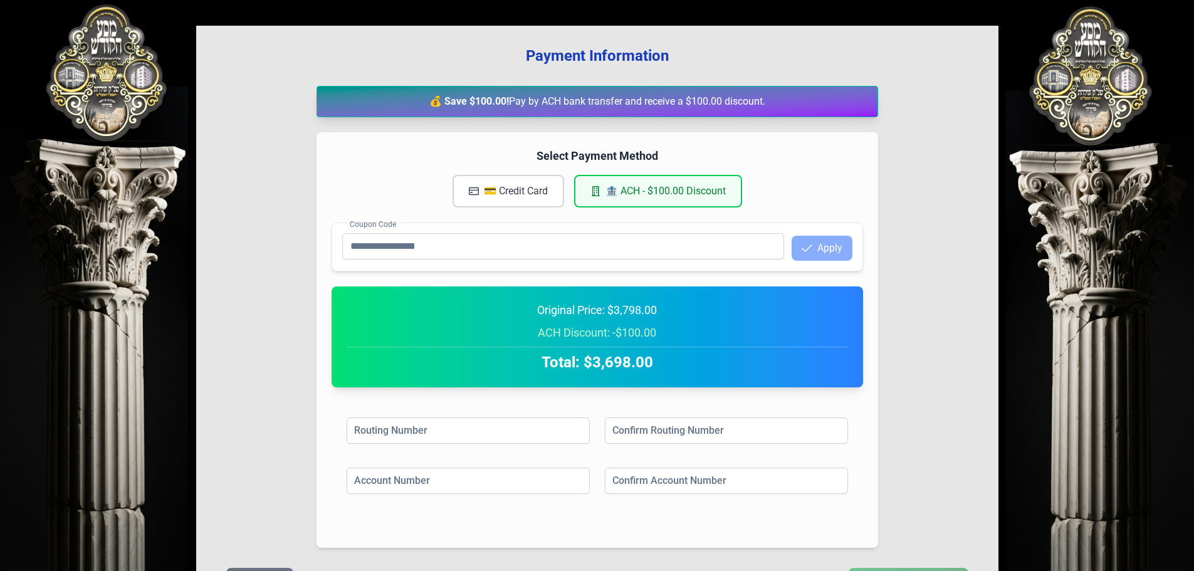
scroll to position [209, 0]
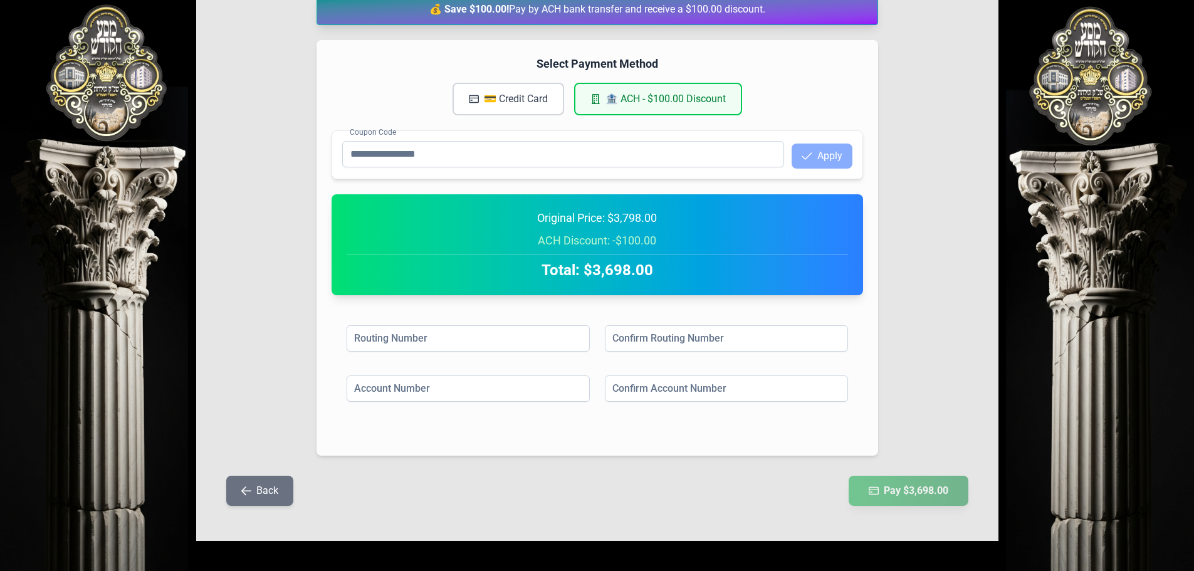
click at [251, 496] on button "Back" at bounding box center [259, 491] width 67 height 30
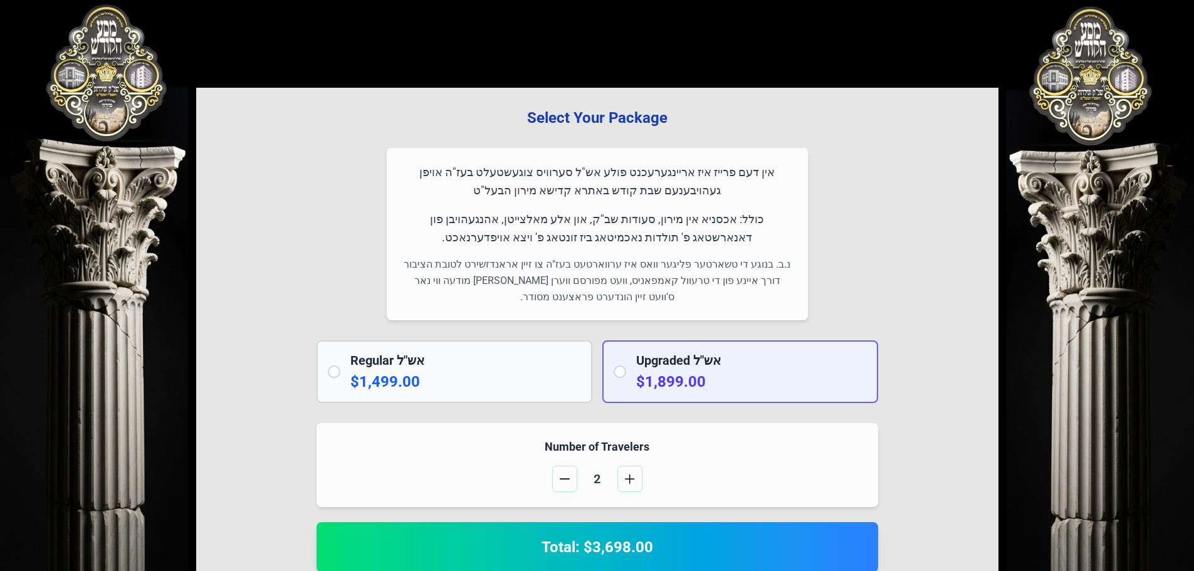
scroll to position [0, 0]
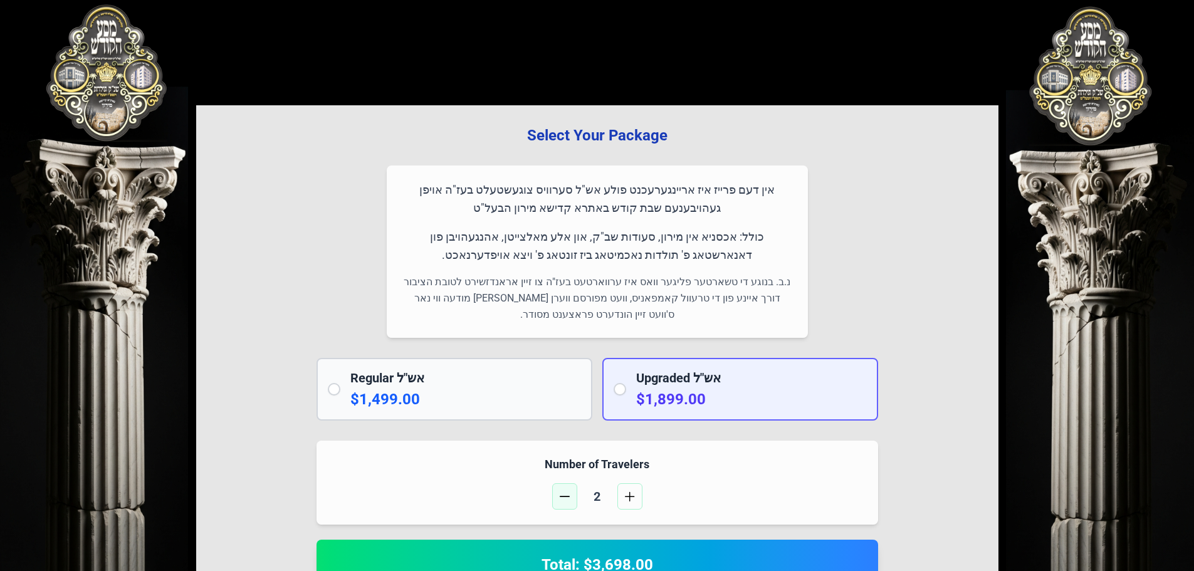
click at [563, 491] on button "button" at bounding box center [564, 496] width 25 height 26
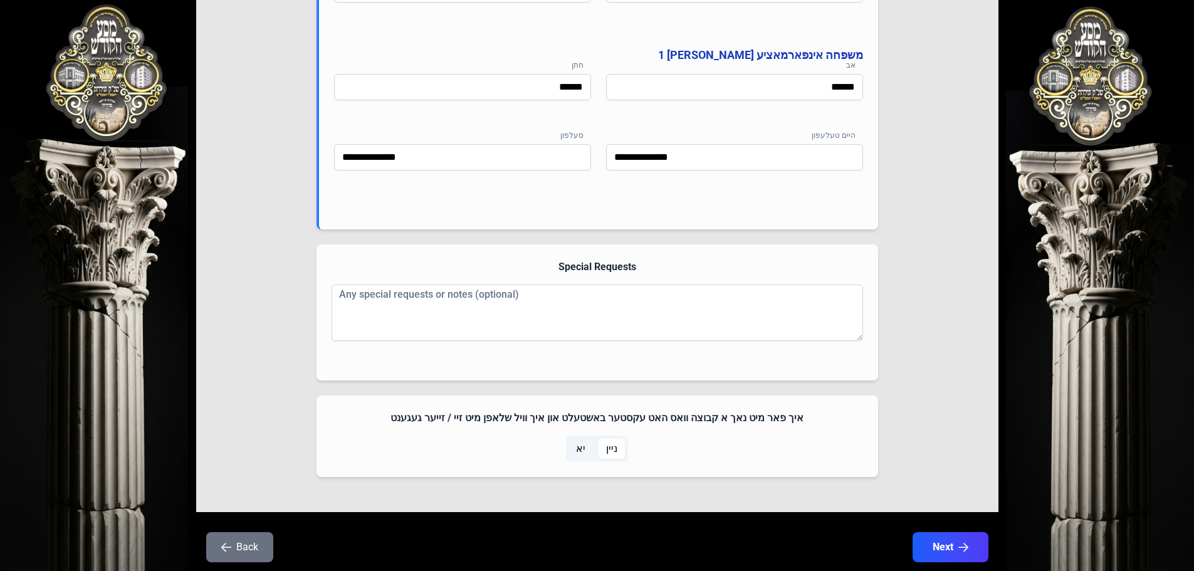
scroll to position [769, 0]
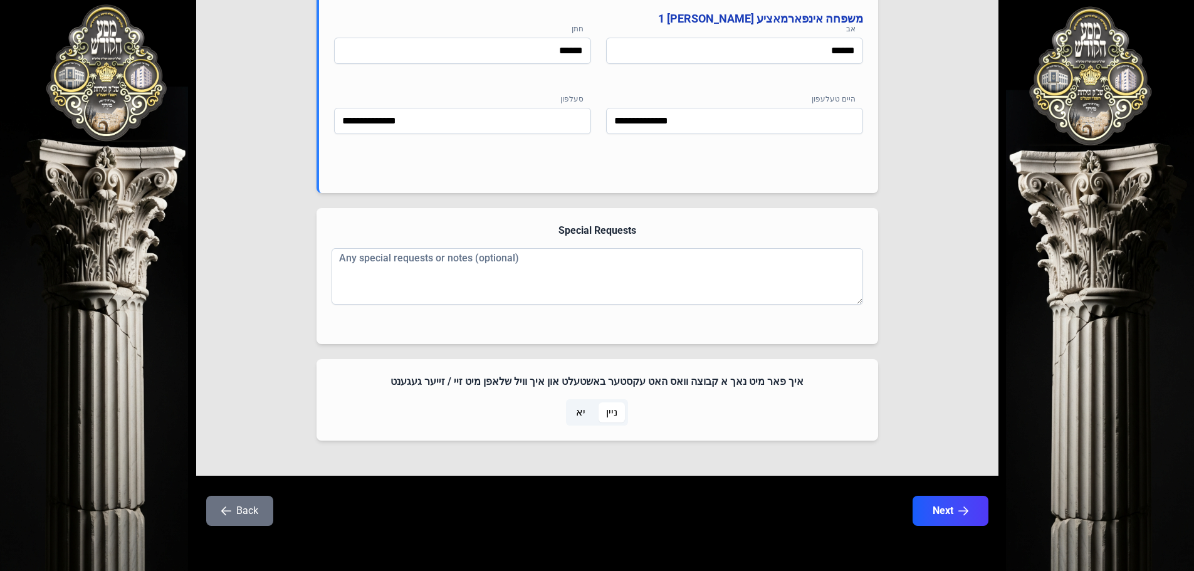
click at [993, 518] on div "Back Next" at bounding box center [597, 518] width 802 height 45
click at [958, 514] on icon "button" at bounding box center [963, 511] width 11 height 11
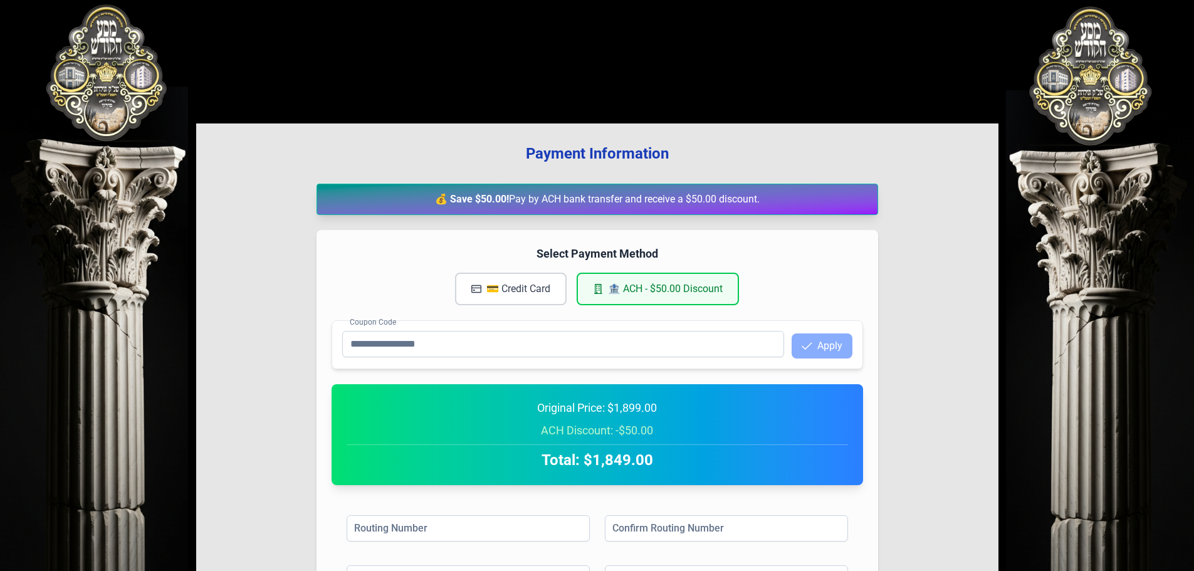
scroll to position [209, 0]
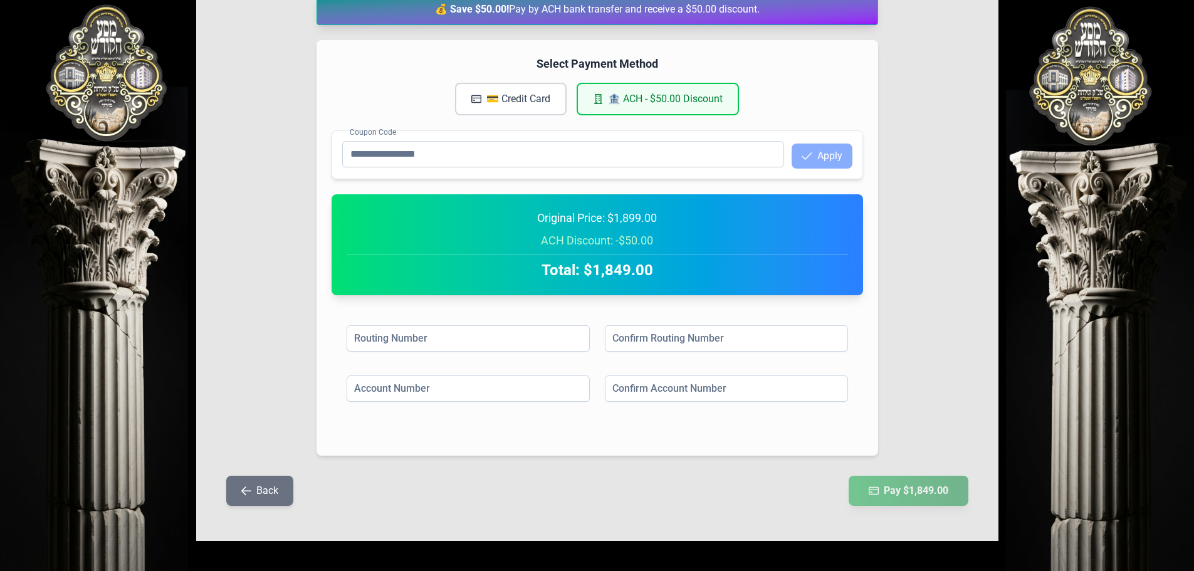
click at [264, 494] on button "Back" at bounding box center [259, 491] width 67 height 30
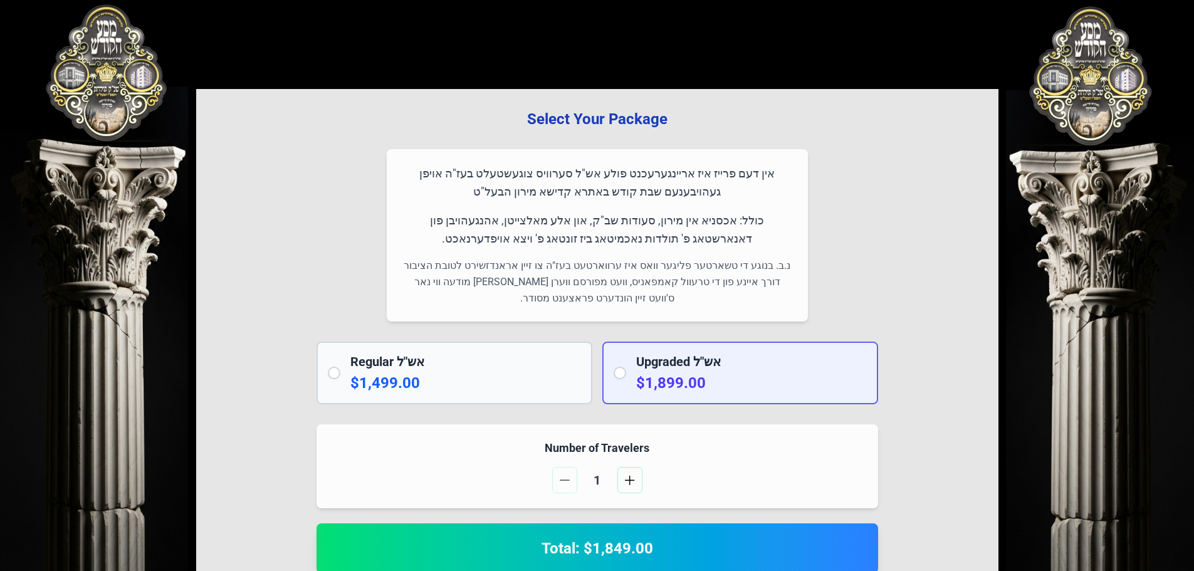
scroll to position [0, 0]
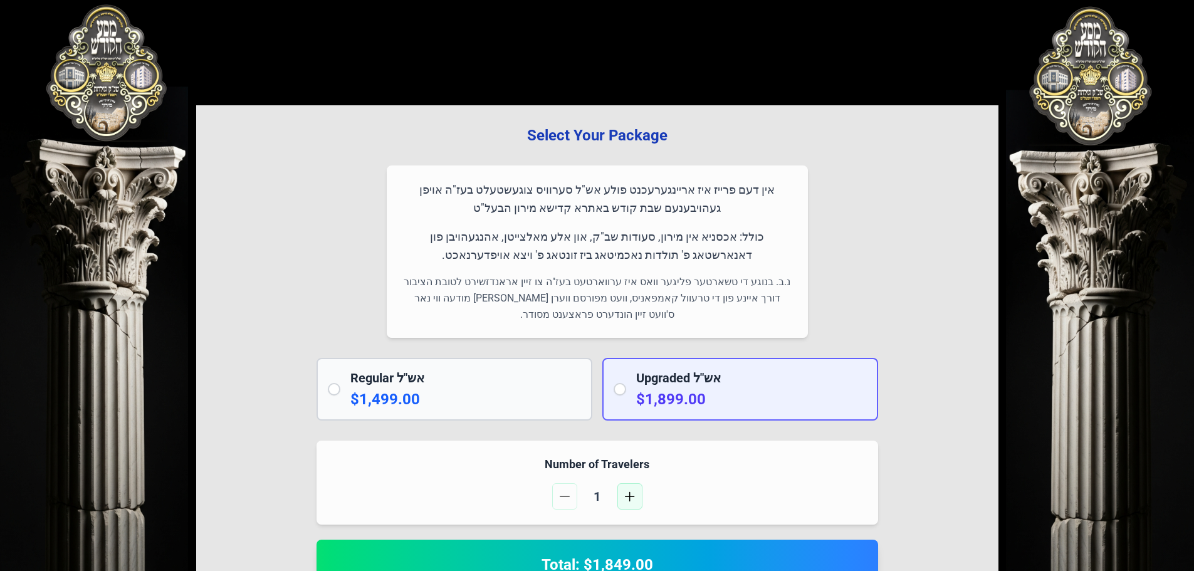
click at [625, 491] on span "button" at bounding box center [630, 496] width 10 height 10
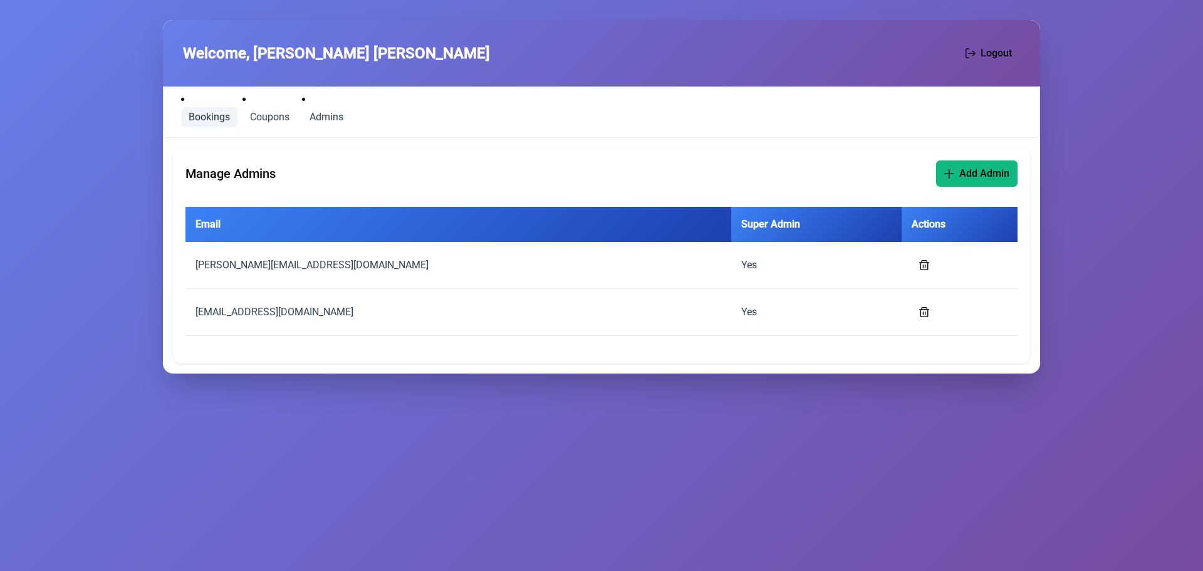
click at [202, 119] on span "Bookings" at bounding box center [209, 117] width 41 height 10
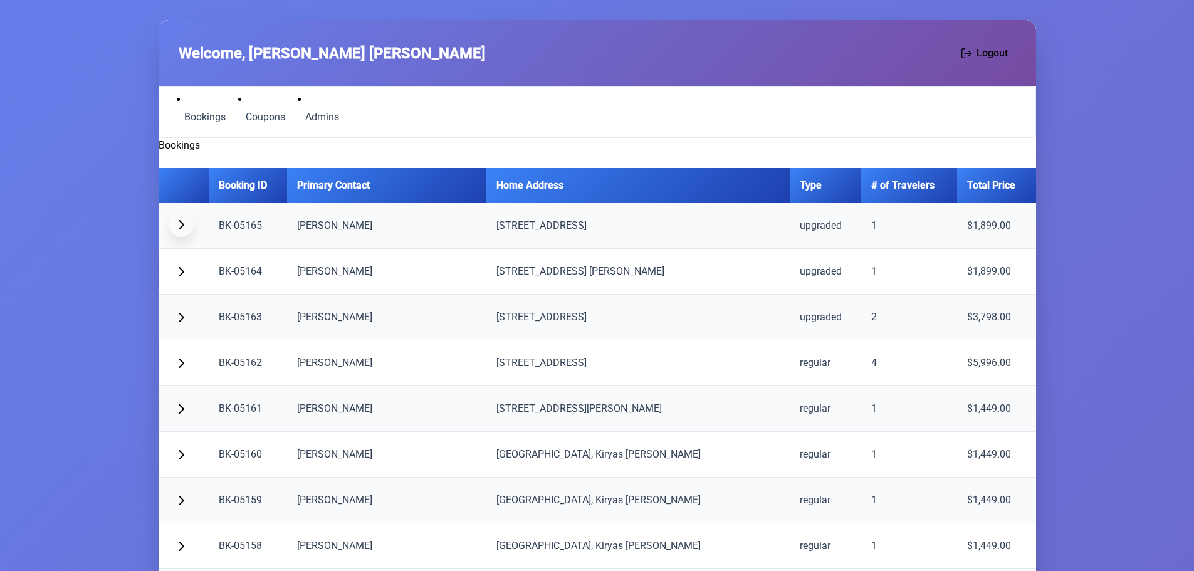
click at [187, 234] on button "button" at bounding box center [181, 224] width 25 height 25
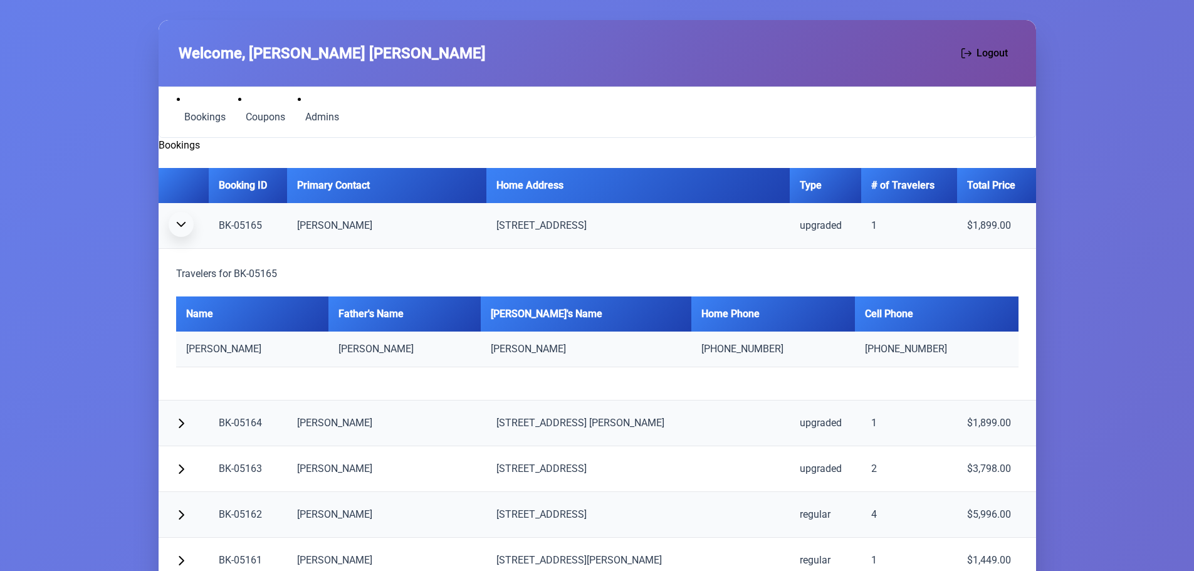
click at [187, 232] on button "button" at bounding box center [181, 224] width 25 height 25
